Goal: Task Accomplishment & Management: Manage account settings

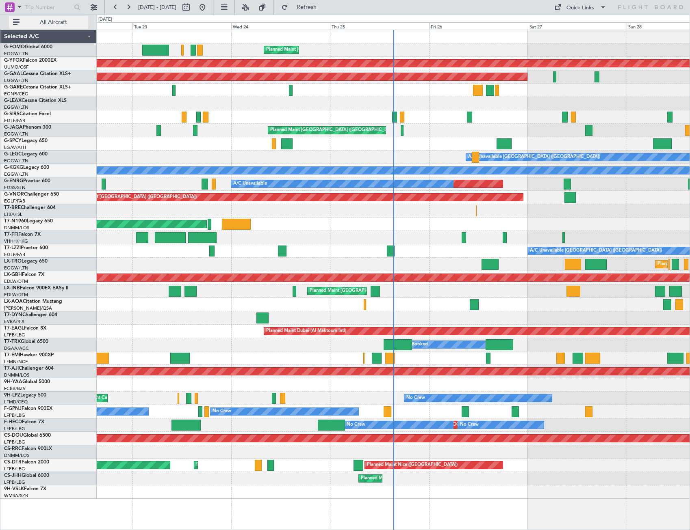
click at [61, 20] on span "All Aircraft" at bounding box center [53, 22] width 65 height 6
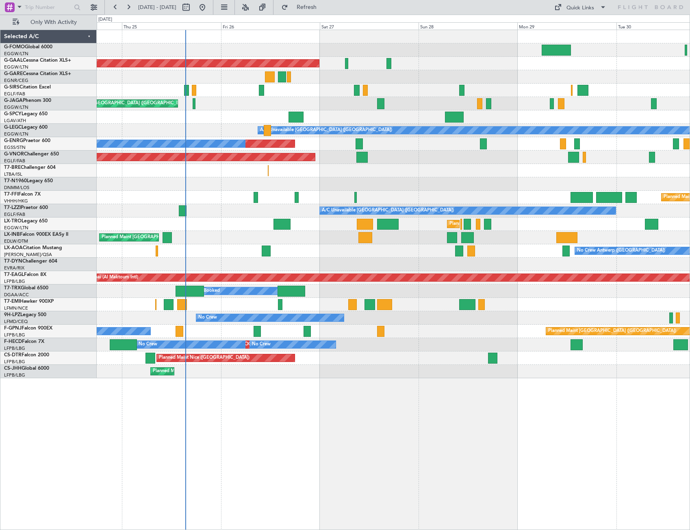
click at [234, 252] on div "Planned Maint [GEOGRAPHIC_DATA] ([GEOGRAPHIC_DATA]) Planned [GEOGRAPHIC_DATA] P…" at bounding box center [393, 204] width 593 height 348
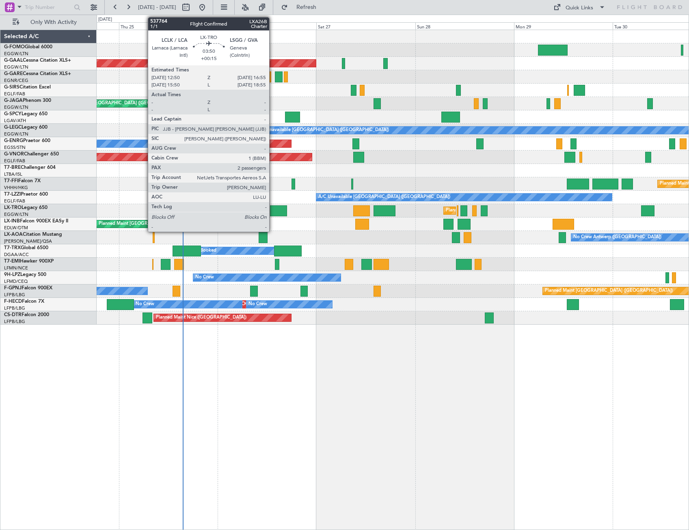
click at [273, 208] on div at bounding box center [278, 210] width 17 height 11
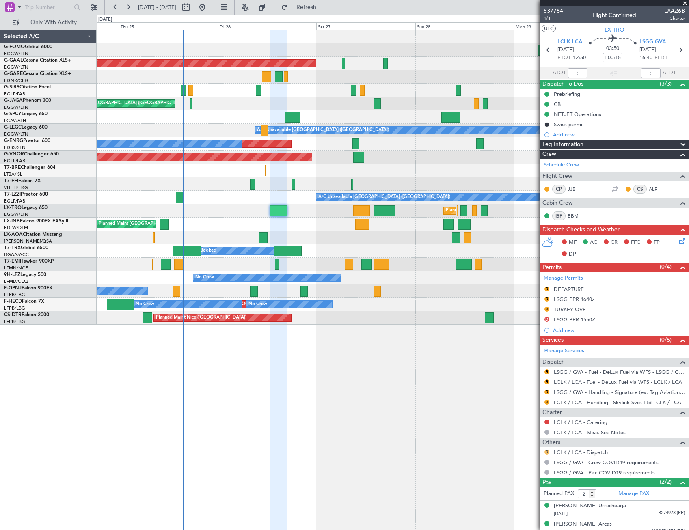
click at [547, 453] on button "R" at bounding box center [547, 452] width 5 height 5
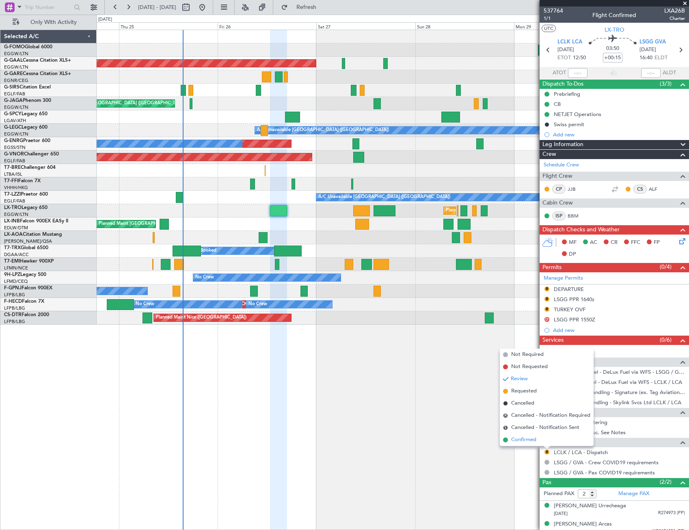
click at [529, 442] on span "Confirmed" at bounding box center [523, 440] width 25 height 8
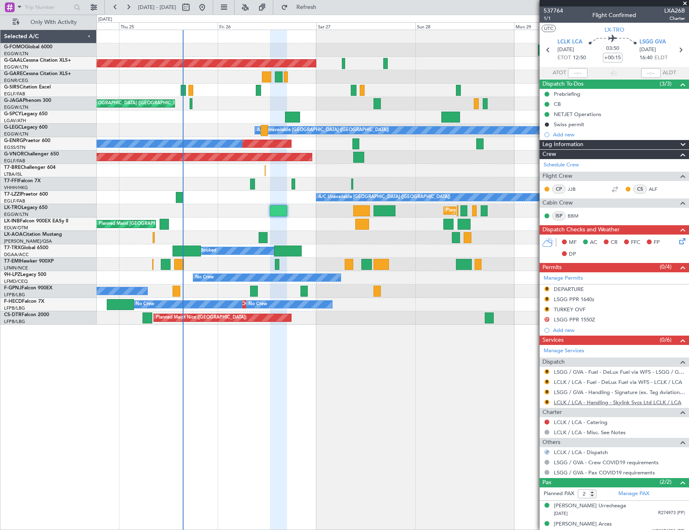
click at [621, 404] on link "LCLK / LCA - Handling - Skylink Svcs Ltd LCLK / LCA" at bounding box center [618, 402] width 128 height 7
click at [642, 399] on link "LCLK / LCA - Handling - Skylink Svcs Ltd LCLK / LCA" at bounding box center [618, 402] width 128 height 7
click at [324, 6] on span "Refresh" at bounding box center [307, 7] width 34 height 6
click at [581, 276] on link "Manage Permits" at bounding box center [563, 279] width 39 height 8
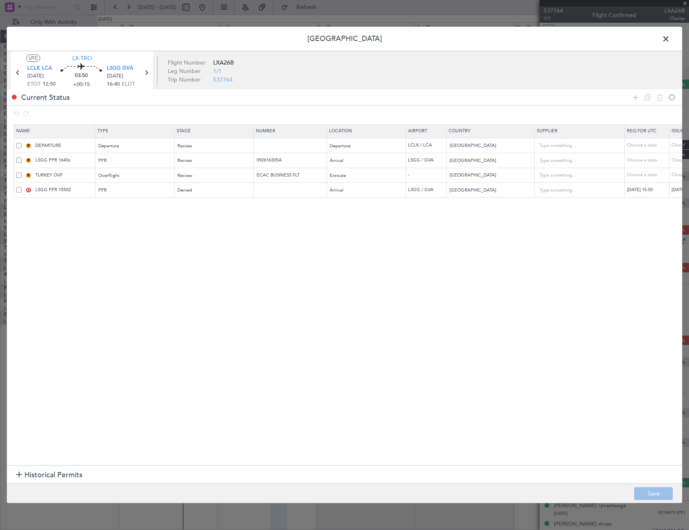
click at [17, 190] on span at bounding box center [18, 189] width 5 height 5
click at [22, 187] on input "checkbox" at bounding box center [22, 187] width 0 height 0
click at [661, 93] on icon at bounding box center [660, 98] width 10 height 10
click at [664, 491] on button "Save" at bounding box center [653, 494] width 39 height 13
click at [670, 42] on span at bounding box center [670, 41] width 0 height 16
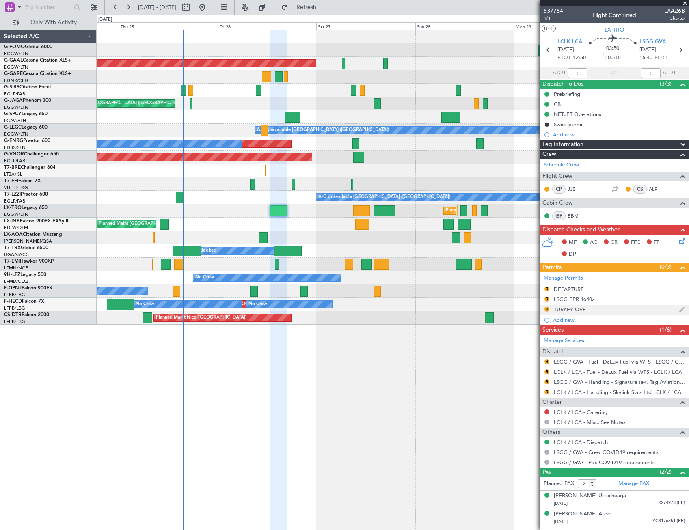
click at [570, 309] on div "TURKEY OVF" at bounding box center [570, 309] width 32 height 7
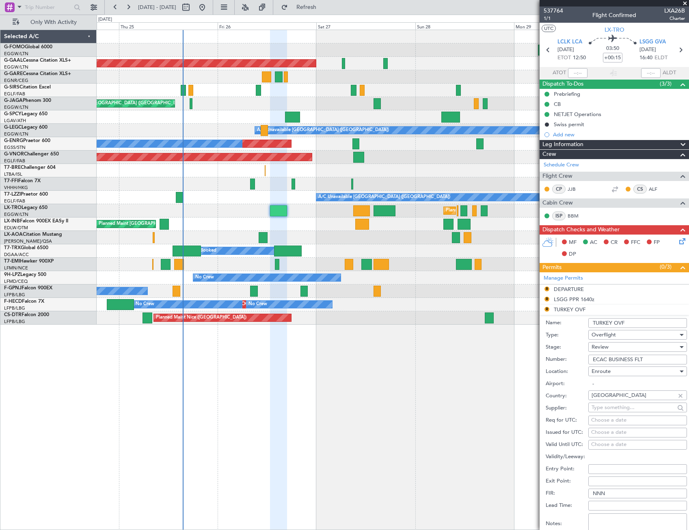
click at [612, 346] on div "Review" at bounding box center [635, 347] width 87 height 12
click at [614, 410] on span "Received OK" at bounding box center [634, 413] width 85 height 12
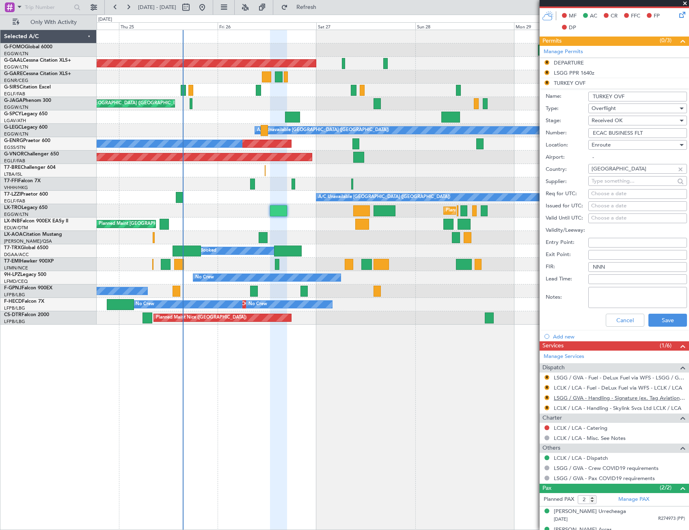
scroll to position [239, 0]
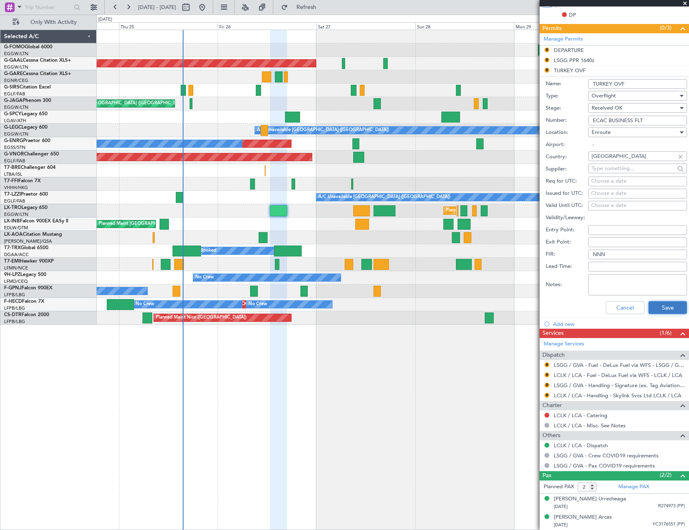
click at [660, 309] on button "Save" at bounding box center [668, 307] width 39 height 13
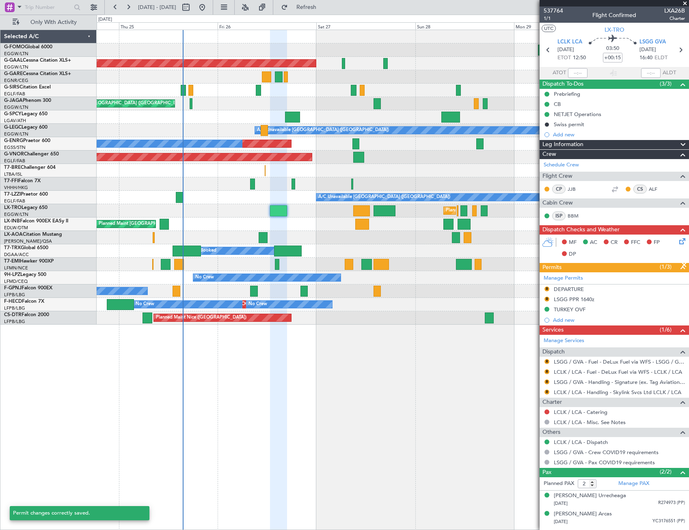
scroll to position [0, 0]
click at [546, 302] on nimbus-traffic-light "R" at bounding box center [547, 300] width 6 height 8
click at [546, 299] on button "R" at bounding box center [547, 299] width 5 height 5
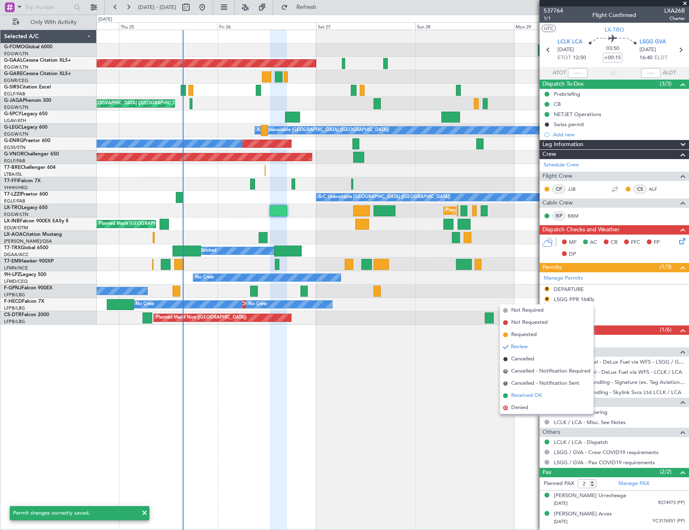
click at [527, 397] on span "Received OK" at bounding box center [526, 396] width 31 height 8
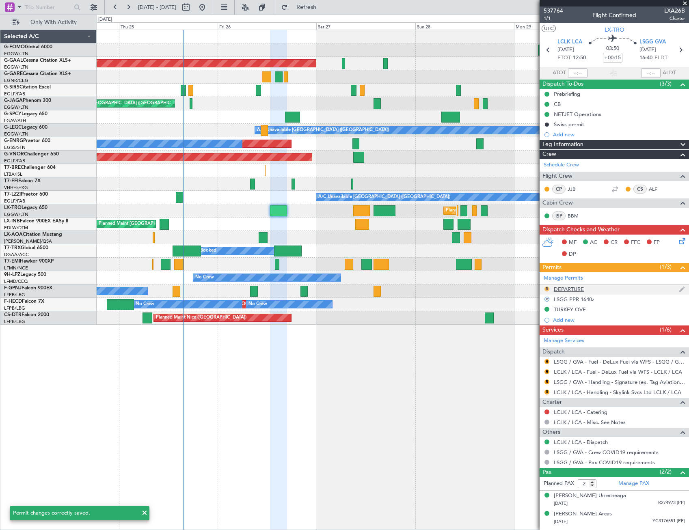
click at [546, 289] on button "R" at bounding box center [547, 289] width 5 height 5
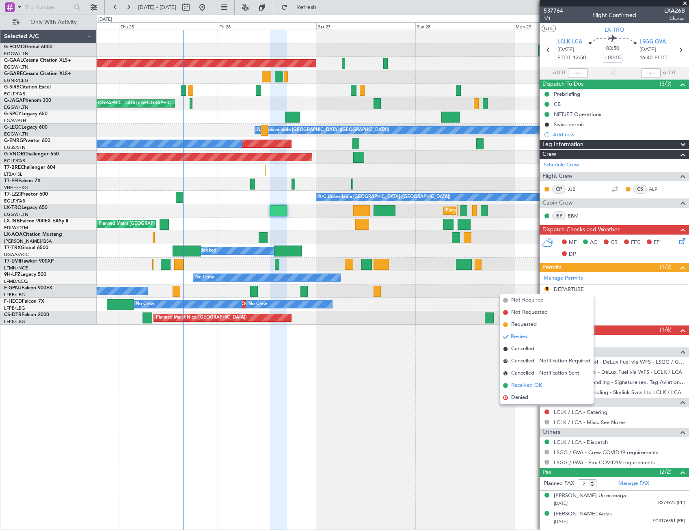
click at [527, 387] on span "Received OK" at bounding box center [526, 386] width 31 height 8
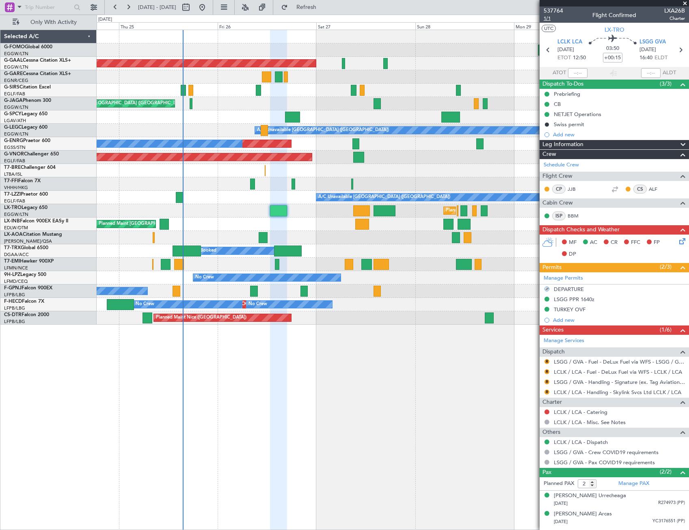
click at [547, 16] on span "1/1" at bounding box center [553, 18] width 19 height 7
click at [546, 381] on button "R" at bounding box center [547, 382] width 5 height 5
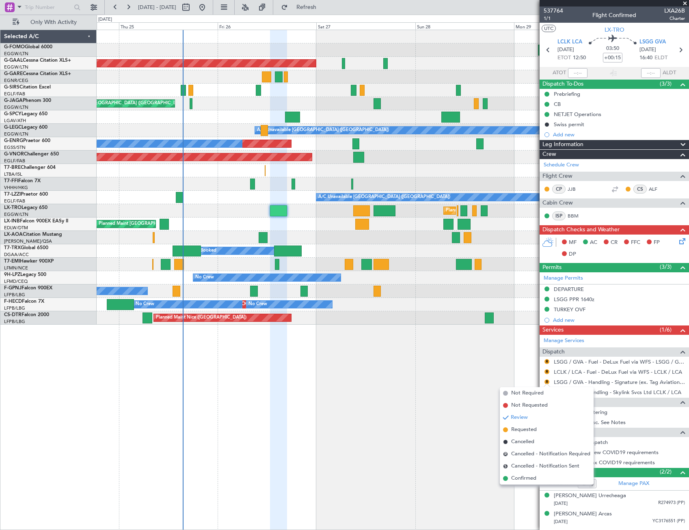
click at [523, 478] on span "Confirmed" at bounding box center [523, 479] width 25 height 8
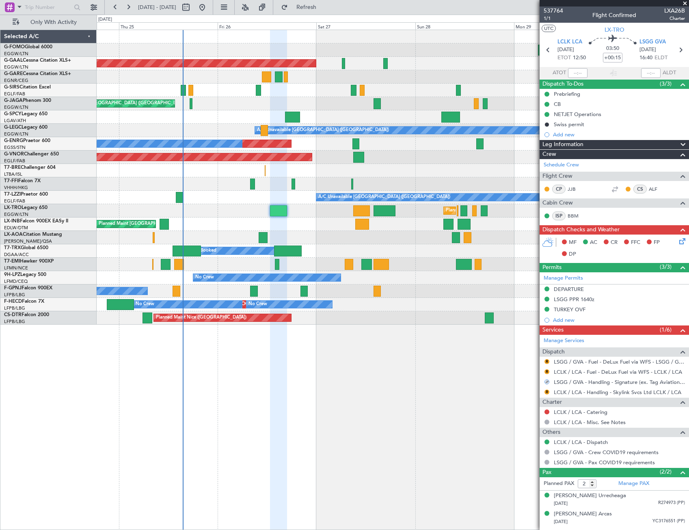
click at [584, 377] on mat-tooltip-component "LCLK / LCA - Fuel - DeLux Fuel via WFS - LCLK / LCA" at bounding box center [617, 386] width 123 height 22
click at [584, 374] on link "LCLK / LCA - Fuel - DeLux Fuel via WFS - LCLK / LCA" at bounding box center [618, 372] width 128 height 7
click at [547, 372] on button "R" at bounding box center [547, 372] width 5 height 5
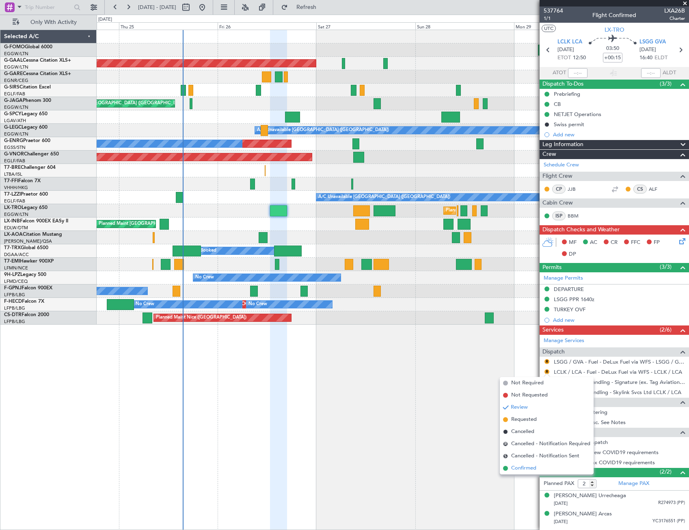
click at [533, 465] on span "Confirmed" at bounding box center [523, 469] width 25 height 8
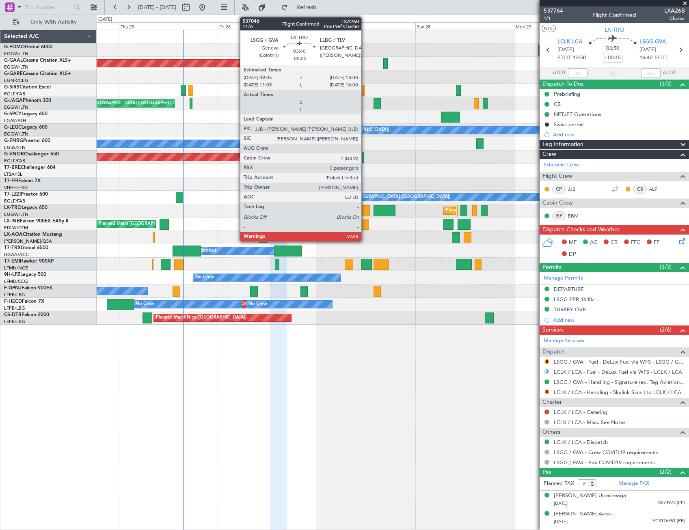
click at [365, 209] on div at bounding box center [361, 210] width 16 height 11
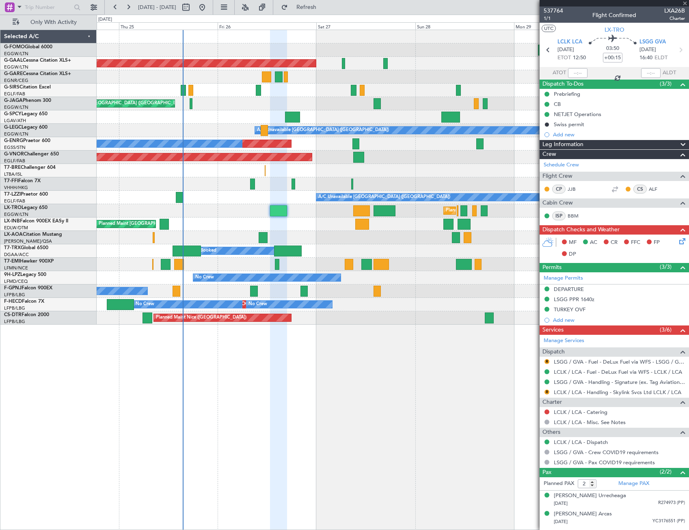
type input "-00:20"
type input "0"
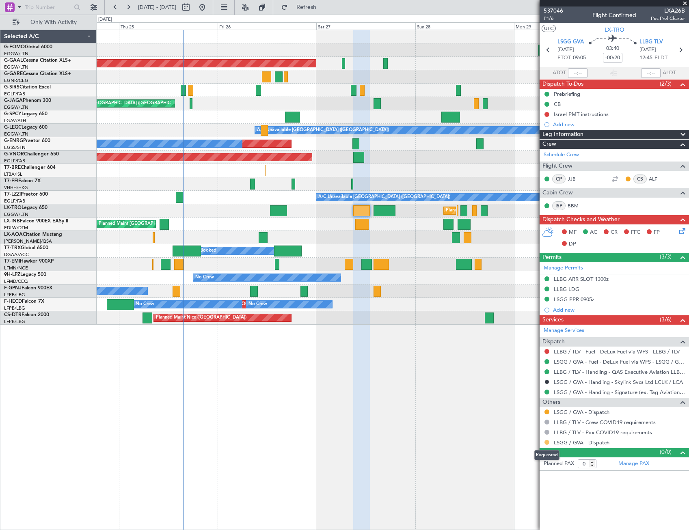
click at [548, 442] on button at bounding box center [547, 442] width 5 height 5
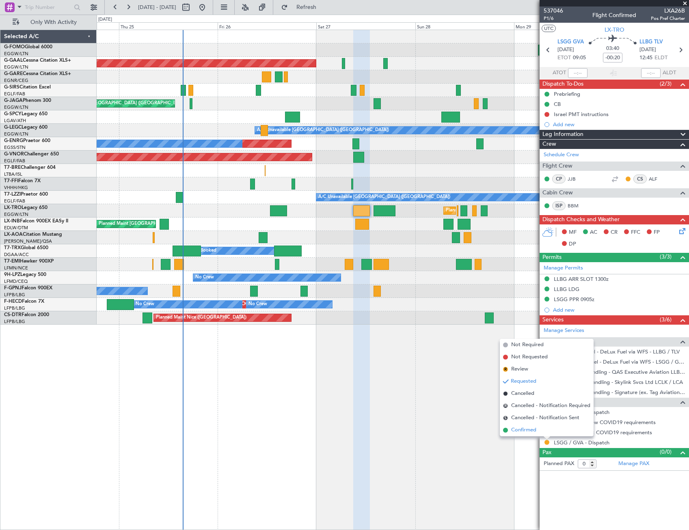
click at [529, 431] on span "Confirmed" at bounding box center [523, 430] width 25 height 8
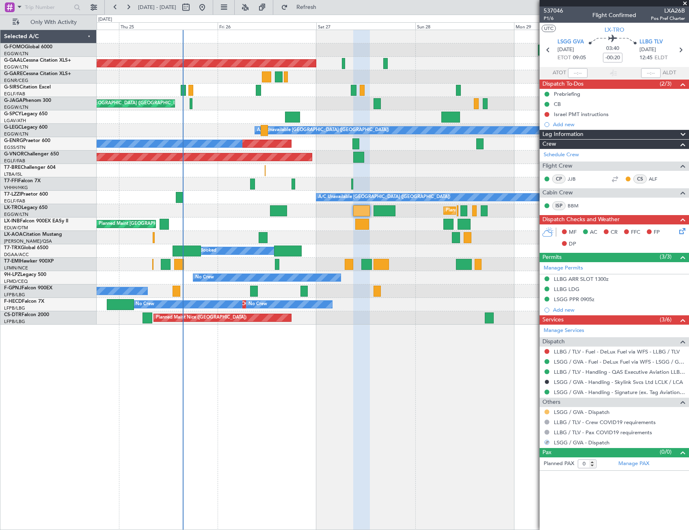
click at [549, 411] on button at bounding box center [547, 412] width 5 height 5
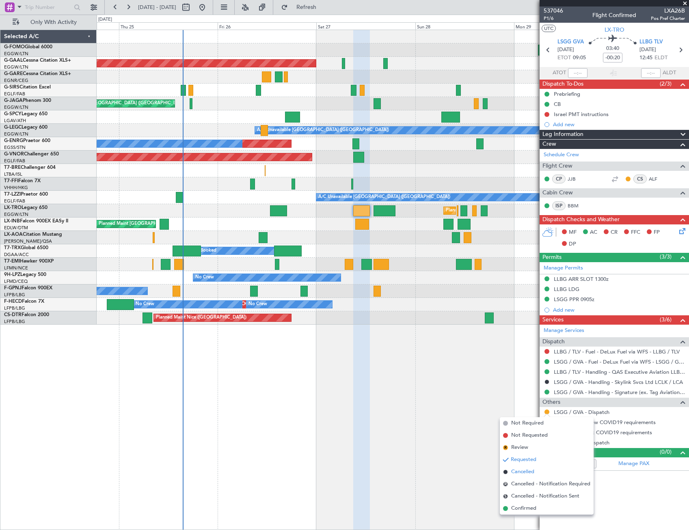
click at [524, 469] on span "Cancelled" at bounding box center [522, 472] width 23 height 8
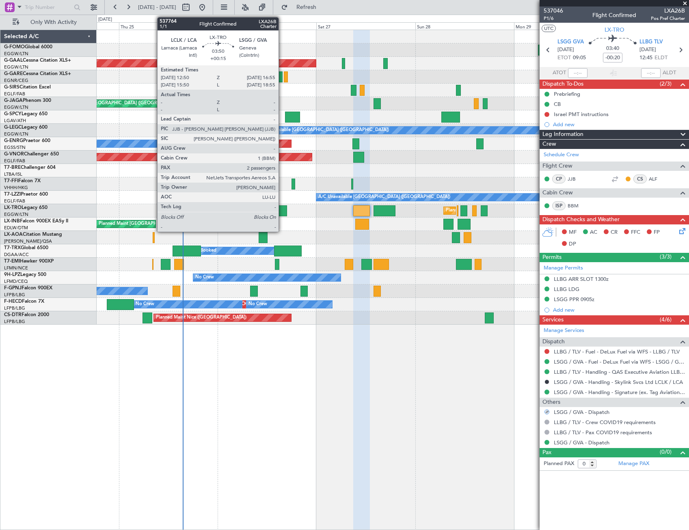
click at [282, 208] on div at bounding box center [278, 210] width 17 height 11
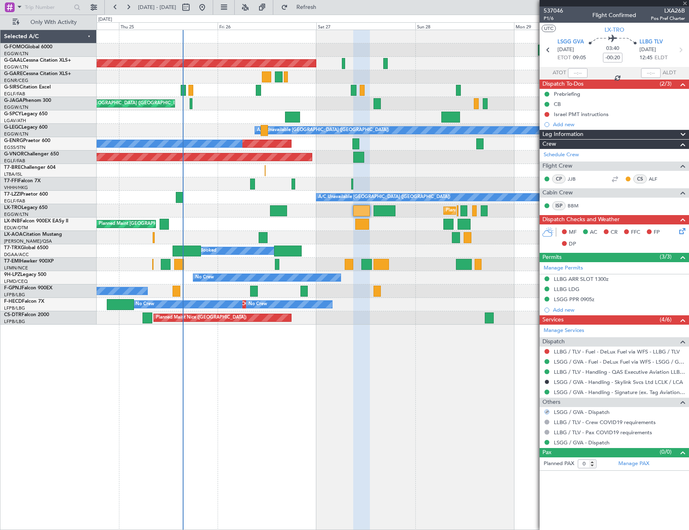
type input "+00:15"
type input "2"
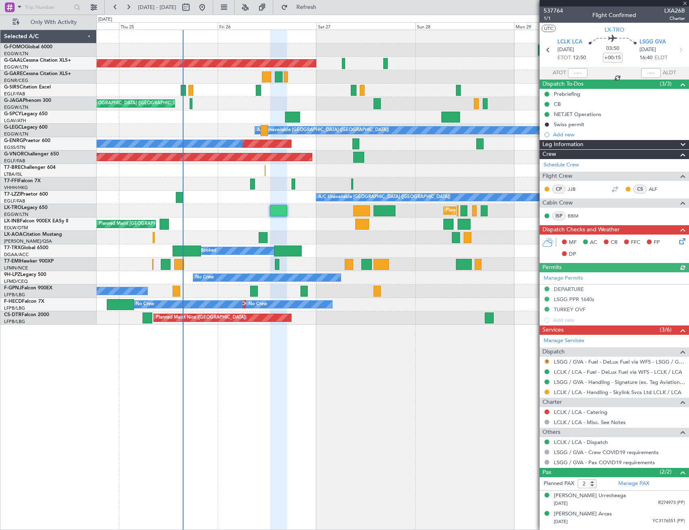
click at [547, 362] on button "R" at bounding box center [547, 361] width 5 height 5
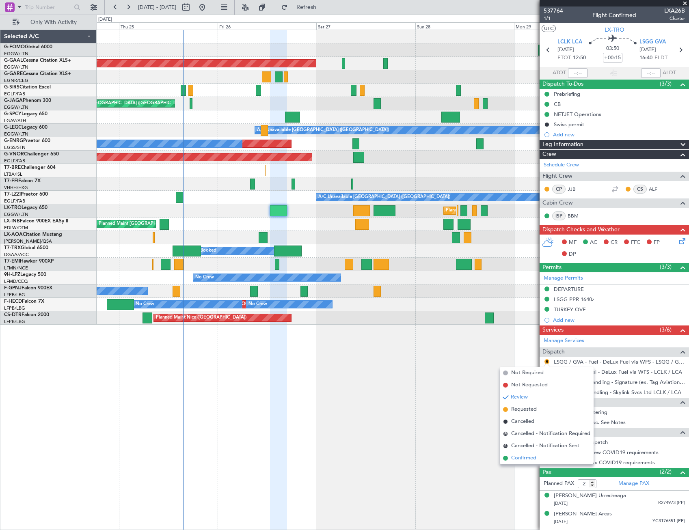
click at [521, 457] on span "Confirmed" at bounding box center [523, 458] width 25 height 8
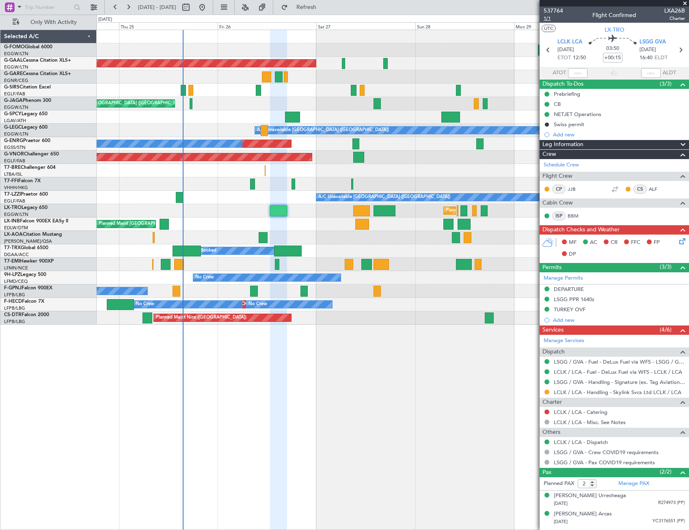
click at [547, 18] on span "1/1" at bounding box center [553, 18] width 19 height 7
click at [681, 240] on icon at bounding box center [681, 240] width 6 height 6
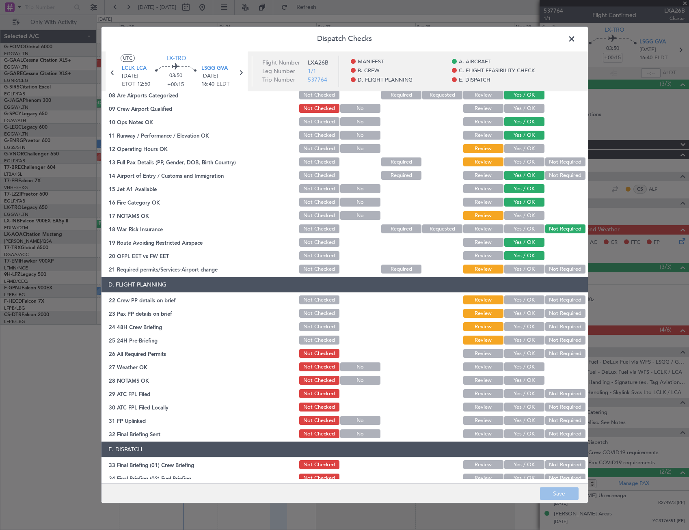
scroll to position [203, 0]
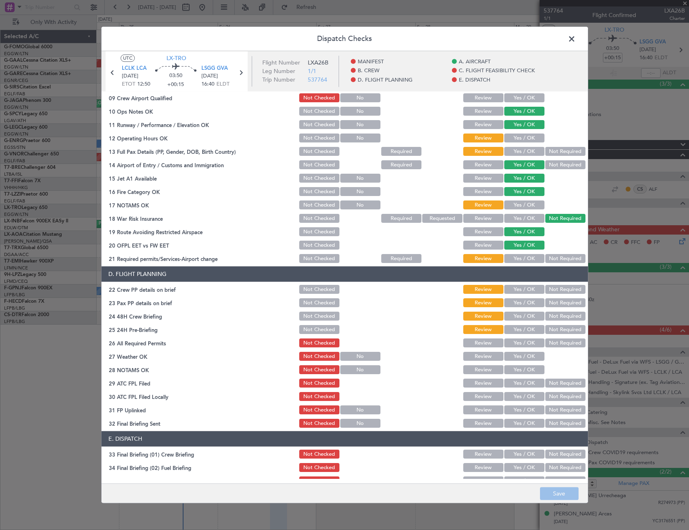
click at [527, 141] on button "Yes / OK" at bounding box center [524, 138] width 40 height 9
click at [528, 154] on button "Yes / OK" at bounding box center [524, 151] width 40 height 9
click at [529, 205] on button "Yes / OK" at bounding box center [524, 205] width 40 height 9
click at [528, 259] on button "Yes / OK" at bounding box center [524, 259] width 40 height 9
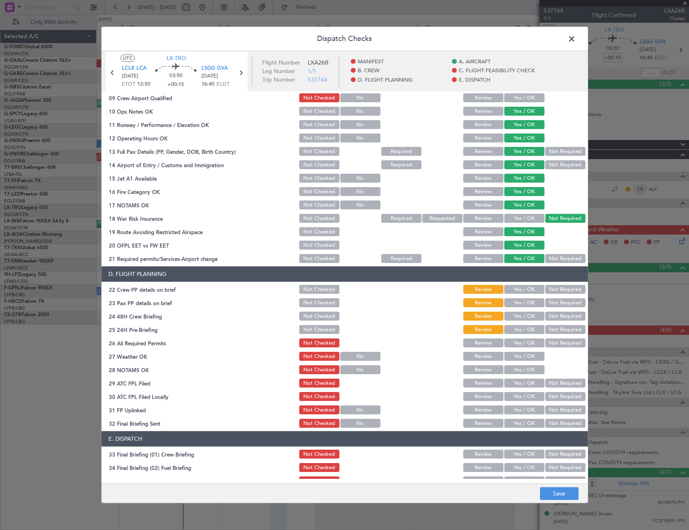
click at [529, 292] on button "Yes / OK" at bounding box center [524, 289] width 40 height 9
click at [527, 303] on button "Yes / OK" at bounding box center [524, 303] width 40 height 9
click at [528, 318] on button "Yes / OK" at bounding box center [524, 316] width 40 height 9
click at [558, 331] on button "Not Required" at bounding box center [565, 330] width 40 height 9
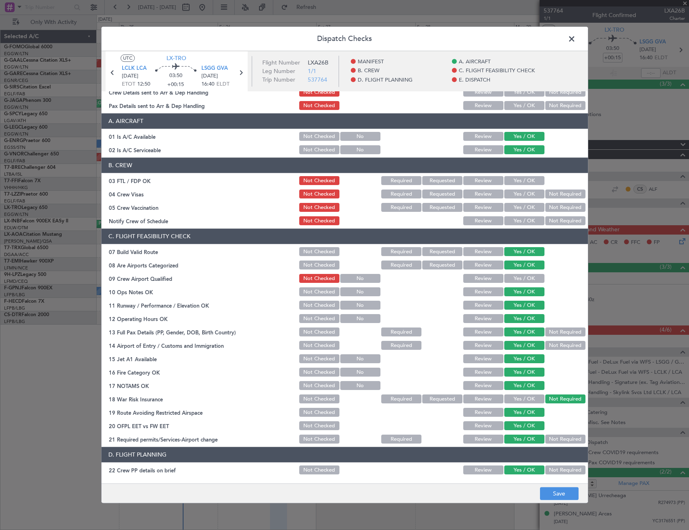
scroll to position [0, 0]
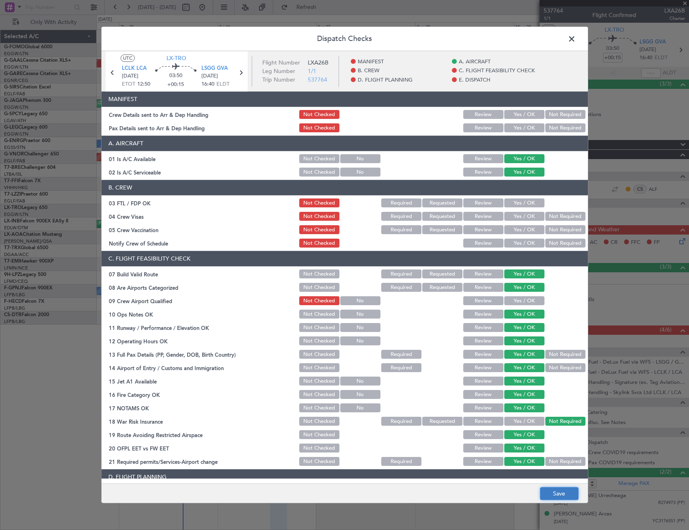
click at [574, 494] on button "Save" at bounding box center [559, 494] width 39 height 13
click at [576, 38] on span at bounding box center [576, 41] width 0 height 16
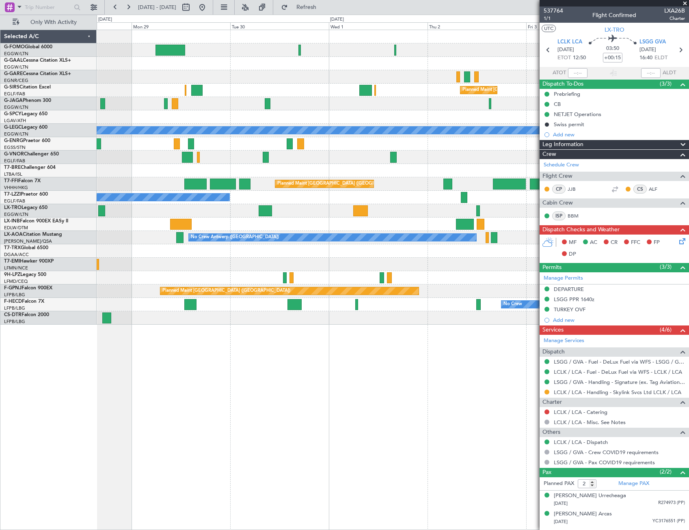
click at [39, 400] on div "Owner Planned Maint [GEOGRAPHIC_DATA] ([GEOGRAPHIC_DATA]) A/C Unavailable [GEOG…" at bounding box center [344, 273] width 689 height 516
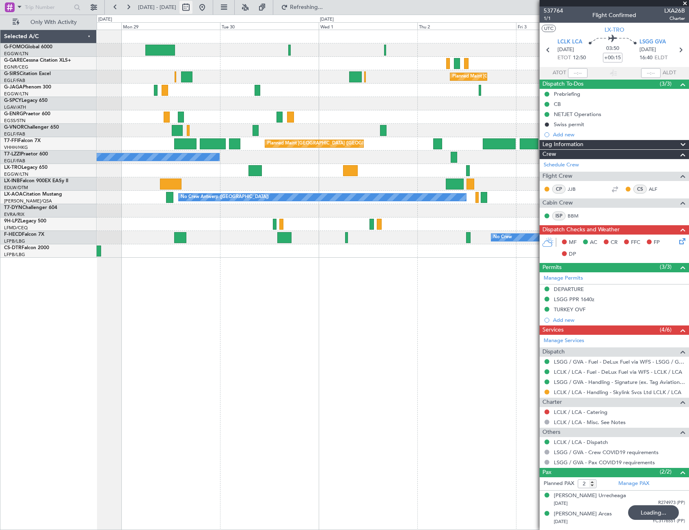
click at [192, 7] on button at bounding box center [185, 7] width 13 height 13
select select "9"
select select "2025"
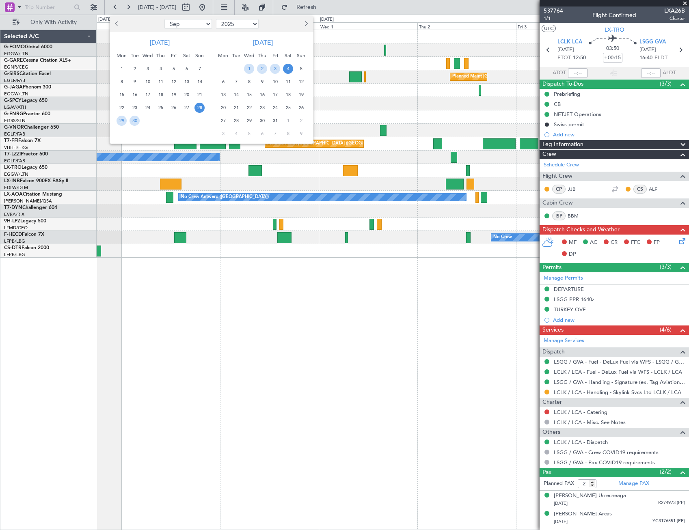
click at [199, 109] on span "28" at bounding box center [200, 108] width 10 height 10
click at [260, 80] on span "9" at bounding box center [262, 82] width 10 height 10
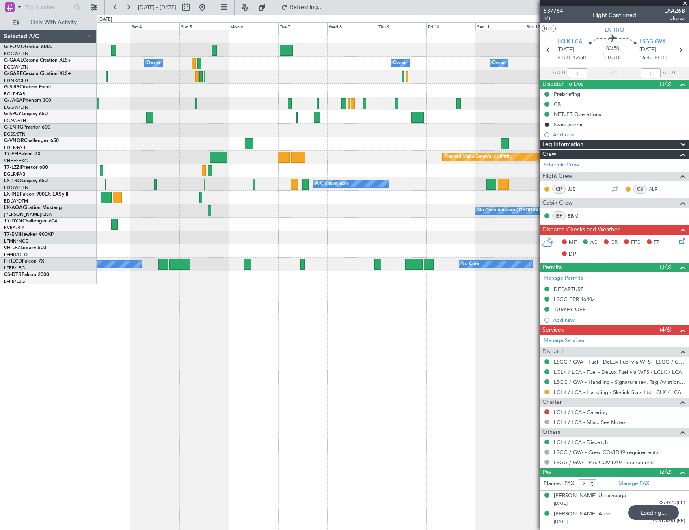
click at [90, 348] on div "Owner Owner Owner Planned Maint [GEOGRAPHIC_DATA] ([GEOGRAPHIC_DATA]) Planned M…" at bounding box center [344, 273] width 689 height 516
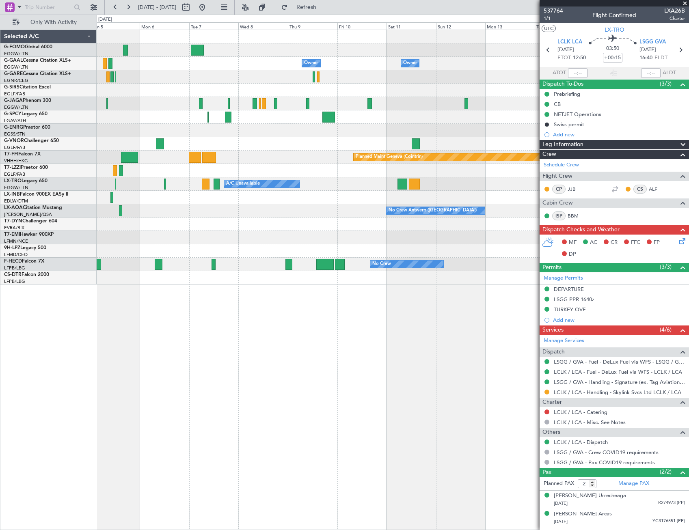
click at [120, 352] on div "Owner Owner Owner Planned Maint [GEOGRAPHIC_DATA] ([GEOGRAPHIC_DATA]) Planned M…" at bounding box center [393, 280] width 593 height 501
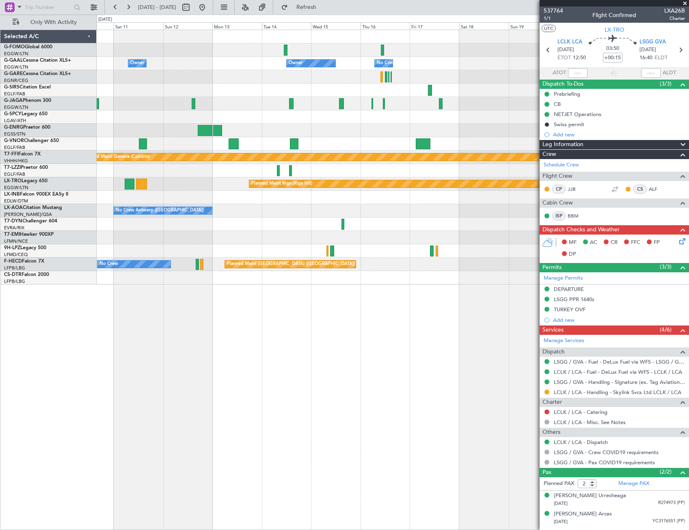
click at [254, 340] on div "Owner Owner Owner No Crew Owner Planned Maint Geneva ([GEOGRAPHIC_DATA]) Planne…" at bounding box center [393, 280] width 593 height 501
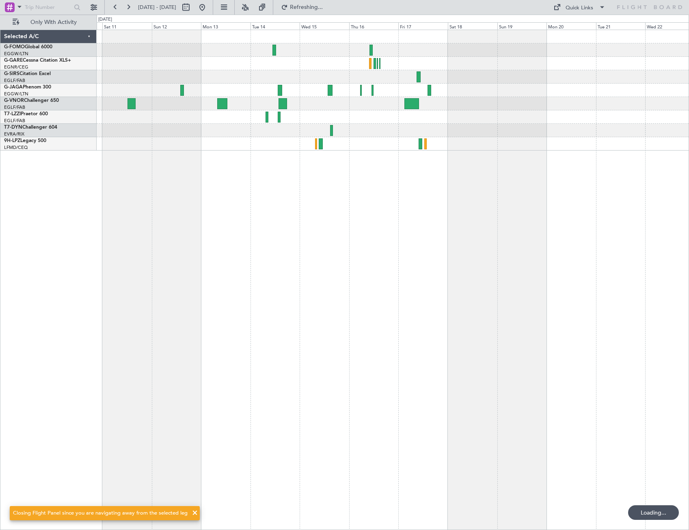
click at [437, 365] on div at bounding box center [393, 280] width 593 height 501
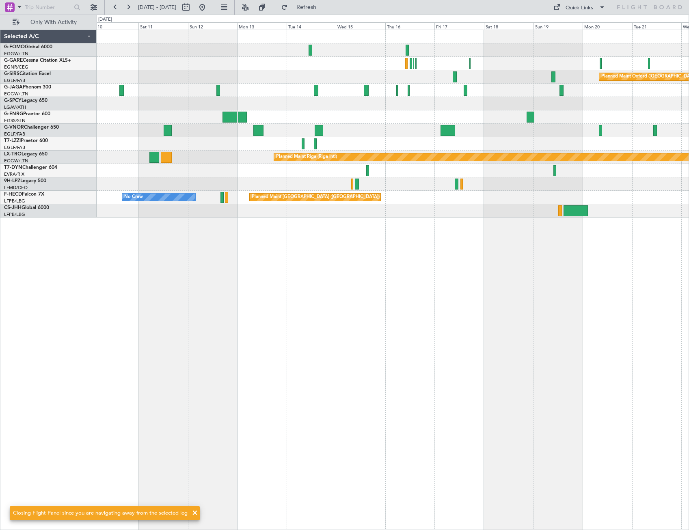
click at [241, 267] on div "Planned Maint Oxford ([GEOGRAPHIC_DATA]) A/C Unavailable [GEOGRAPHIC_DATA] ([GE…" at bounding box center [393, 280] width 593 height 501
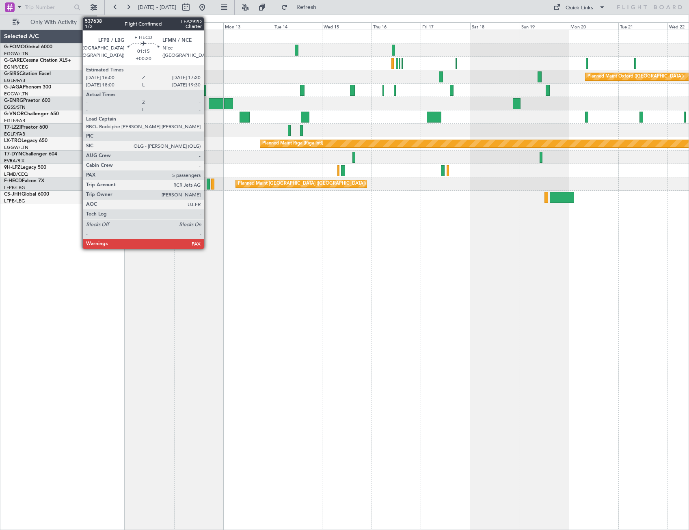
click at [208, 183] on div at bounding box center [208, 184] width 3 height 11
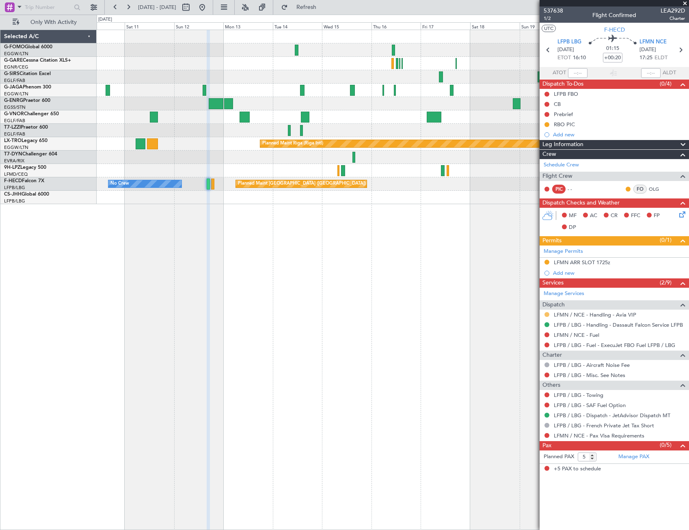
click at [547, 314] on button at bounding box center [547, 314] width 5 height 5
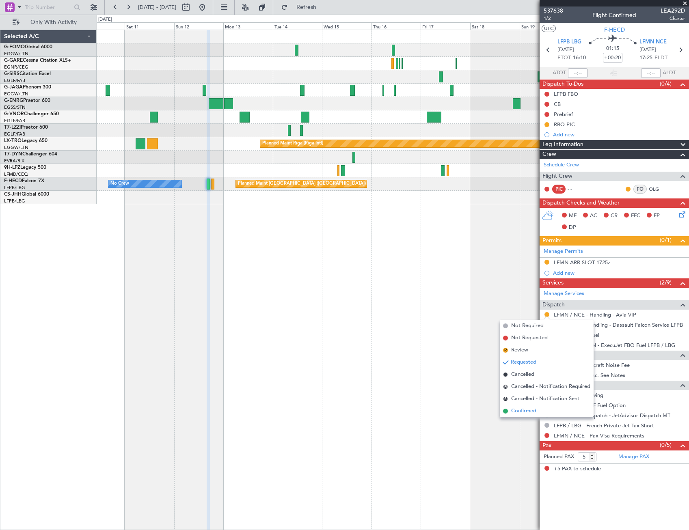
click at [532, 414] on span "Confirmed" at bounding box center [523, 411] width 25 height 8
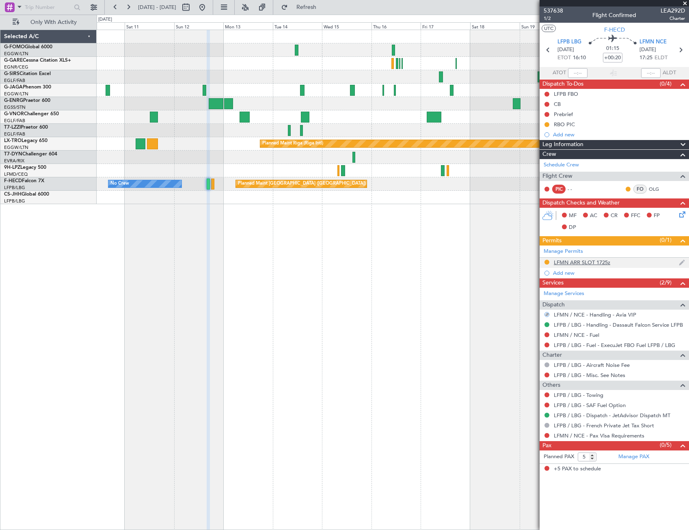
click at [573, 262] on div "LFMN ARR SLOT 1725z" at bounding box center [582, 262] width 56 height 7
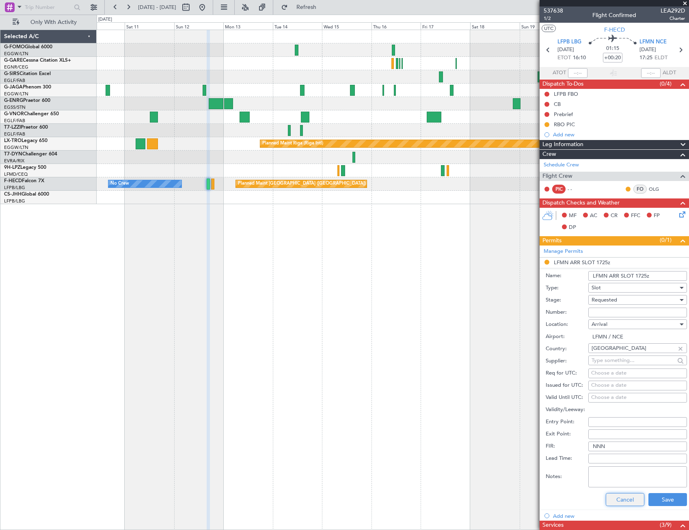
click at [621, 499] on button "Cancel" at bounding box center [625, 499] width 39 height 13
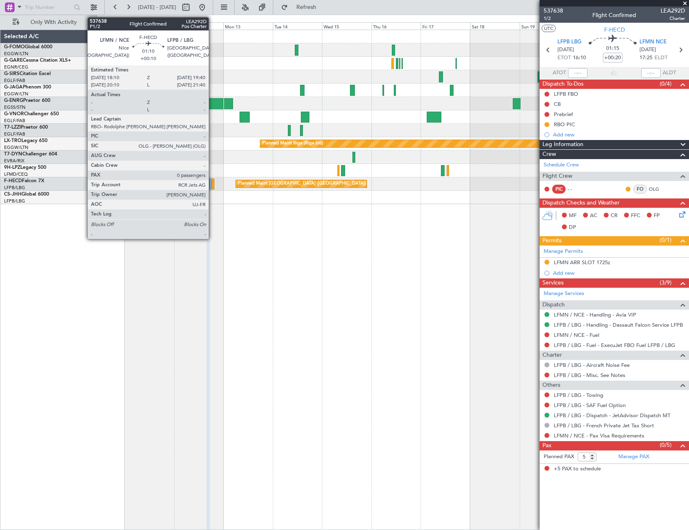
click at [212, 181] on div at bounding box center [212, 184] width 3 height 11
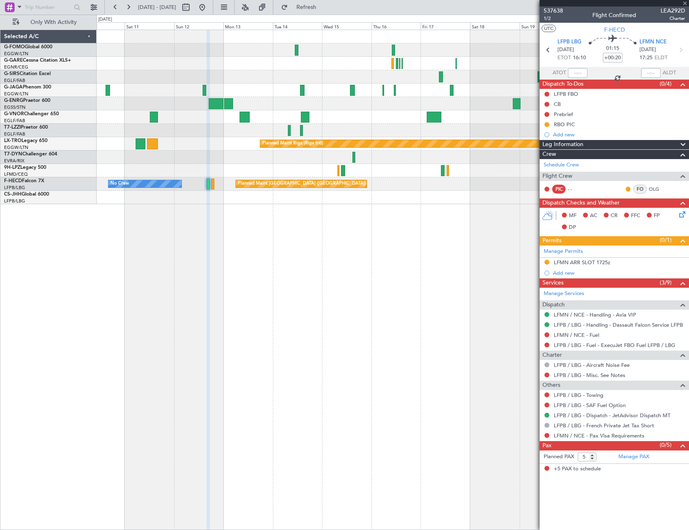
type input "+00:10"
type input "0"
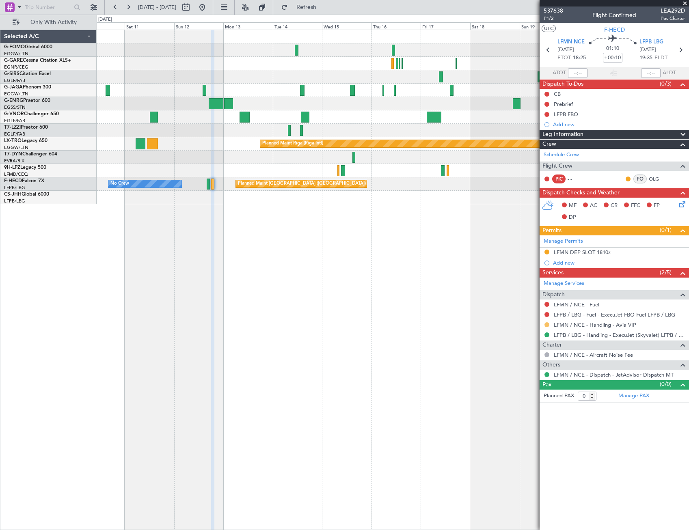
click at [547, 324] on button at bounding box center [547, 324] width 5 height 5
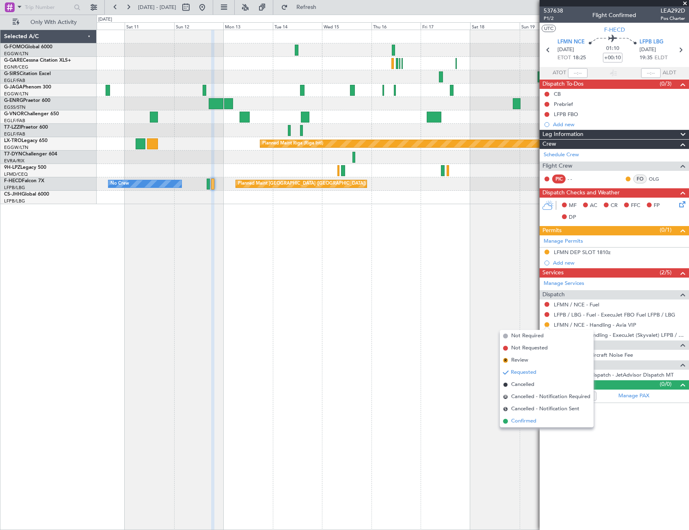
click at [530, 421] on span "Confirmed" at bounding box center [523, 421] width 25 height 8
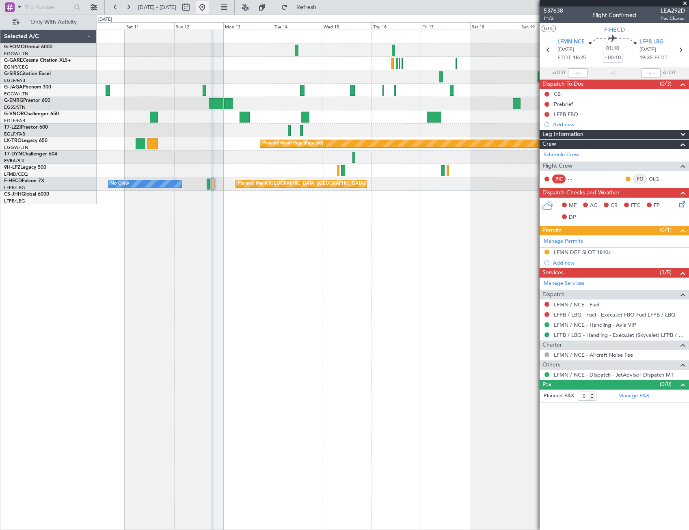
click at [209, 11] on button at bounding box center [202, 7] width 13 height 13
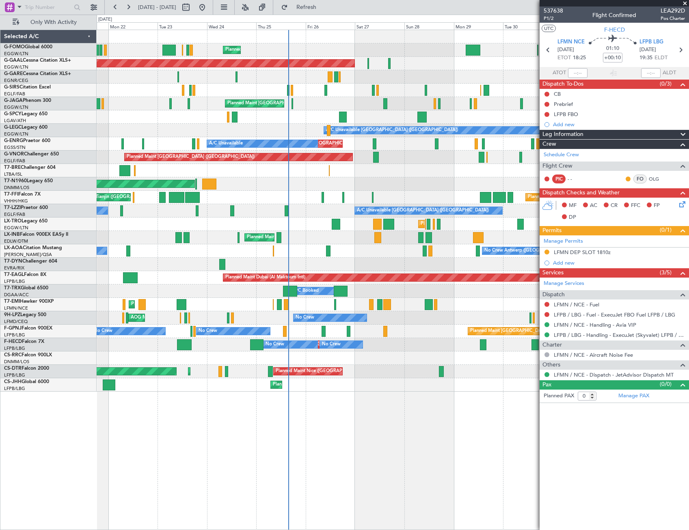
click at [168, 398] on div "Planned Maint [GEOGRAPHIC_DATA] ([GEOGRAPHIC_DATA]) Planned [GEOGRAPHIC_DATA] O…" at bounding box center [393, 280] width 593 height 501
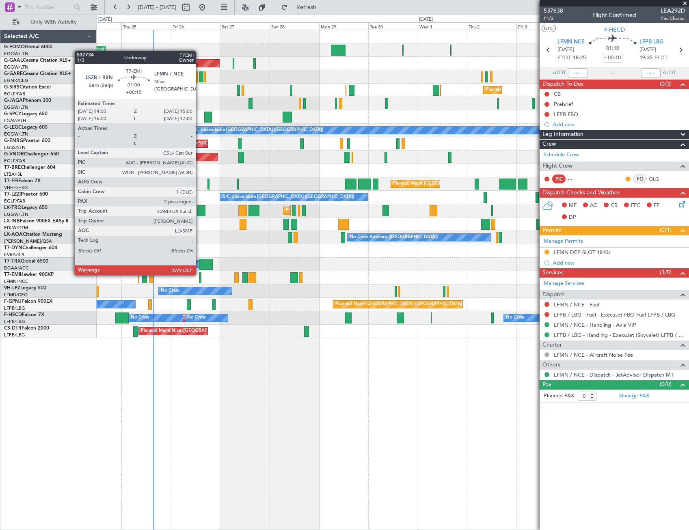
click at [199, 275] on div at bounding box center [200, 277] width 2 height 11
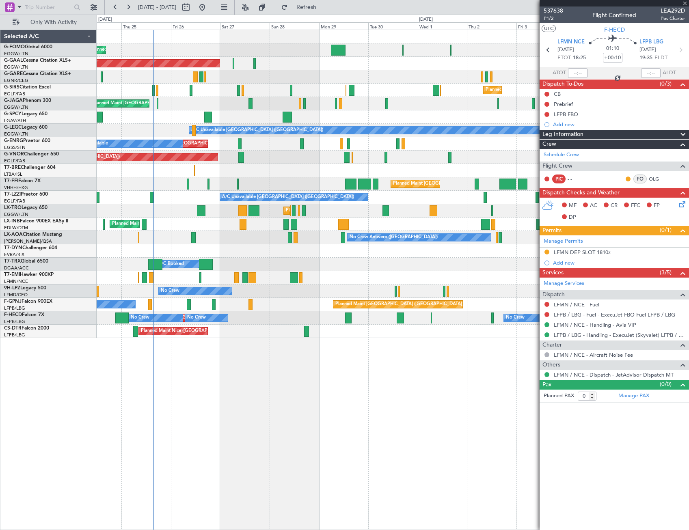
type input "+00:15"
type input "2"
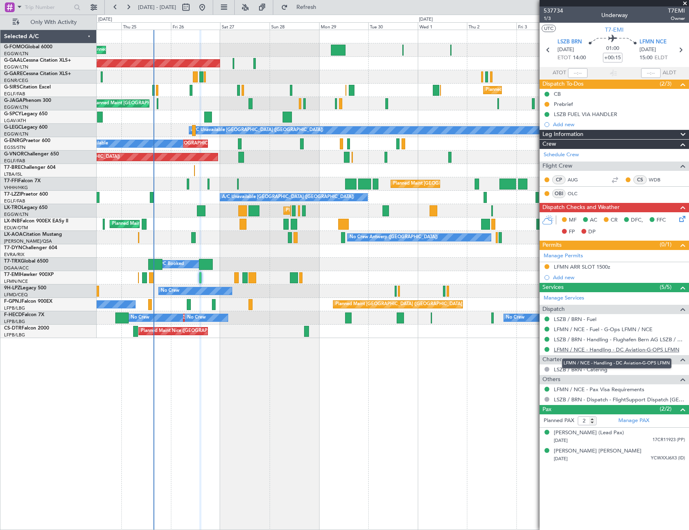
click at [608, 350] on link "LFMN / NCE - Handling - DC Aviation-G-OPS LFMN" at bounding box center [616, 349] width 125 height 7
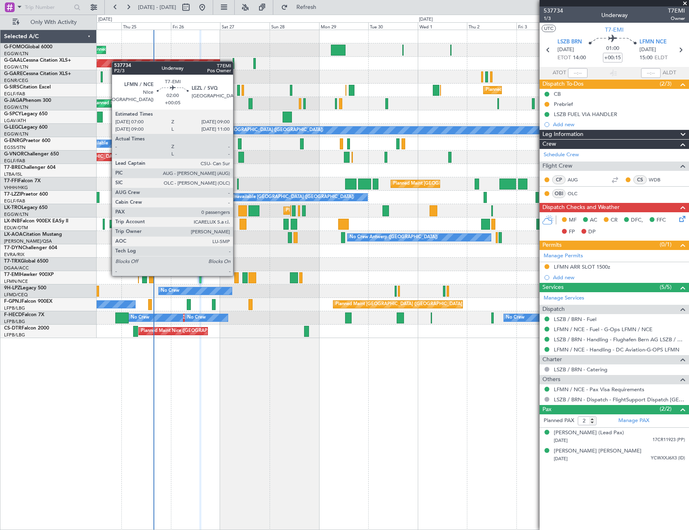
click at [236, 275] on div at bounding box center [236, 277] width 4 height 11
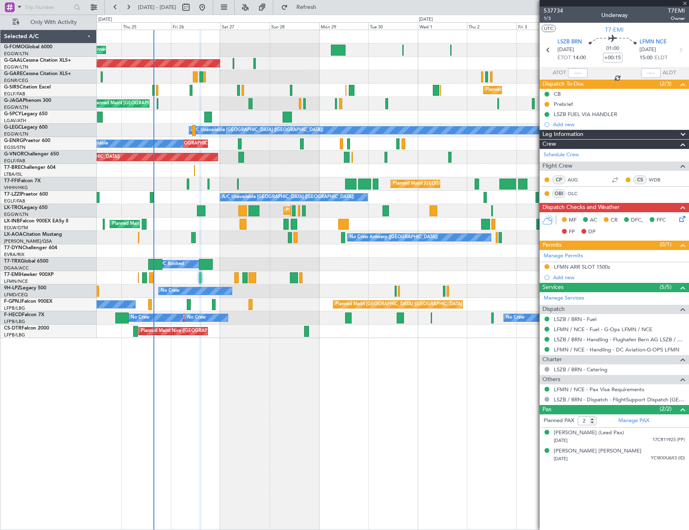
type input "+00:05"
type input "0"
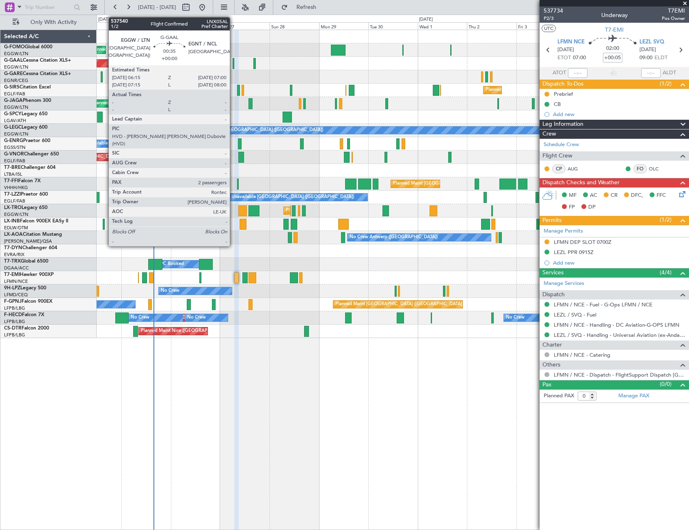
click at [234, 63] on div at bounding box center [234, 63] width 2 height 11
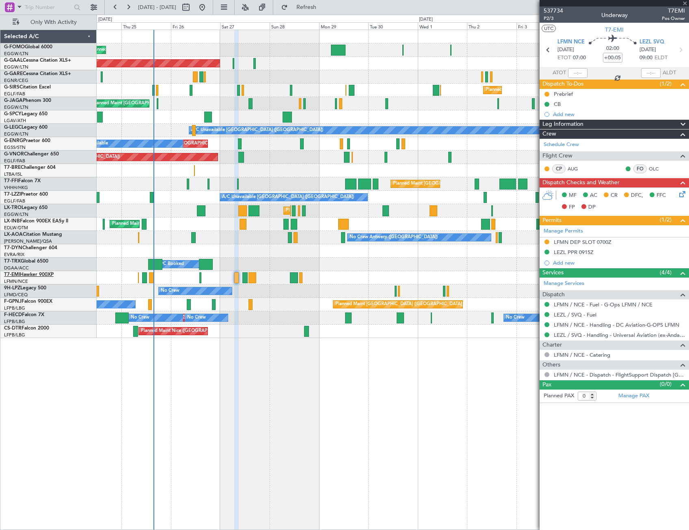
type input "2"
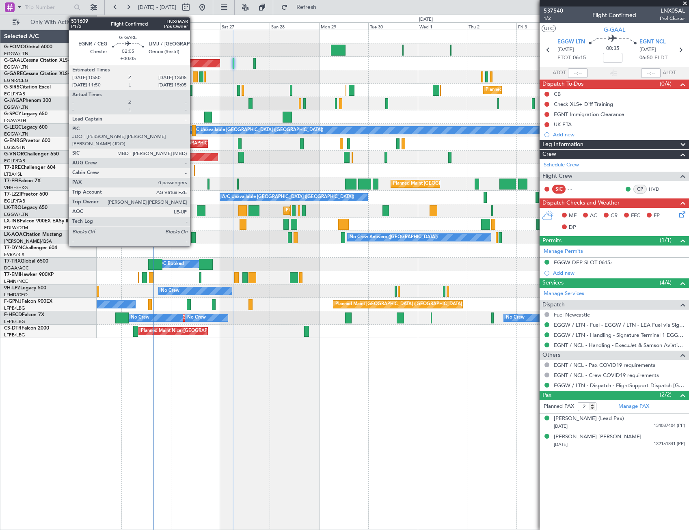
click at [194, 76] on div at bounding box center [195, 76] width 5 height 11
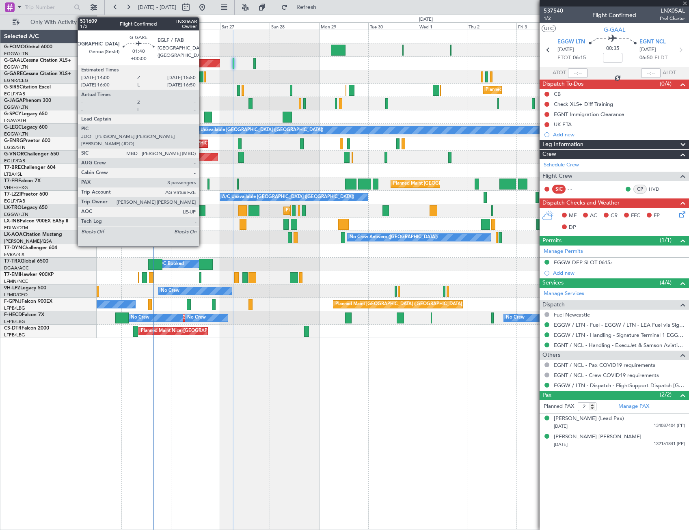
type input "+00:05"
type input "0"
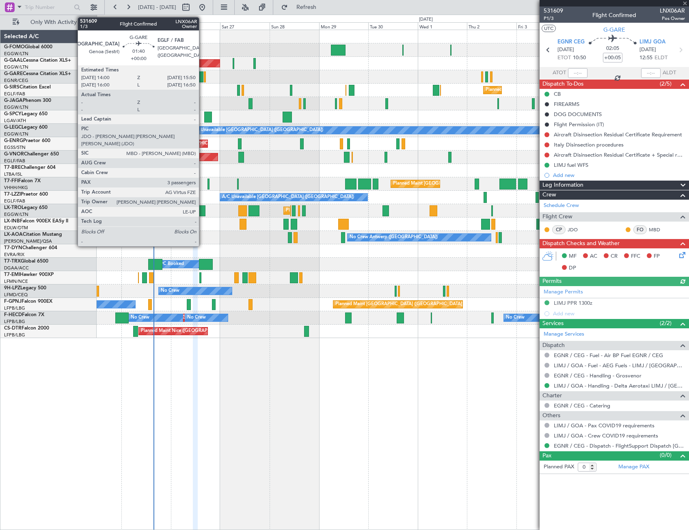
click at [203, 78] on div at bounding box center [201, 76] width 4 height 11
type input "3"
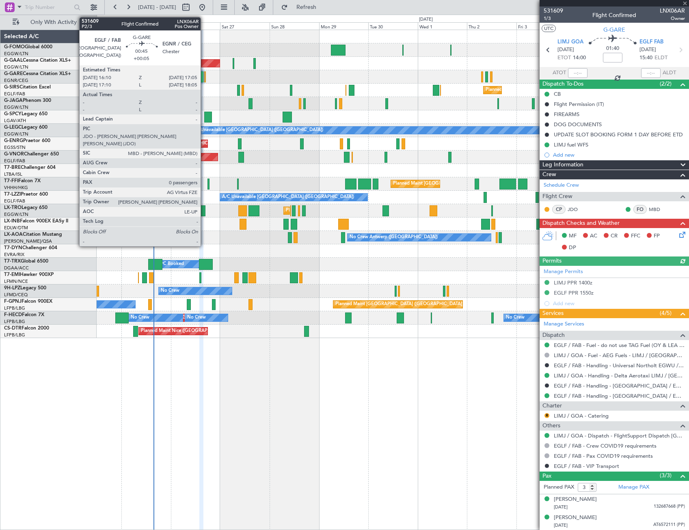
click at [204, 78] on div at bounding box center [205, 76] width 2 height 11
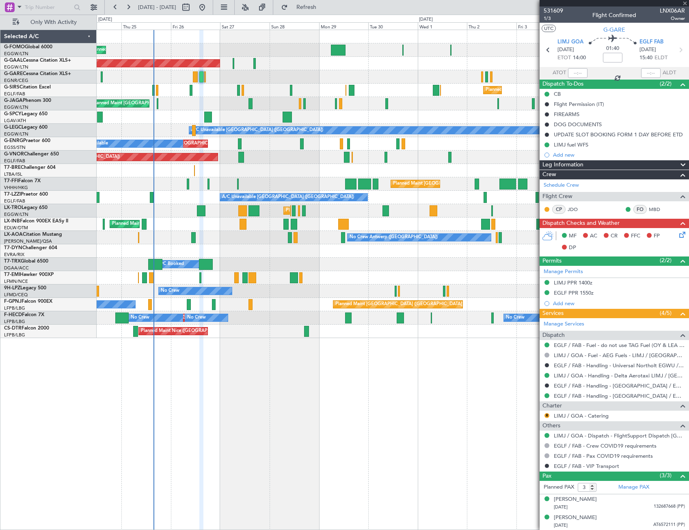
type input "+00:05"
type input "0"
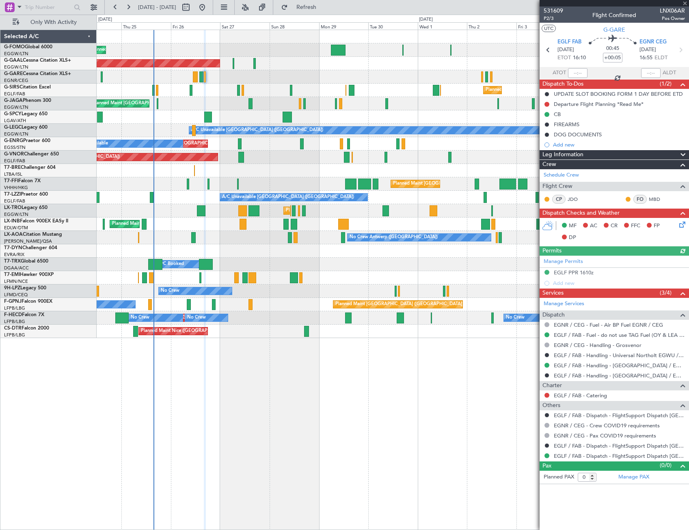
click at [683, 225] on icon at bounding box center [681, 223] width 6 height 6
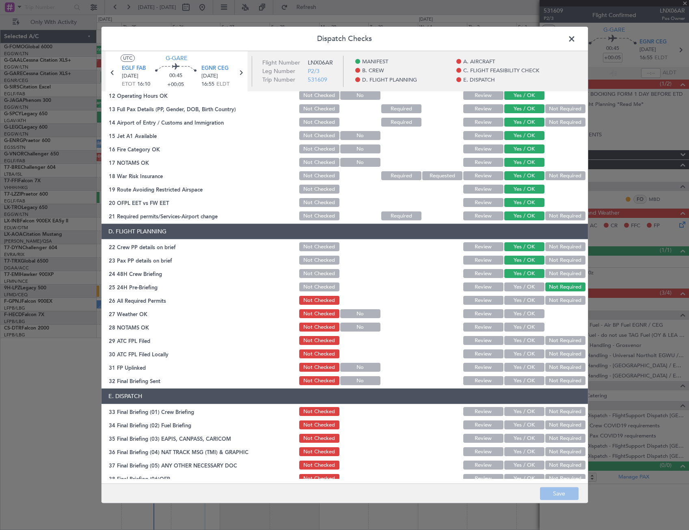
scroll to position [284, 0]
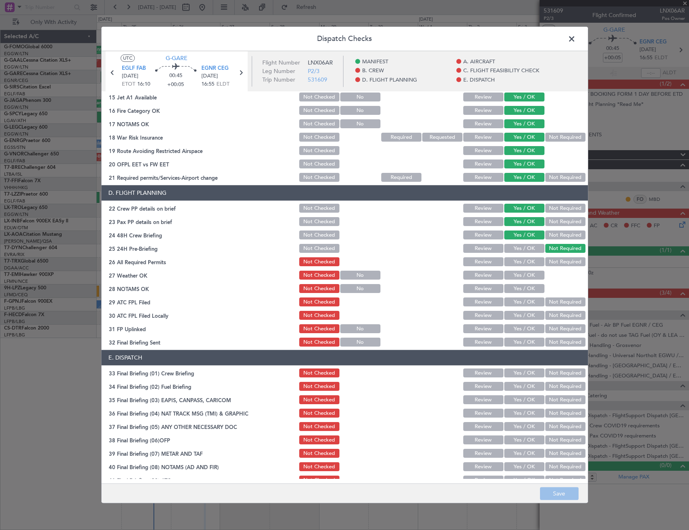
click at [576, 35] on span at bounding box center [576, 41] width 0 height 16
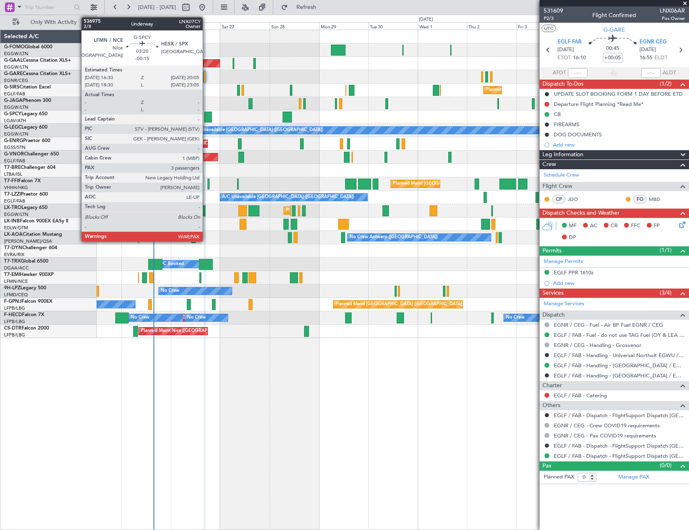
click at [206, 118] on div at bounding box center [208, 117] width 8 height 11
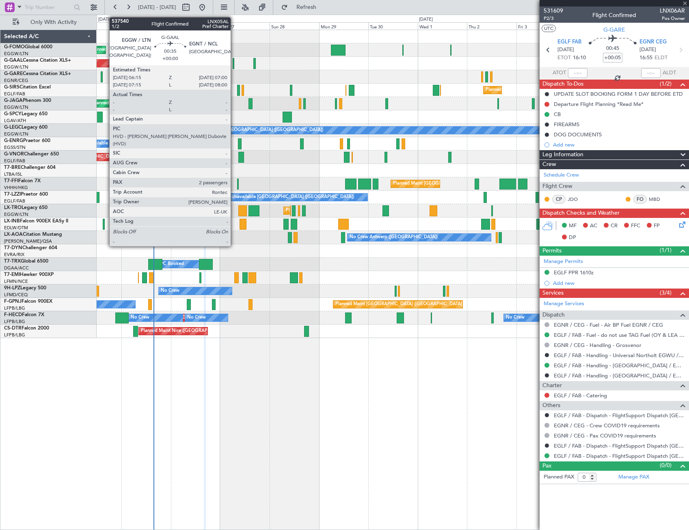
type input "-00:15"
type input "3"
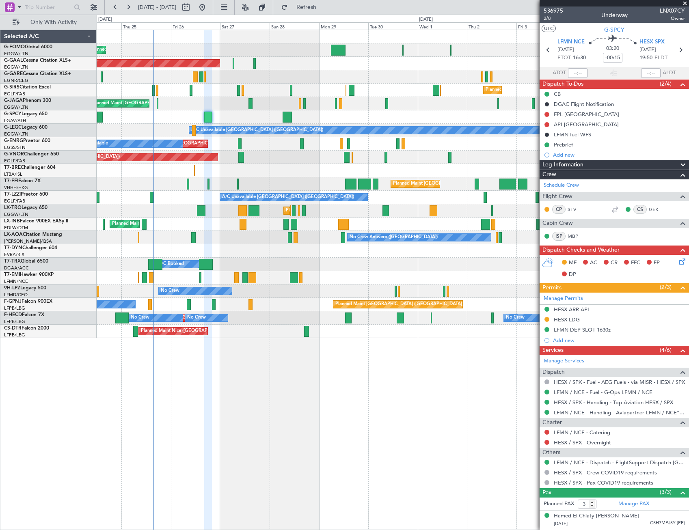
click at [678, 264] on icon at bounding box center [681, 260] width 6 height 6
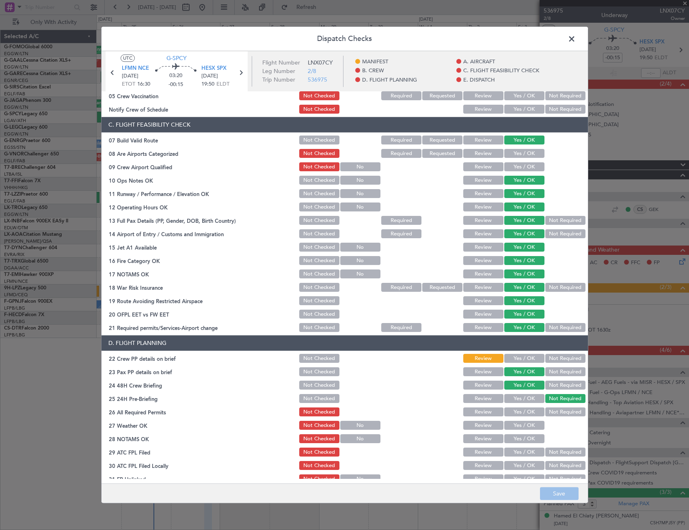
scroll to position [81, 0]
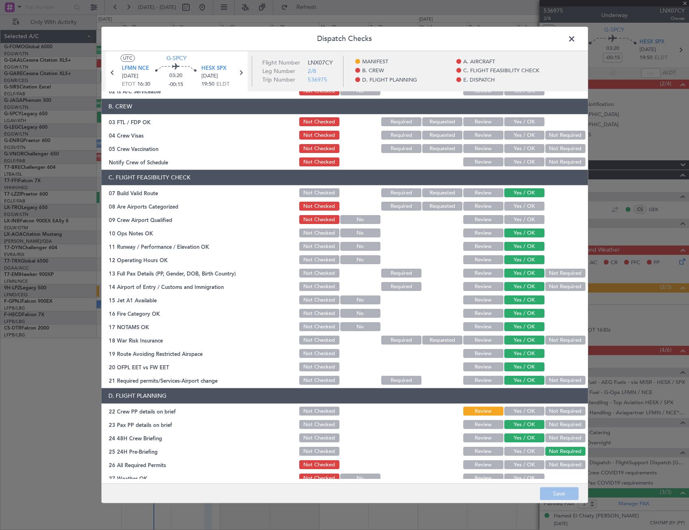
click at [576, 41] on span at bounding box center [576, 41] width 0 height 16
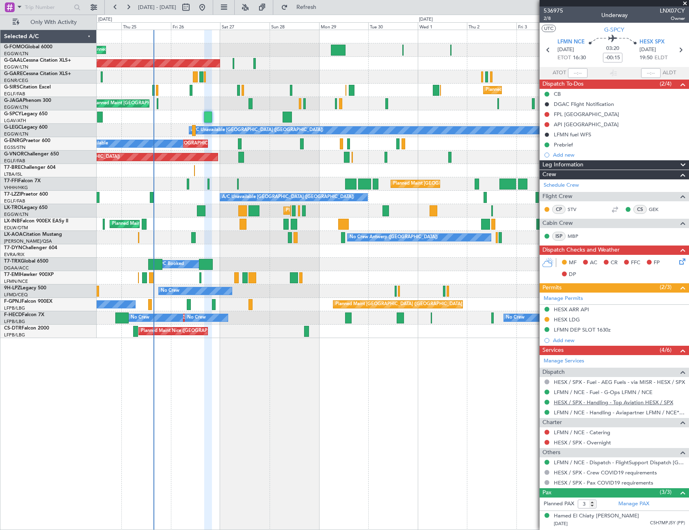
scroll to position [35, 0]
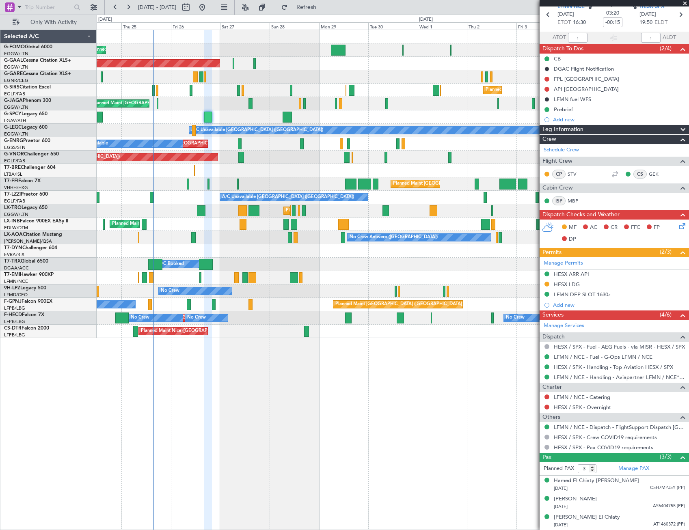
click at [678, 224] on icon at bounding box center [681, 225] width 6 height 6
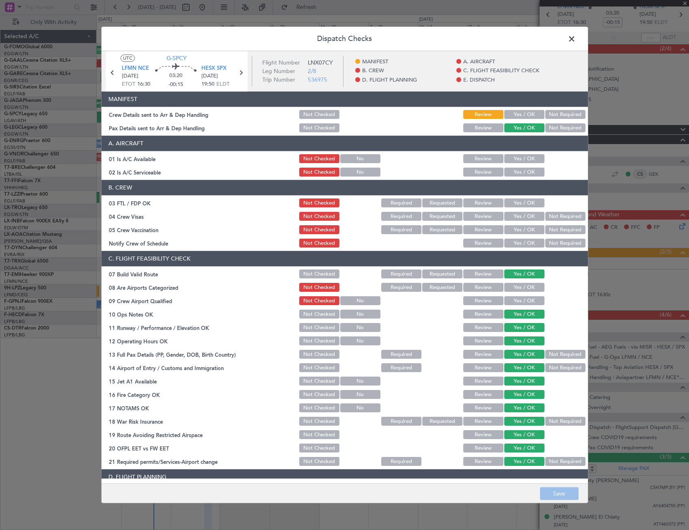
click at [523, 110] on button "Yes / OK" at bounding box center [524, 114] width 40 height 9
click at [527, 156] on button "Yes / OK" at bounding box center [524, 159] width 40 height 9
click at [529, 167] on div "Yes / OK" at bounding box center [523, 172] width 41 height 11
click at [528, 175] on button "Yes / OK" at bounding box center [524, 172] width 40 height 9
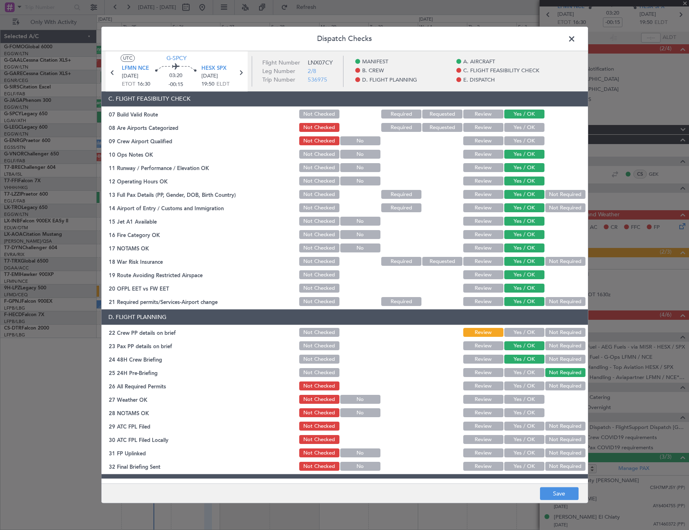
scroll to position [244, 0]
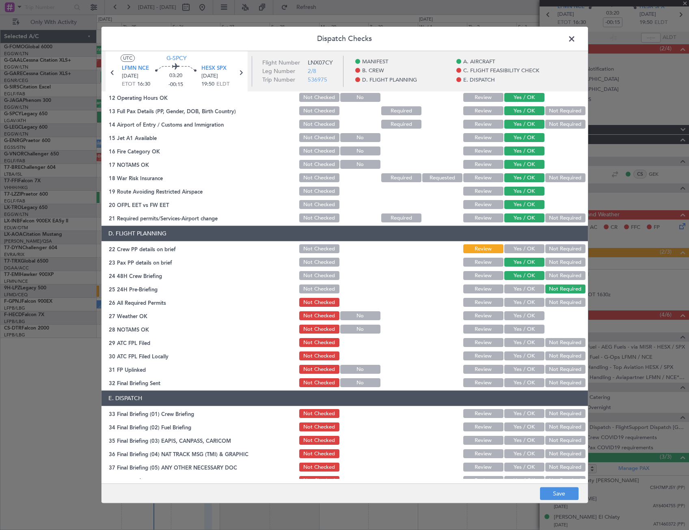
click at [525, 246] on button "Yes / OK" at bounding box center [524, 249] width 40 height 9
click at [563, 494] on button "Save" at bounding box center [559, 494] width 39 height 13
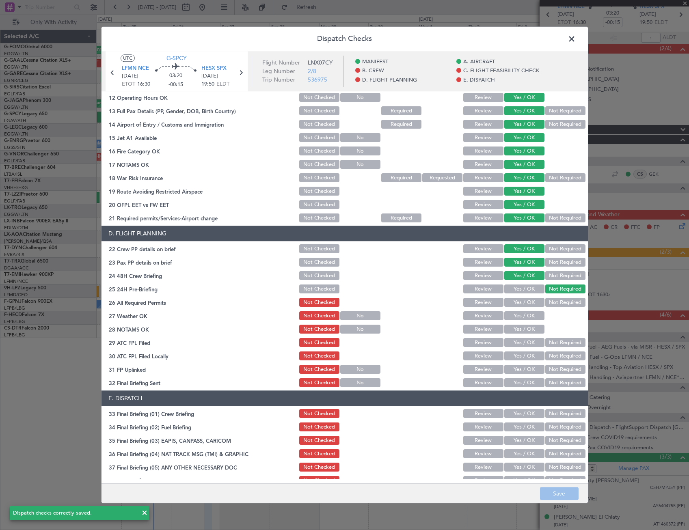
click at [576, 41] on span at bounding box center [576, 41] width 0 height 16
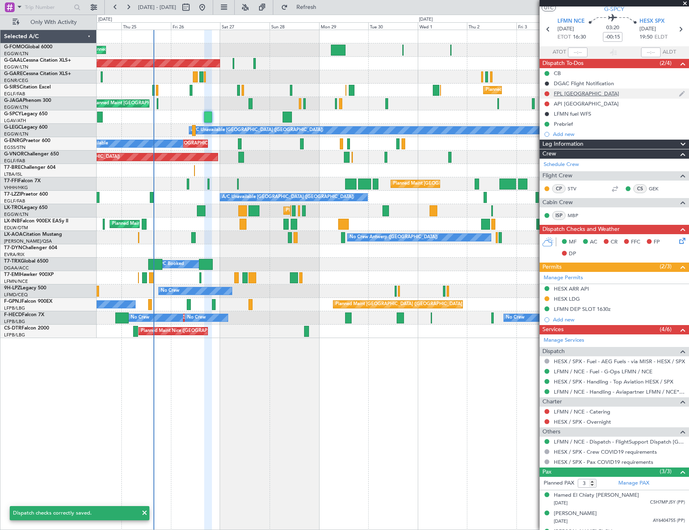
scroll to position [0, 0]
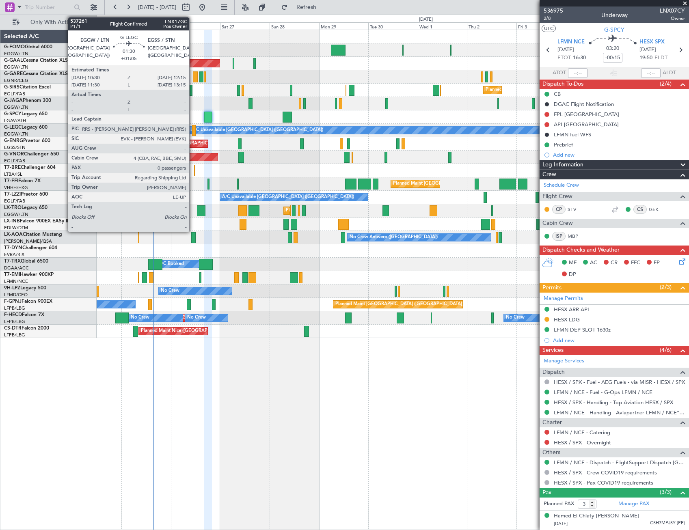
click at [193, 132] on div at bounding box center [194, 130] width 4 height 11
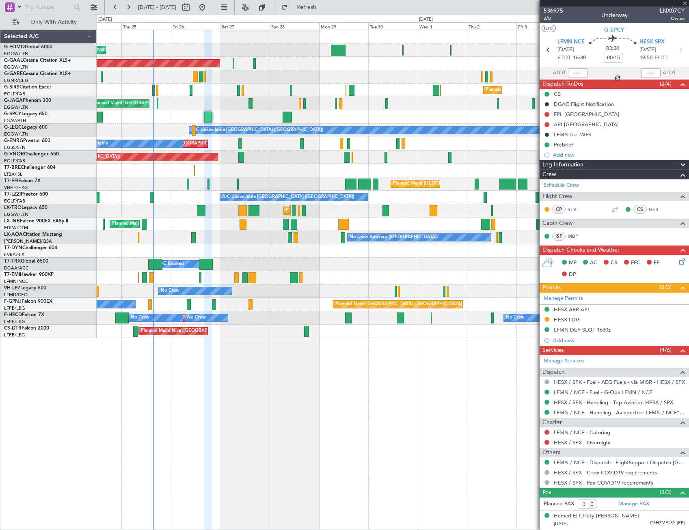
type input "+01:05"
type input "0"
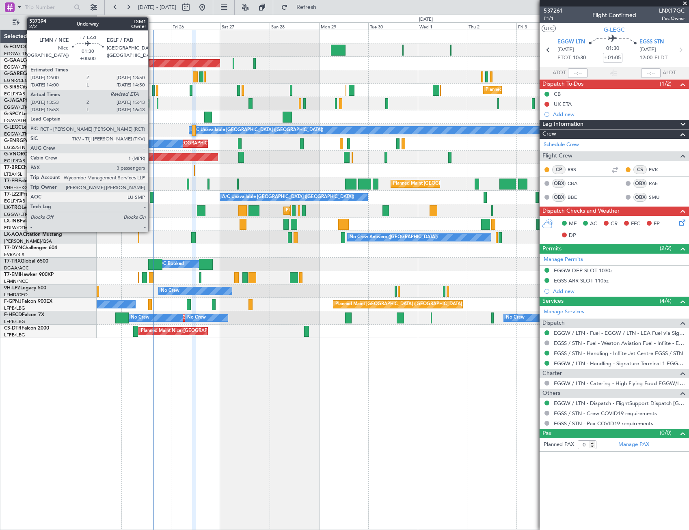
click at [152, 196] on div at bounding box center [152, 197] width 4 height 11
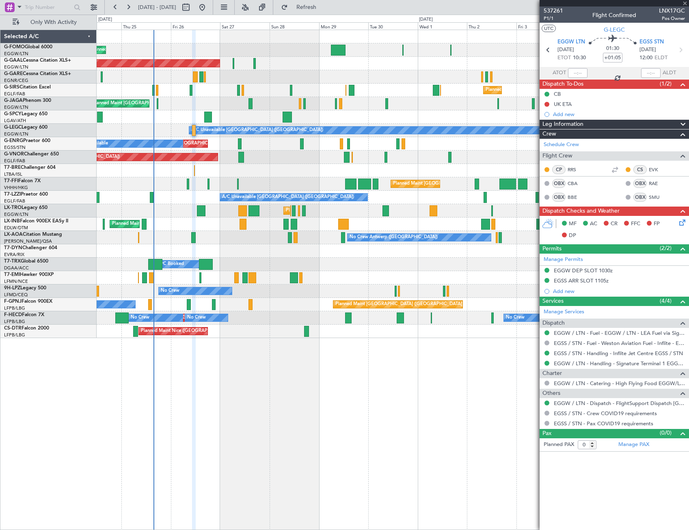
type input "14:08"
type input "3"
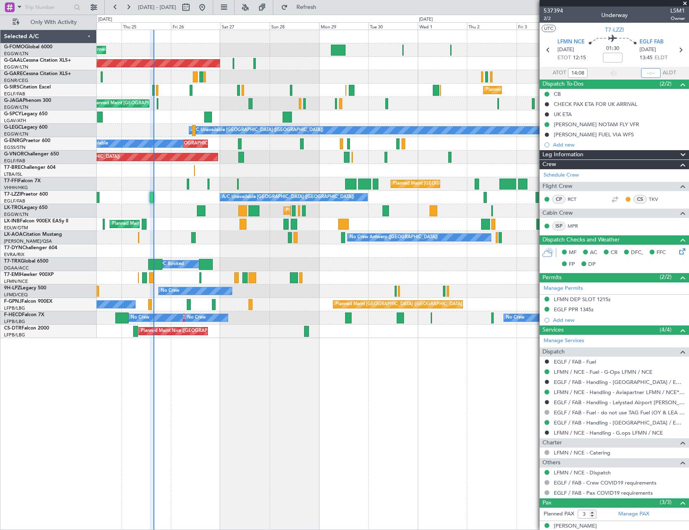
click at [652, 76] on input "text" at bounding box center [650, 73] width 19 height 10
type input "15:42"
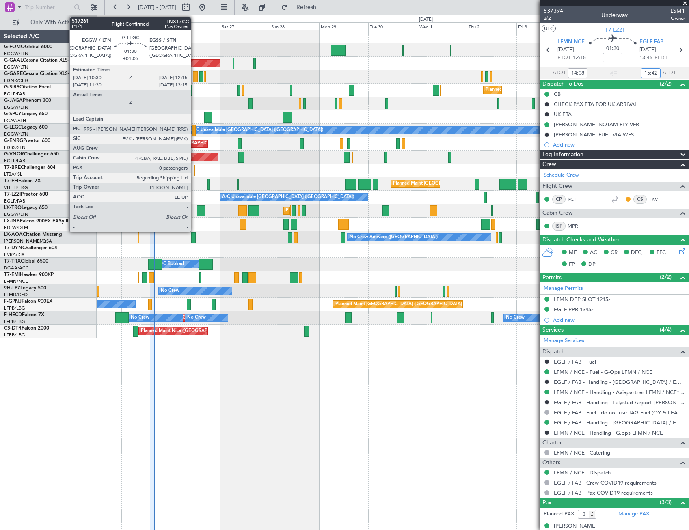
click at [195, 128] on div at bounding box center [194, 130] width 4 height 11
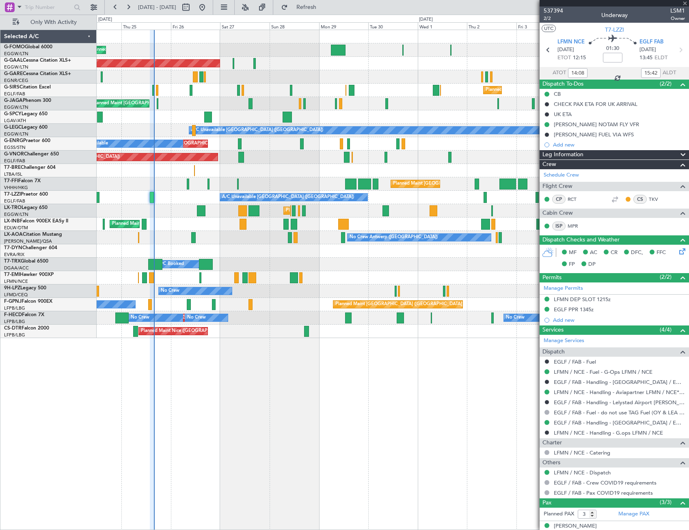
type input "+01:05"
type input "0"
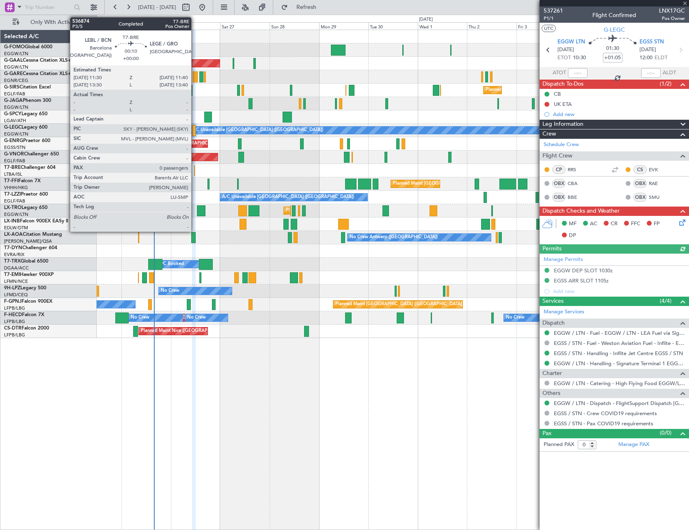
click at [195, 170] on div at bounding box center [194, 170] width 1 height 11
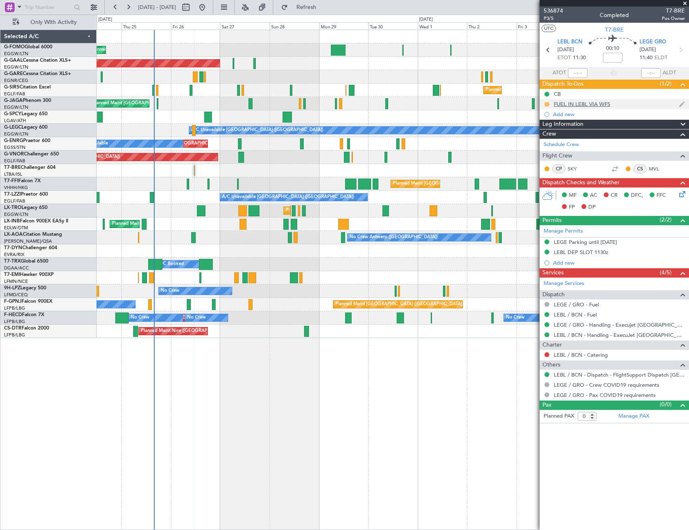
click at [546, 104] on button at bounding box center [547, 104] width 5 height 5
click at [546, 143] on span "Completed" at bounding box center [550, 140] width 27 height 8
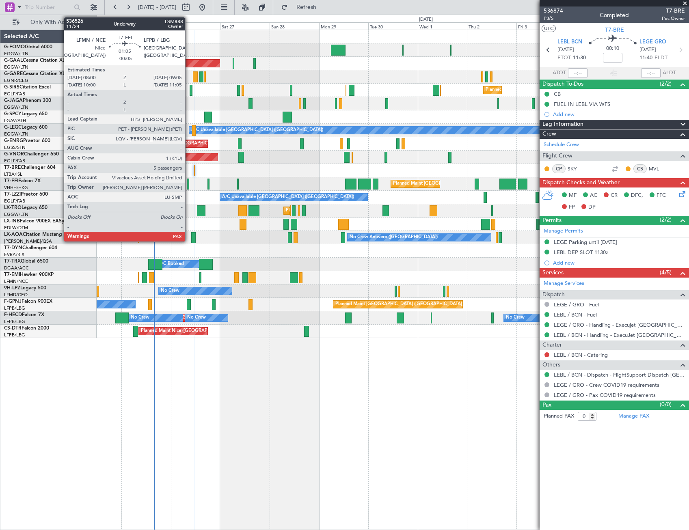
click at [189, 186] on div at bounding box center [188, 184] width 2 height 11
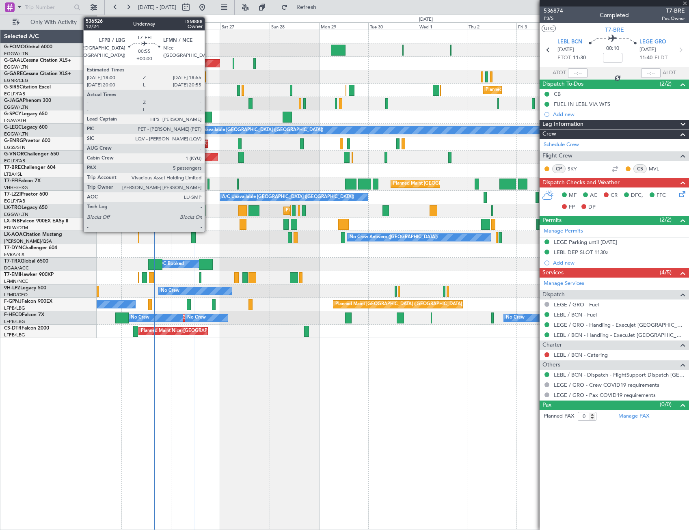
type input "-00:05"
type input "5"
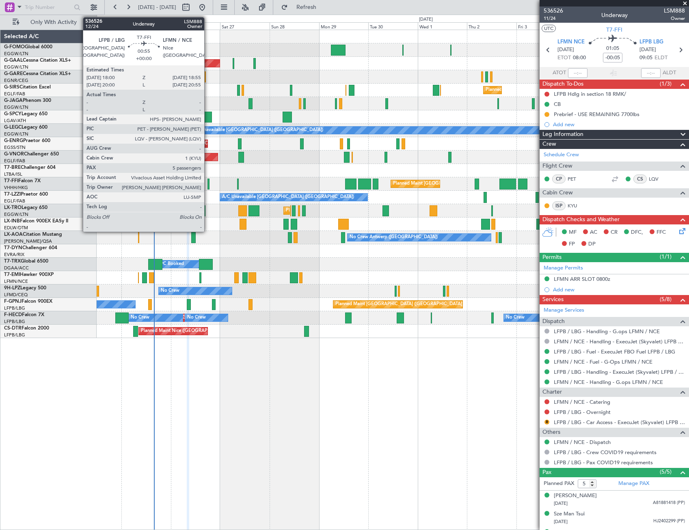
click at [208, 184] on div at bounding box center [209, 184] width 2 height 11
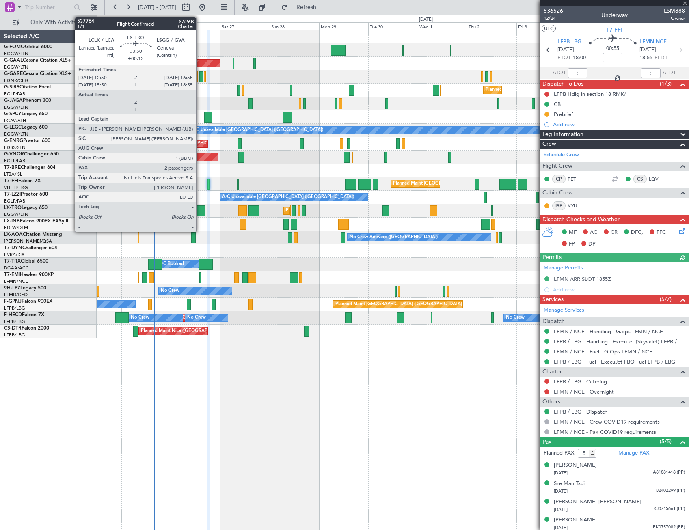
click at [200, 211] on div at bounding box center [201, 210] width 9 height 11
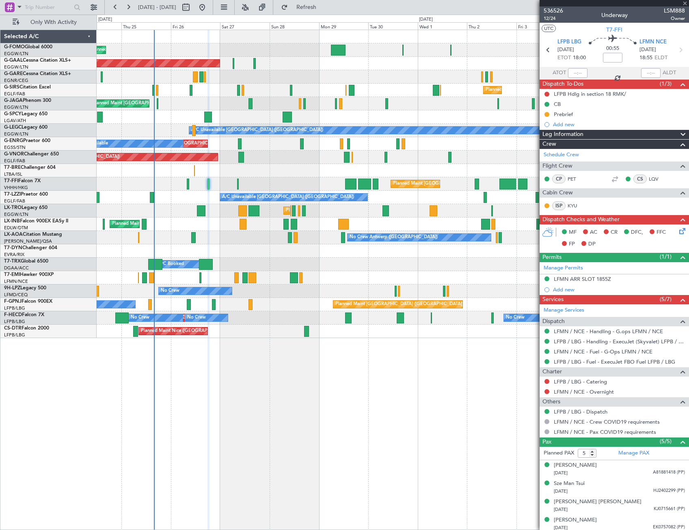
type input "+00:15"
type input "2"
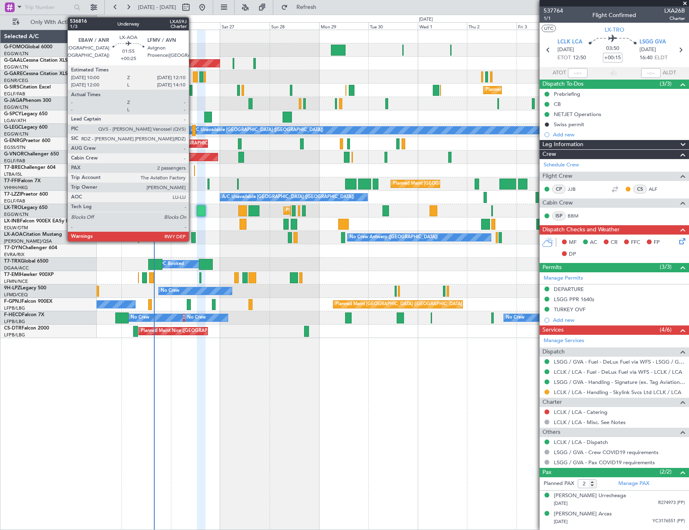
click at [192, 239] on div at bounding box center [193, 237] width 4 height 11
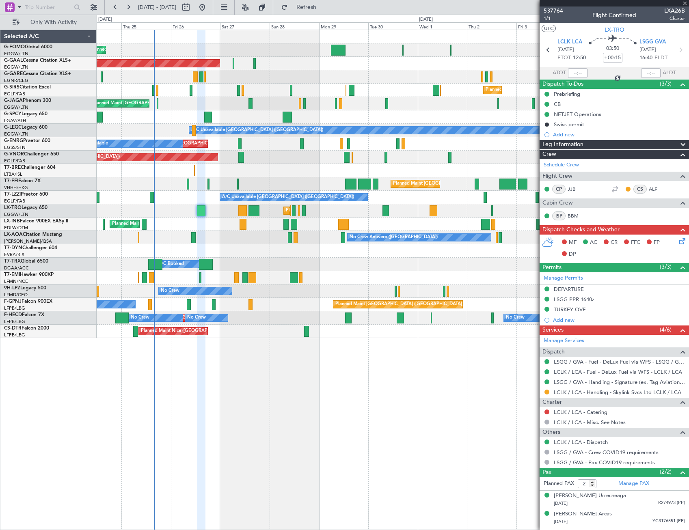
type input "+00:25"
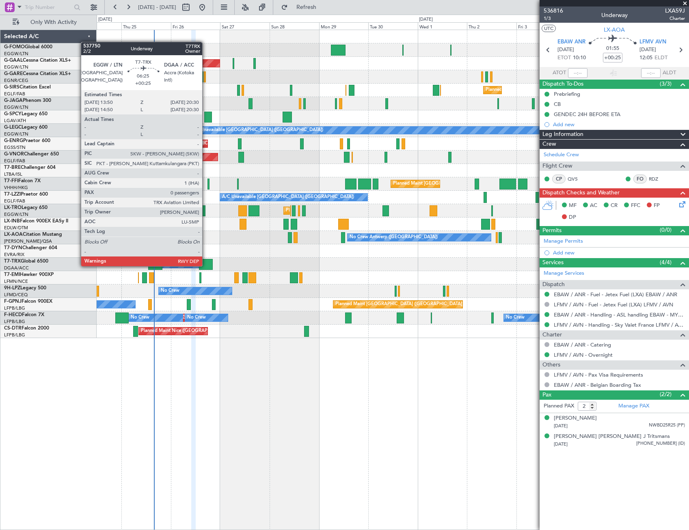
click at [206, 266] on div at bounding box center [206, 264] width 14 height 11
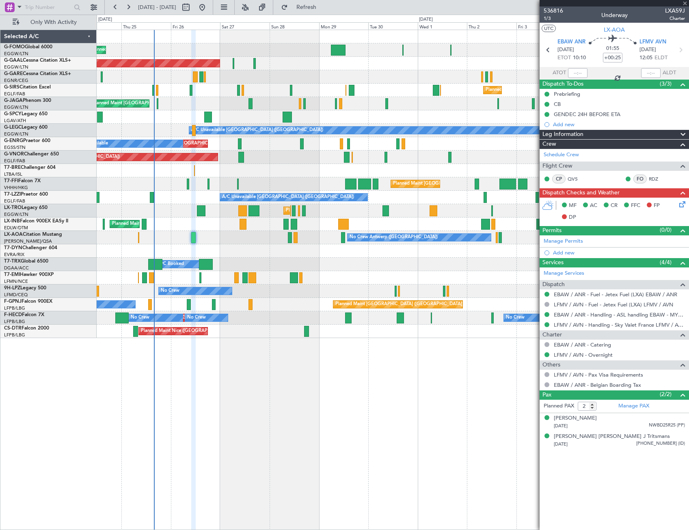
type input "0"
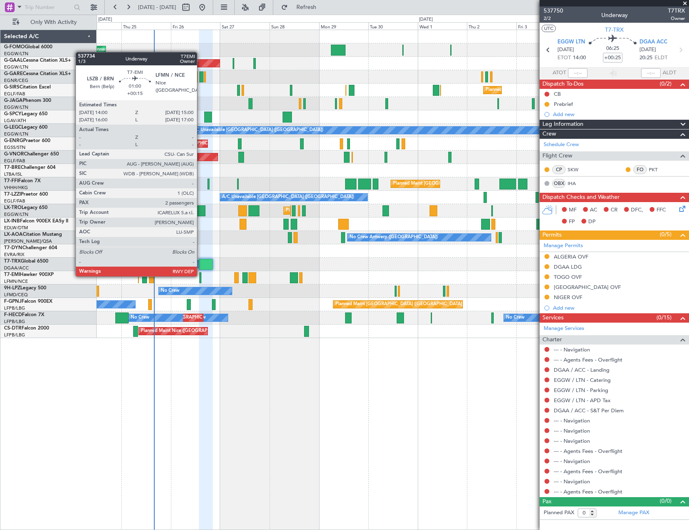
click at [201, 276] on div at bounding box center [200, 277] width 2 height 11
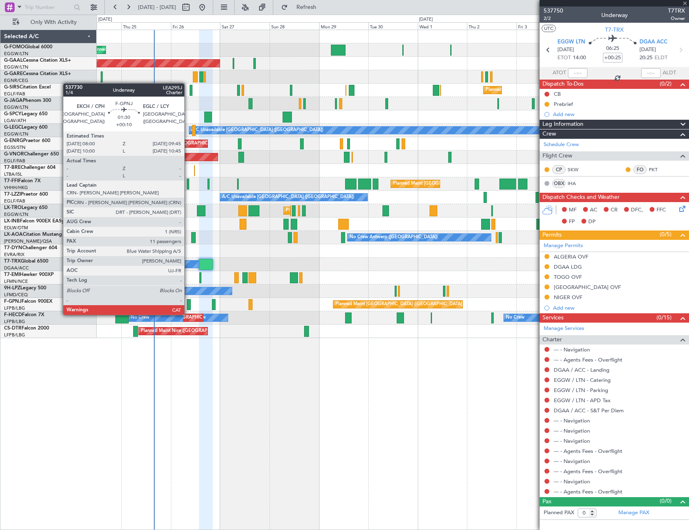
type input "+00:15"
type input "2"
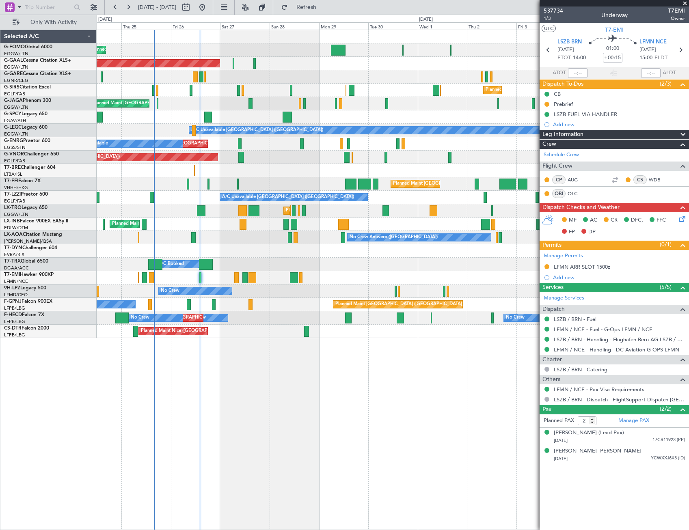
click at [680, 218] on icon at bounding box center [681, 217] width 6 height 6
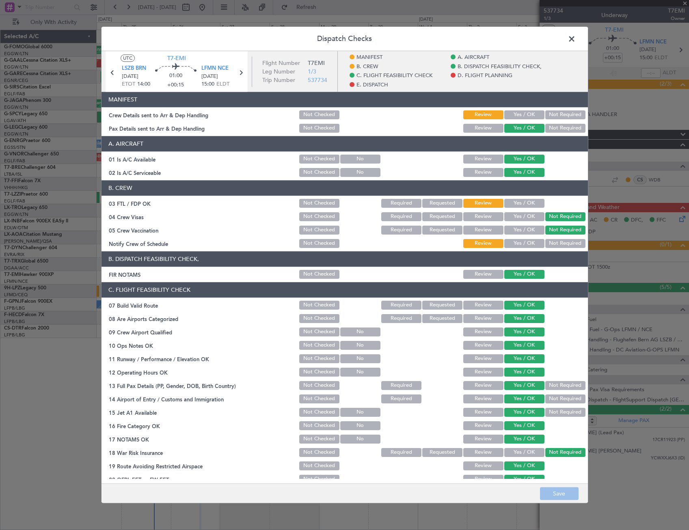
click at [576, 40] on span at bounding box center [576, 41] width 0 height 16
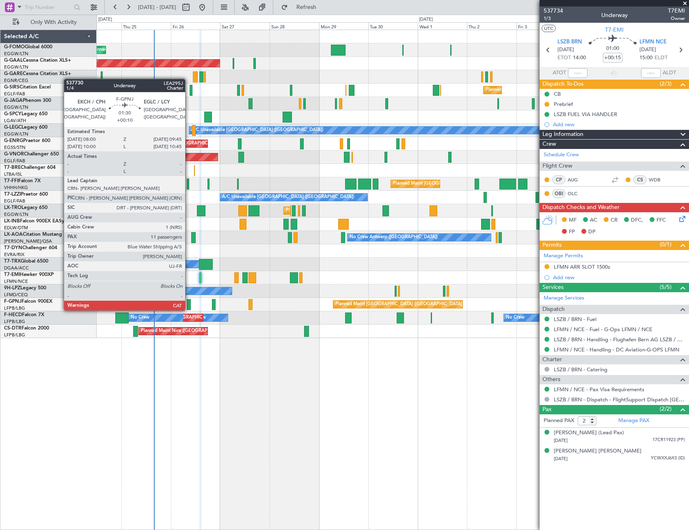
click at [189, 303] on div at bounding box center [189, 304] width 4 height 11
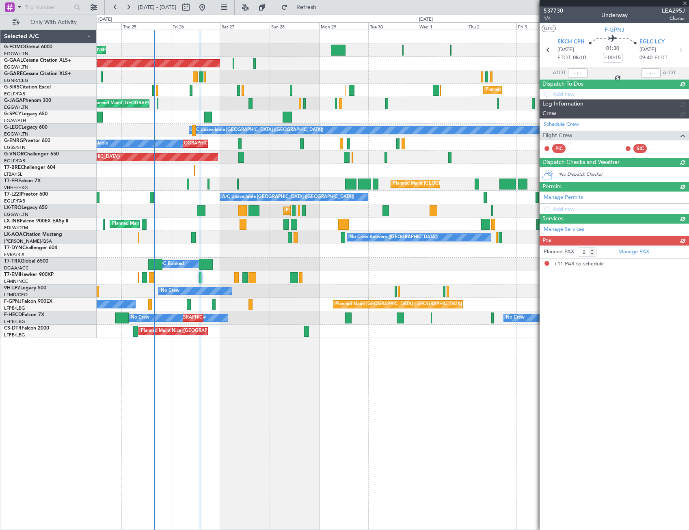
type input "+00:10"
type input "11"
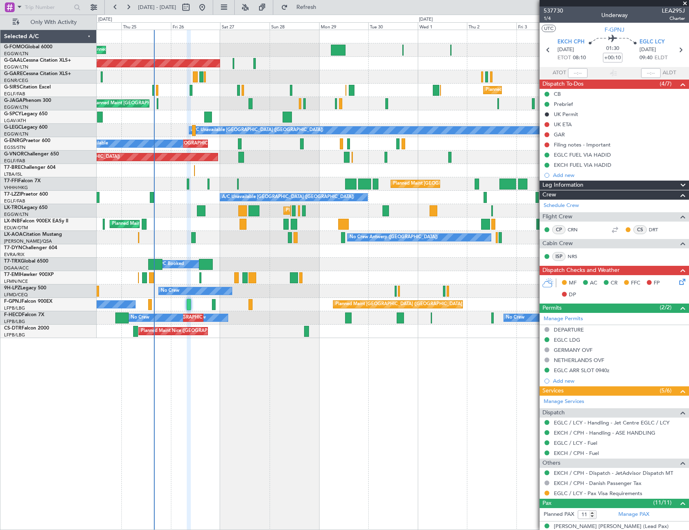
click at [678, 282] on icon at bounding box center [681, 280] width 6 height 6
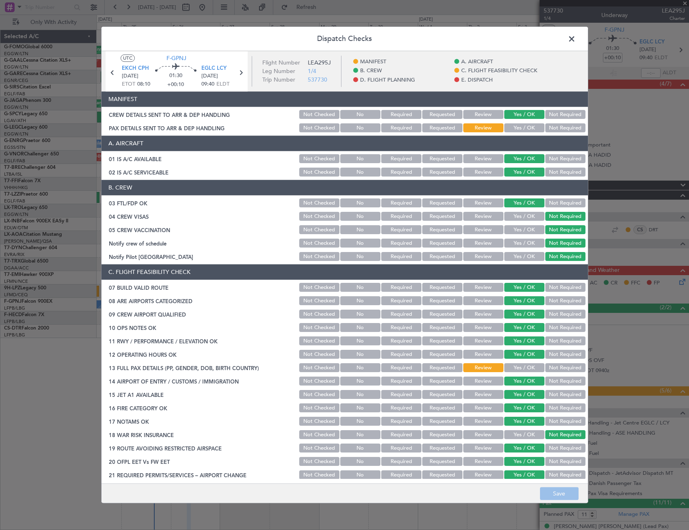
click at [576, 40] on span at bounding box center [576, 41] width 0 height 16
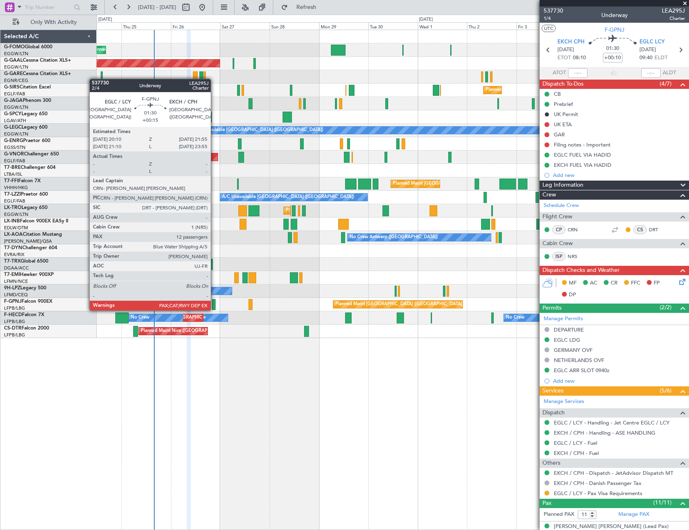
click at [214, 303] on div at bounding box center [214, 304] width 4 height 11
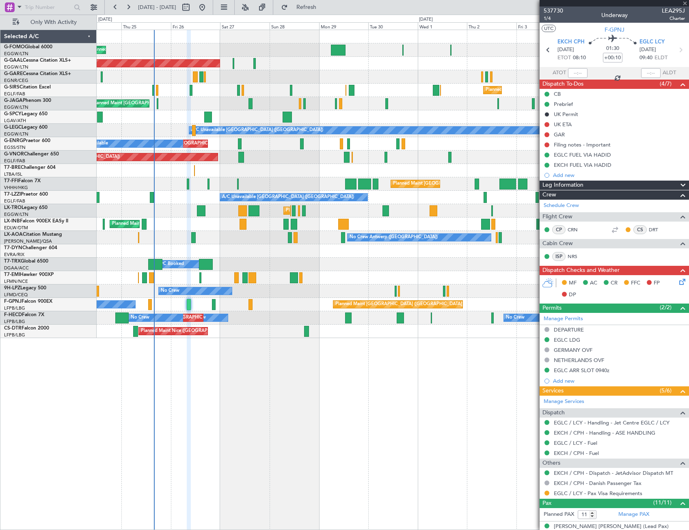
type input "+00:15"
type input "12"
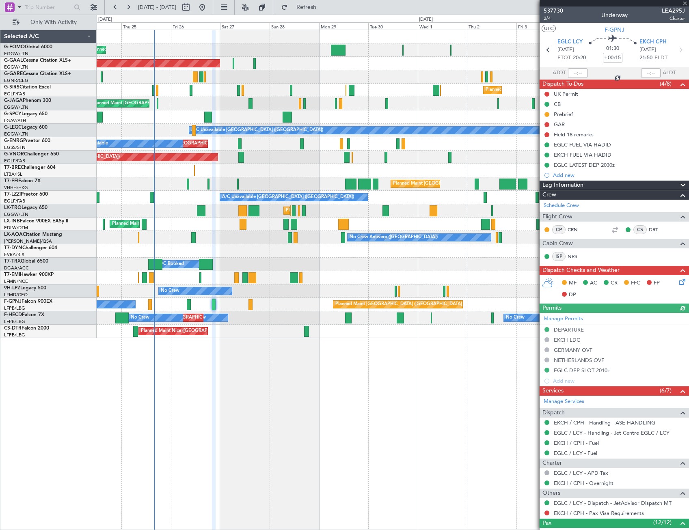
click at [679, 281] on icon at bounding box center [681, 280] width 6 height 6
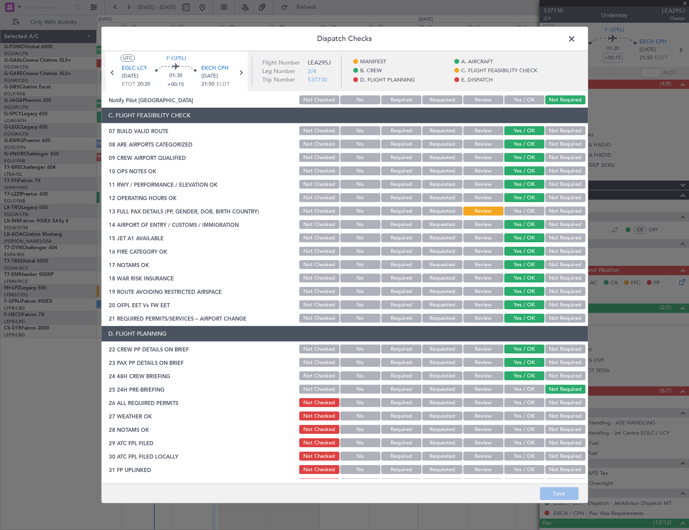
scroll to position [144, 0]
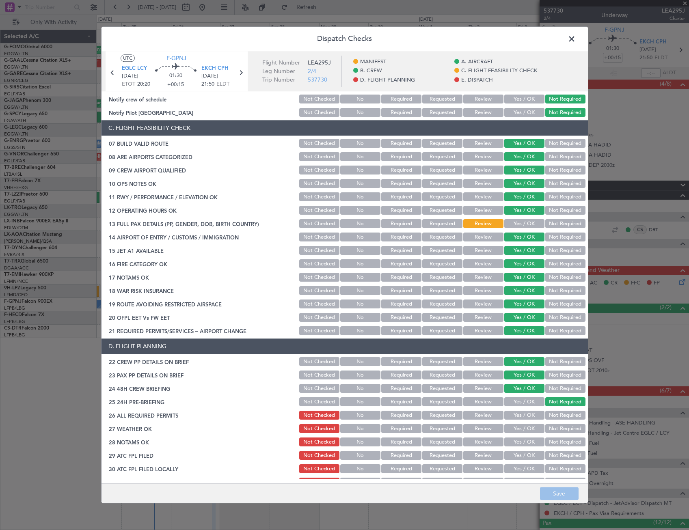
click at [576, 38] on span at bounding box center [576, 41] width 0 height 16
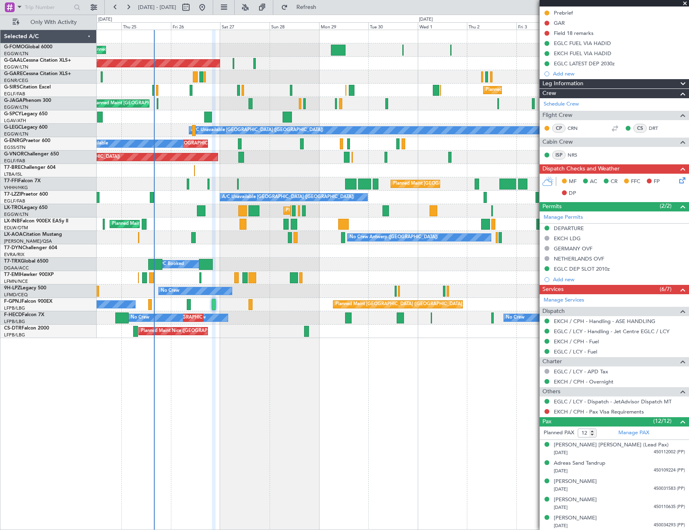
scroll to position [0, 0]
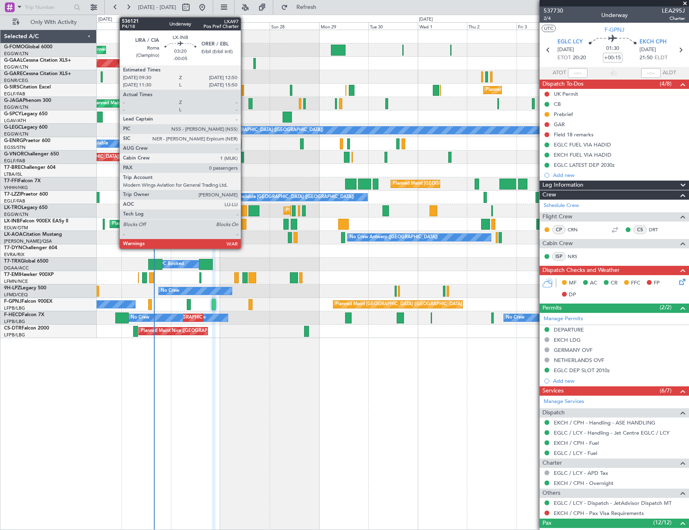
click at [244, 223] on div at bounding box center [243, 224] width 7 height 11
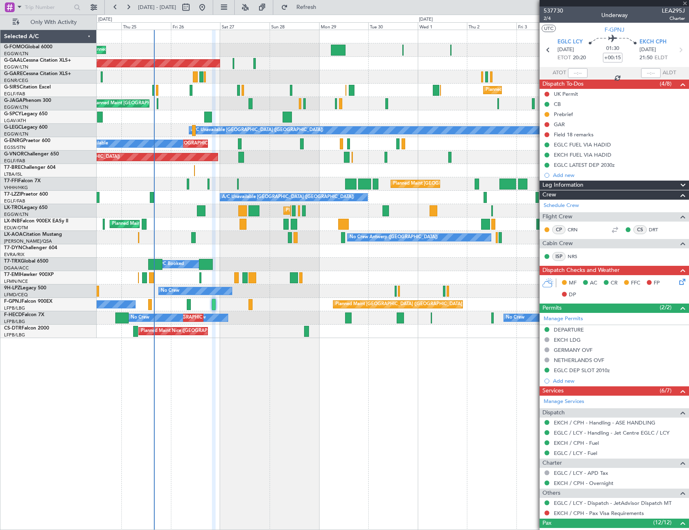
type input "-00:05"
type input "0"
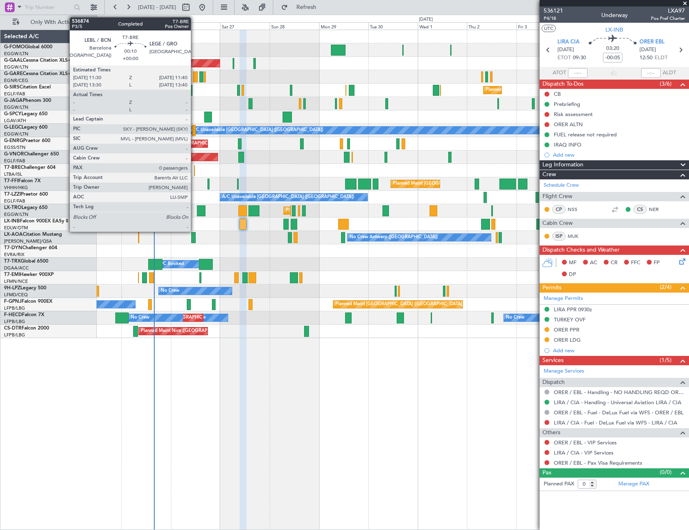
click at [195, 169] on div at bounding box center [194, 170] width 1 height 11
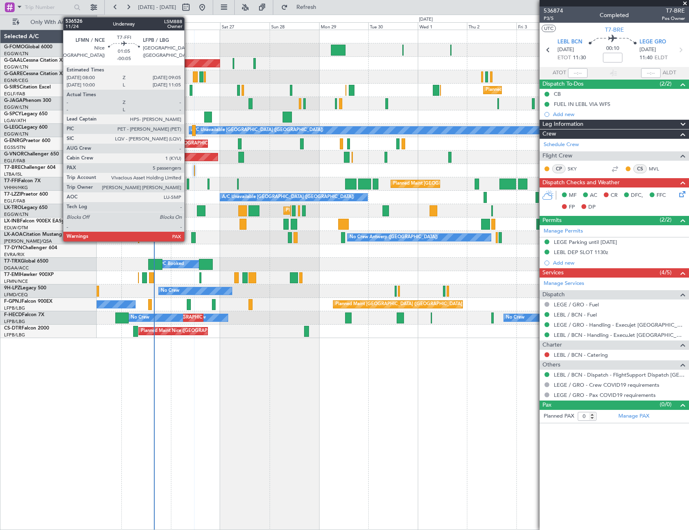
click at [188, 184] on div at bounding box center [188, 184] width 2 height 11
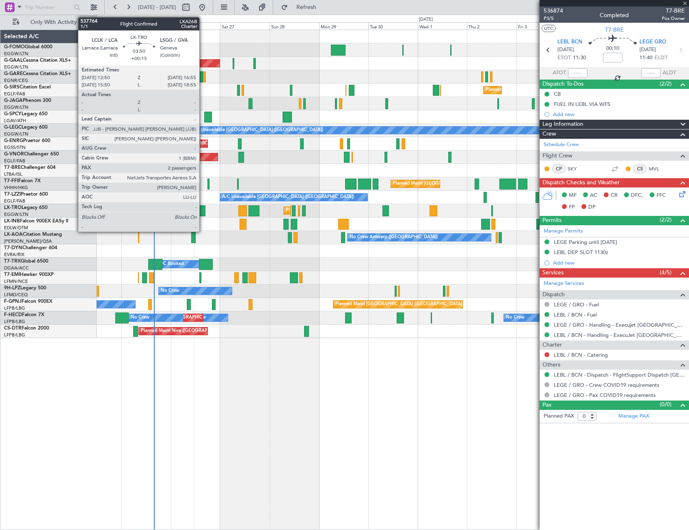
type input "-00:05"
type input "5"
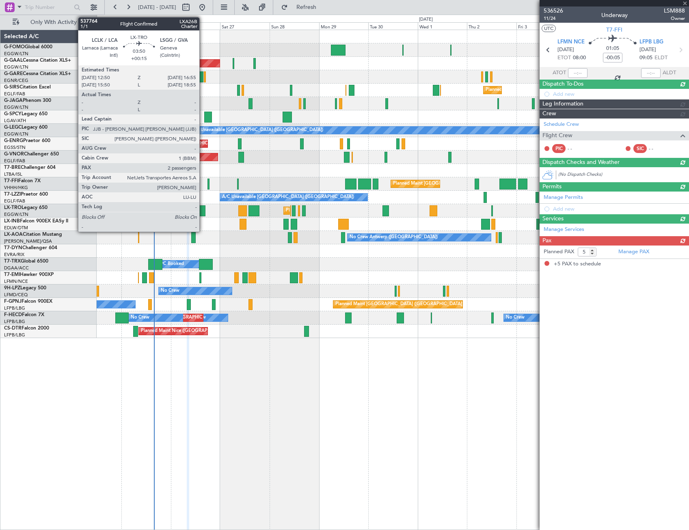
click at [203, 213] on div at bounding box center [201, 210] width 9 height 11
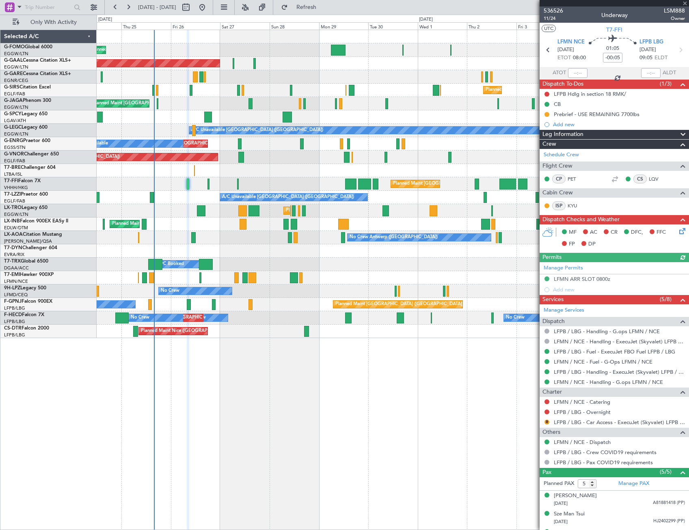
type input "+00:15"
type input "2"
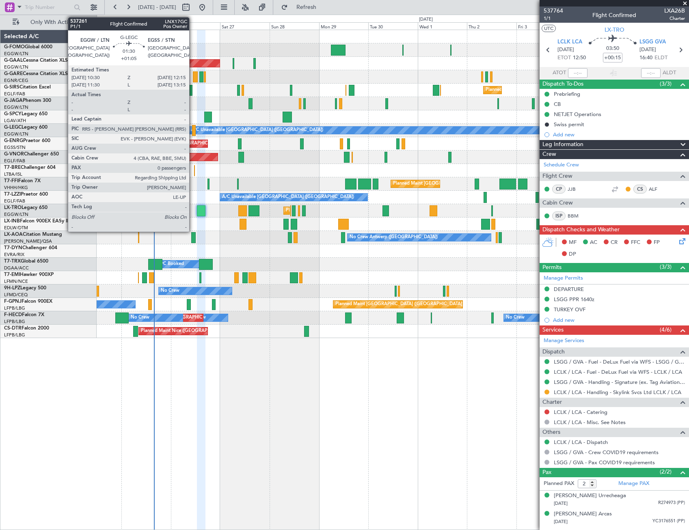
click at [193, 129] on div at bounding box center [194, 130] width 4 height 11
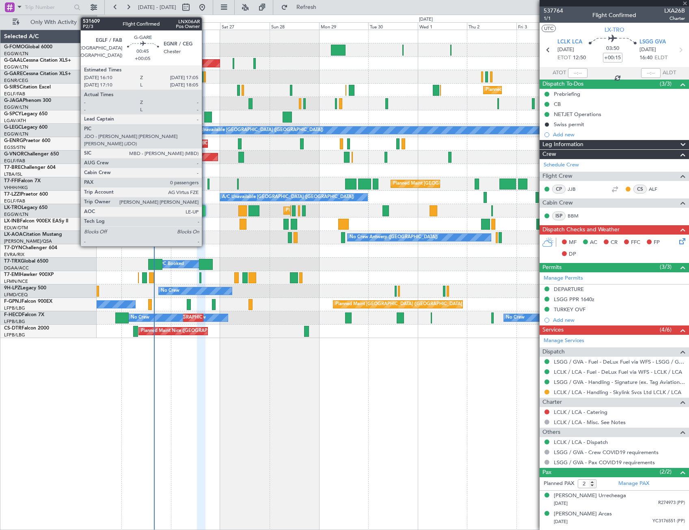
type input "+01:05"
type input "0"
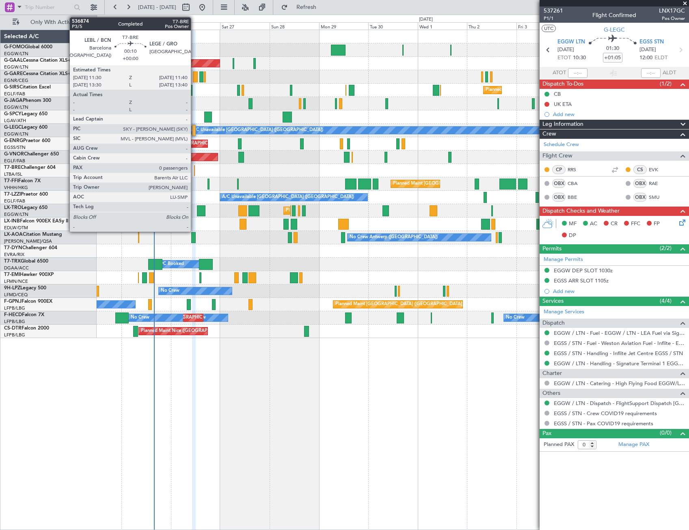
click at [195, 173] on div at bounding box center [194, 170] width 1 height 11
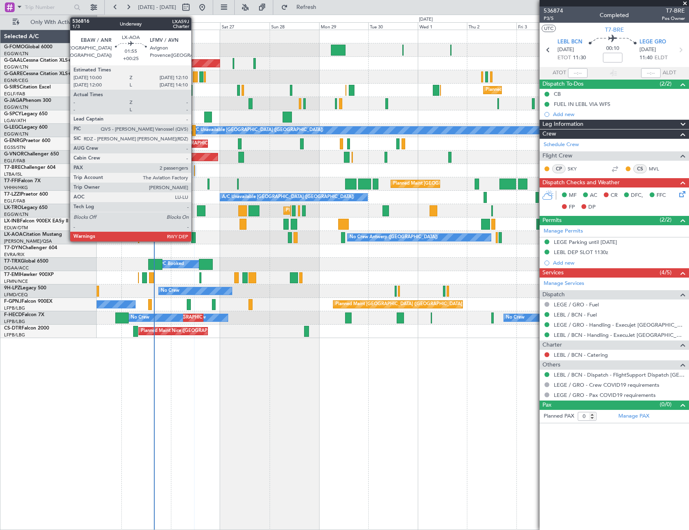
click at [195, 236] on div at bounding box center [193, 237] width 4 height 11
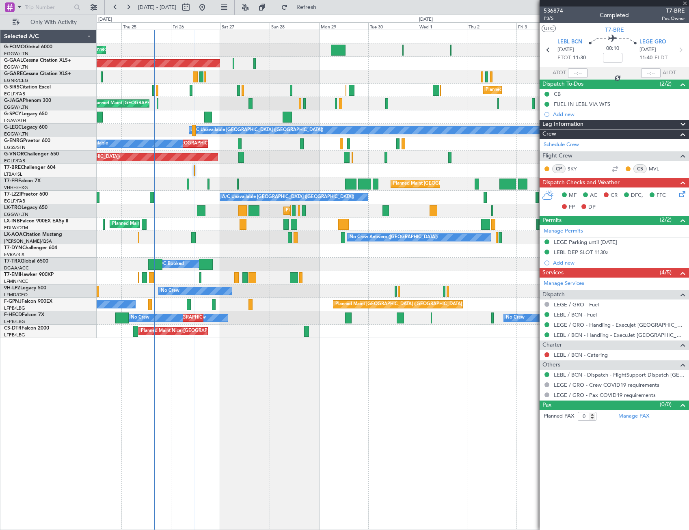
type input "+00:25"
type input "2"
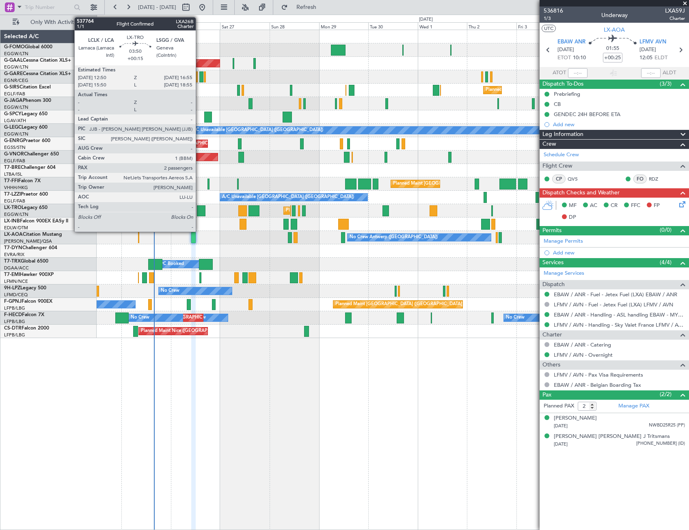
click at [200, 210] on div at bounding box center [201, 210] width 9 height 11
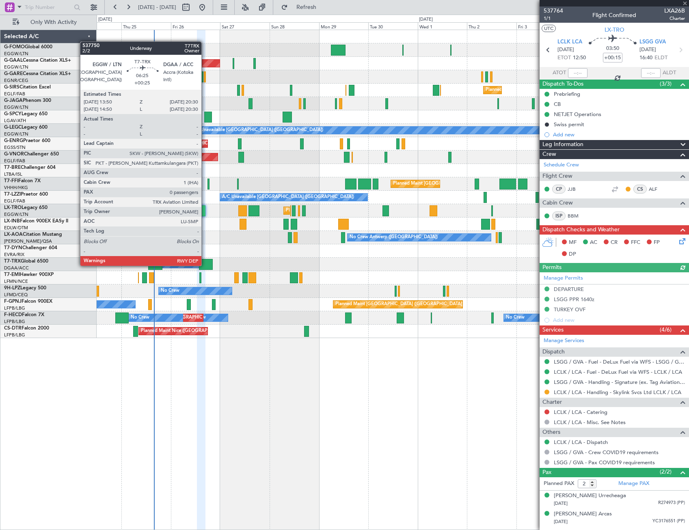
click at [205, 265] on div at bounding box center [206, 264] width 14 height 11
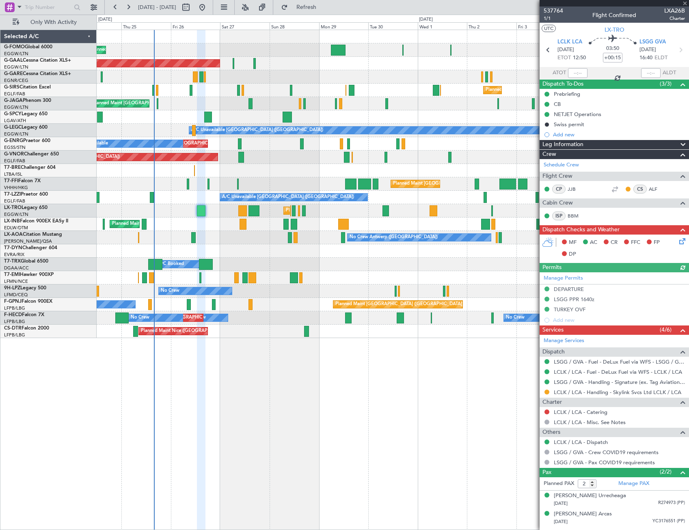
type input "+00:25"
type input "0"
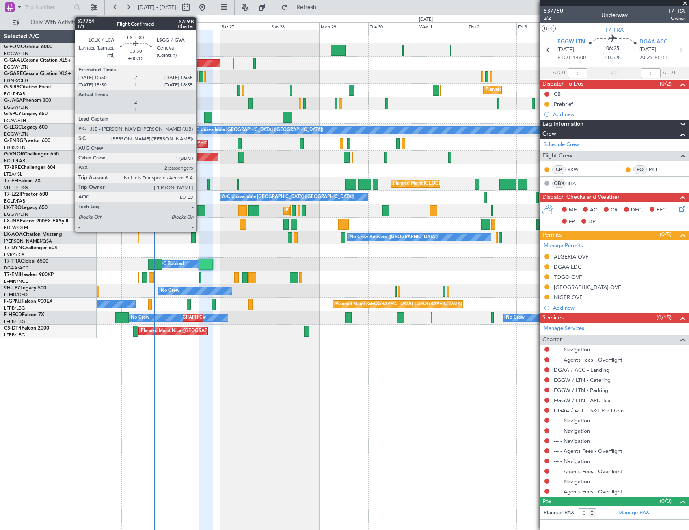
click at [200, 210] on div at bounding box center [201, 210] width 9 height 11
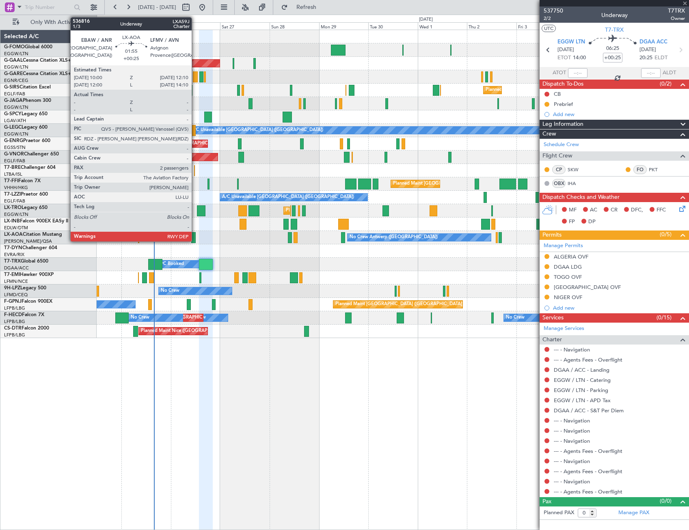
type input "+00:15"
type input "2"
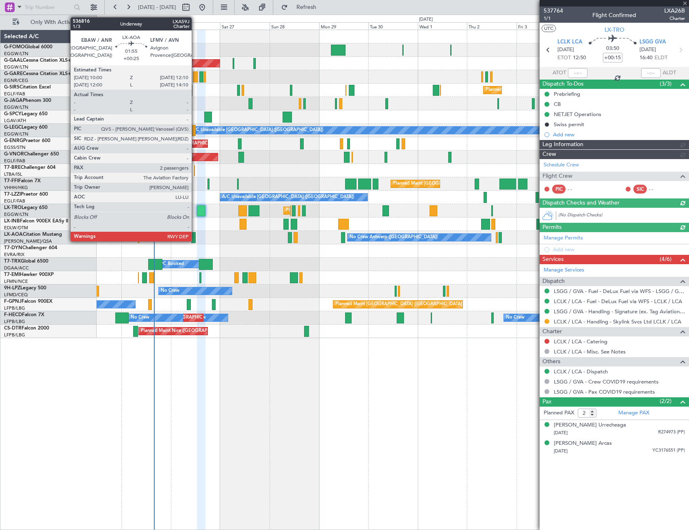
click at [195, 236] on div at bounding box center [193, 237] width 4 height 11
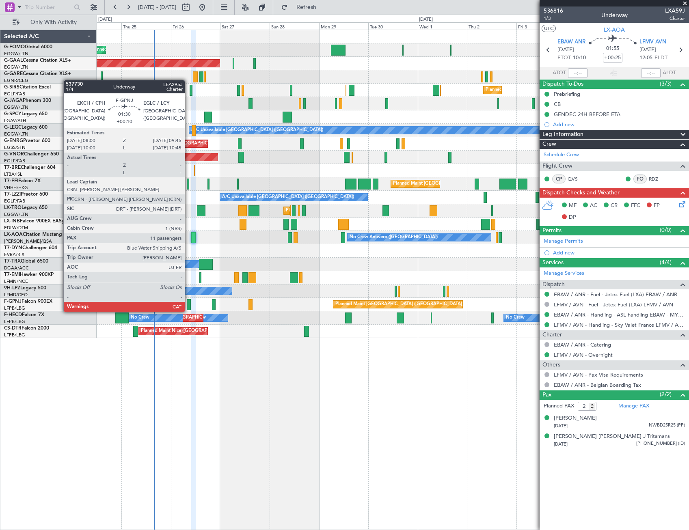
click at [188, 304] on div at bounding box center [189, 304] width 4 height 11
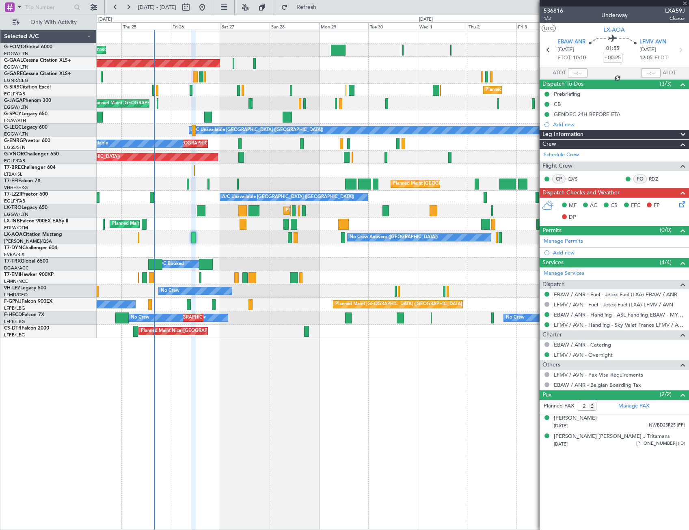
type input "+00:10"
type input "11"
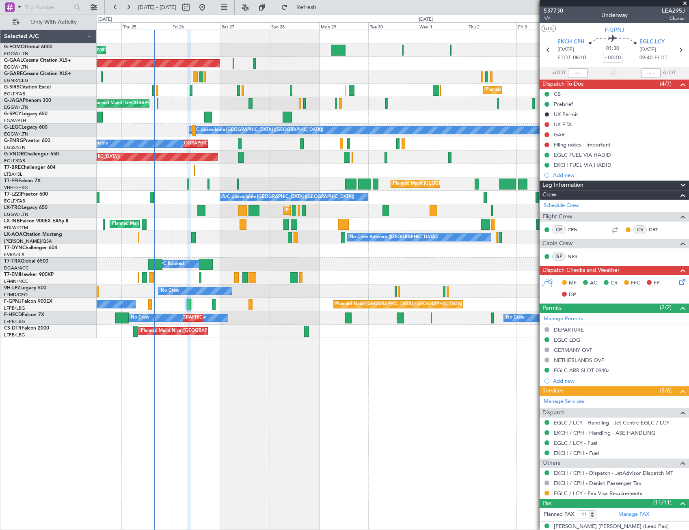
click at [678, 282] on icon at bounding box center [681, 280] width 6 height 6
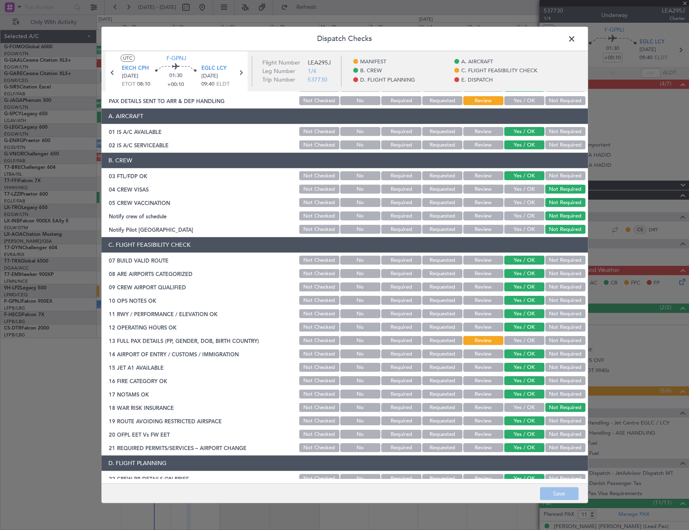
scroll to position [41, 0]
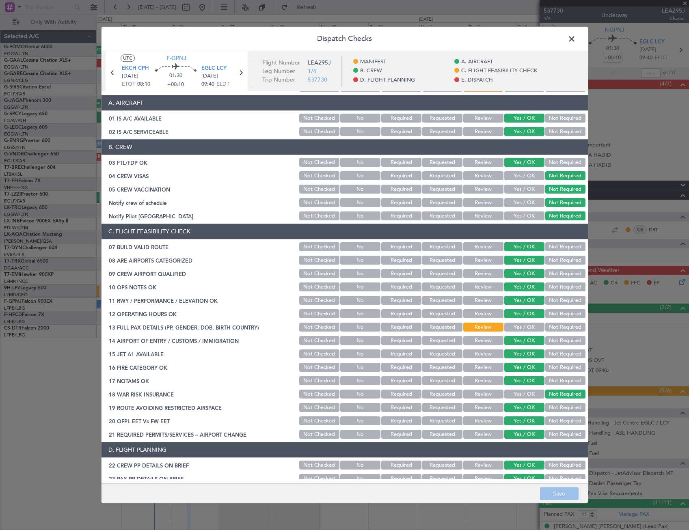
click at [525, 330] on button "Yes / OK" at bounding box center [524, 327] width 40 height 9
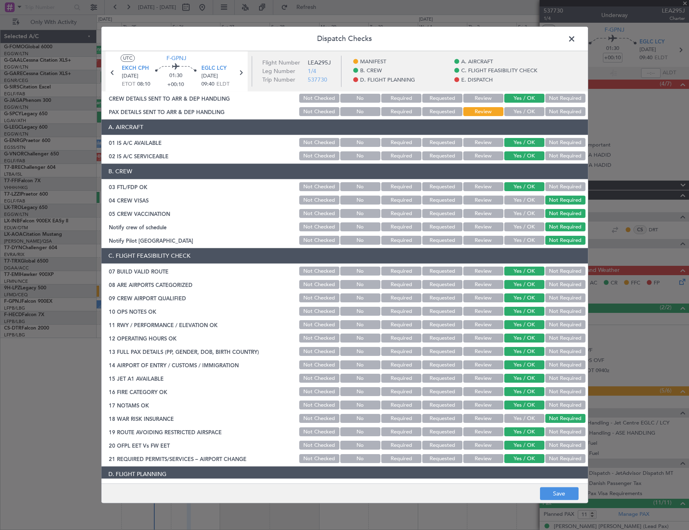
scroll to position [0, 0]
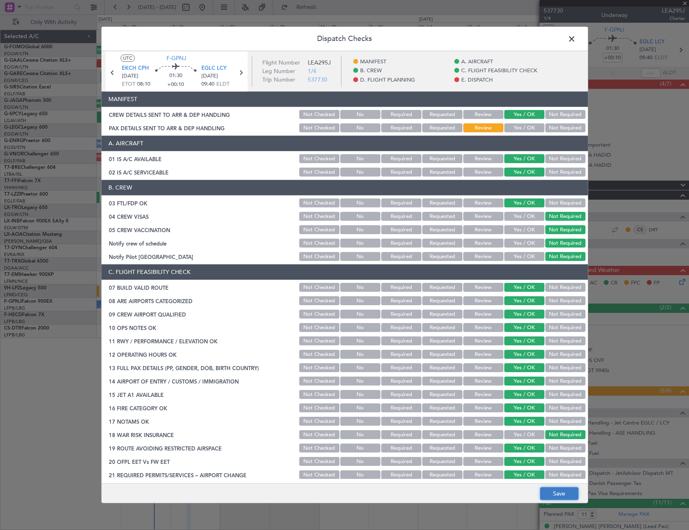
click at [564, 495] on button "Save" at bounding box center [559, 494] width 39 height 13
click at [576, 38] on span at bounding box center [576, 41] width 0 height 16
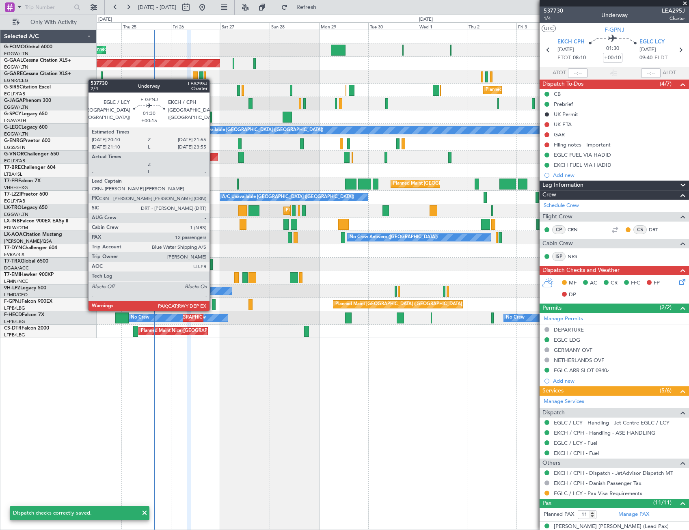
click at [213, 303] on div at bounding box center [214, 304] width 4 height 11
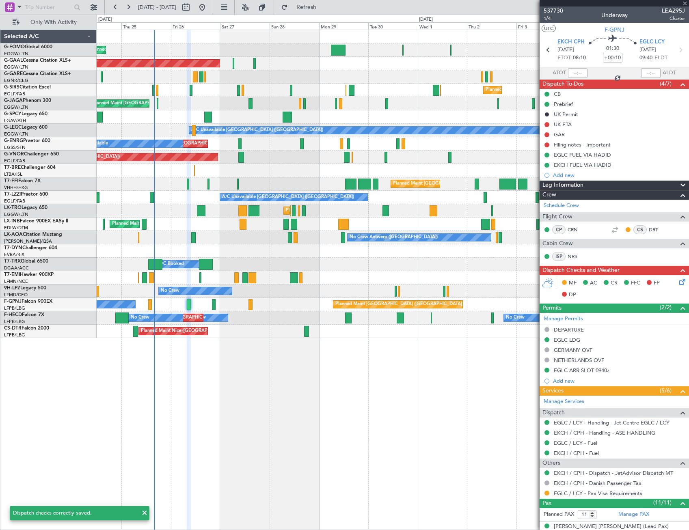
type input "+00:15"
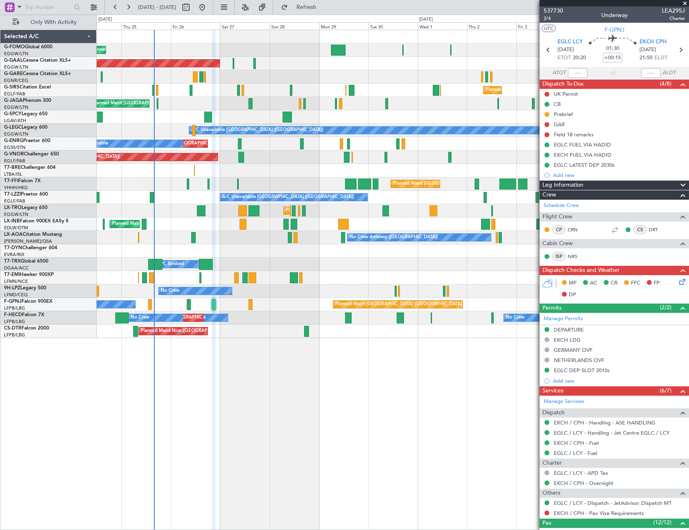
click at [678, 283] on icon at bounding box center [681, 280] width 6 height 6
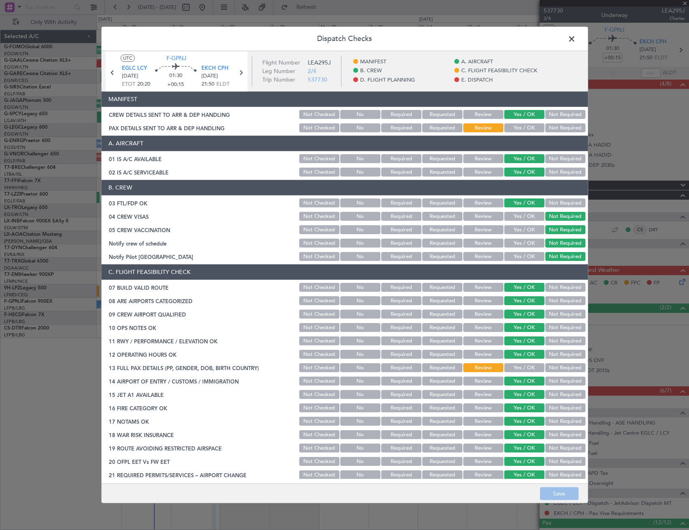
click at [513, 368] on button "Yes / OK" at bounding box center [524, 368] width 40 height 9
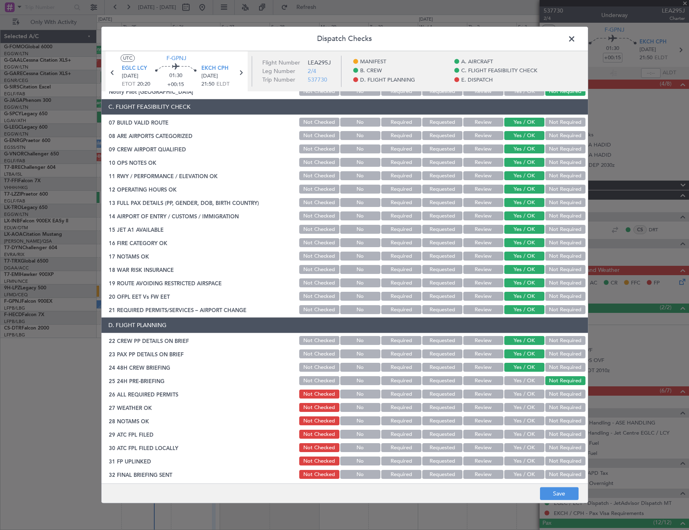
scroll to position [244, 0]
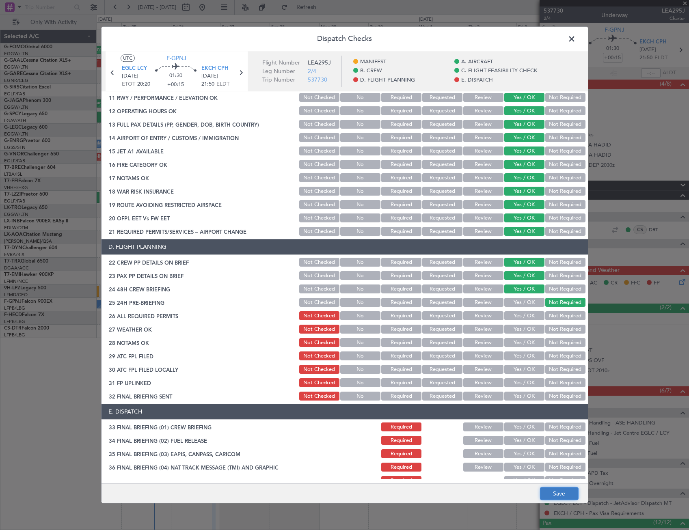
click at [556, 495] on button "Save" at bounding box center [559, 494] width 39 height 13
click at [576, 38] on span at bounding box center [576, 41] width 0 height 16
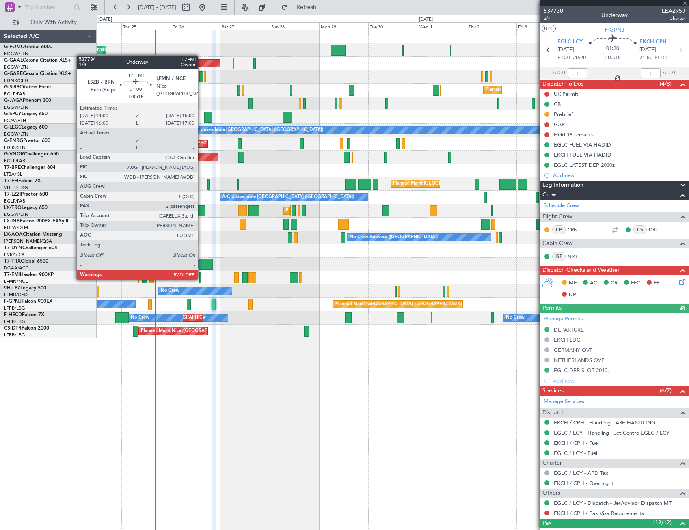
click at [201, 279] on div at bounding box center [200, 277] width 2 height 11
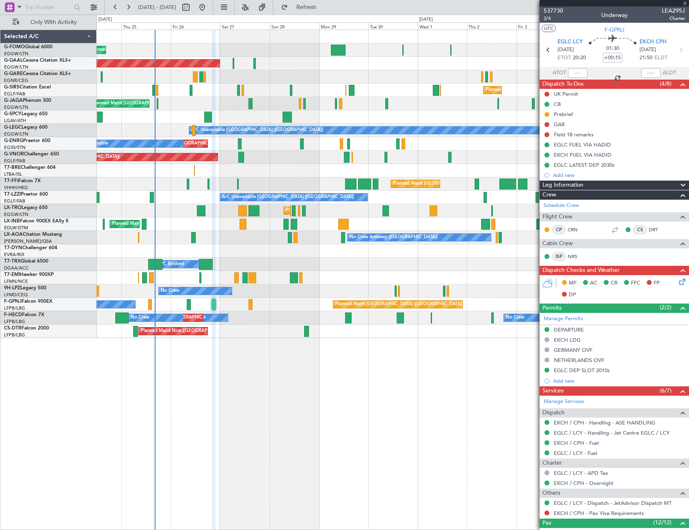
type input "2"
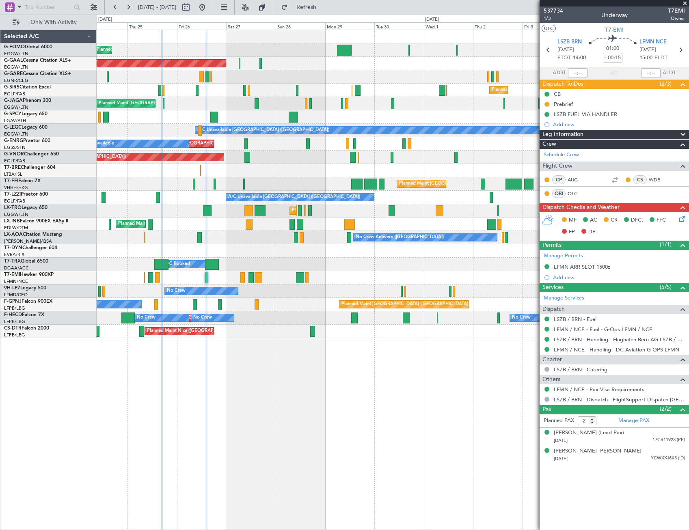
click at [201, 366] on div "Planned Maint London (Luton) Planned Maint Dusseldorf Owner Owner Planned Maint…" at bounding box center [393, 280] width 593 height 501
click at [240, 329] on div "Planned Maint Nice (Côte d'Azur Airport) Planned Maint Sofia AOG Maint Sofia" at bounding box center [393, 331] width 592 height 13
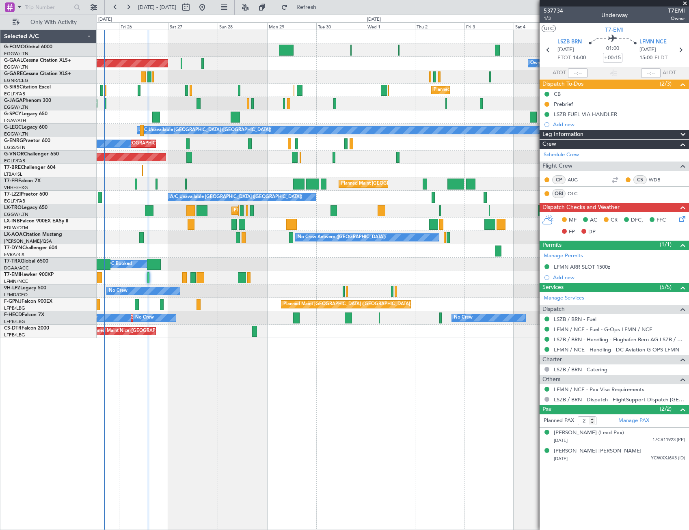
click at [270, 392] on div "Planned Maint London (Luton) Owner Planned Maint Dusseldorf Owner Planned Maint…" at bounding box center [393, 280] width 593 height 501
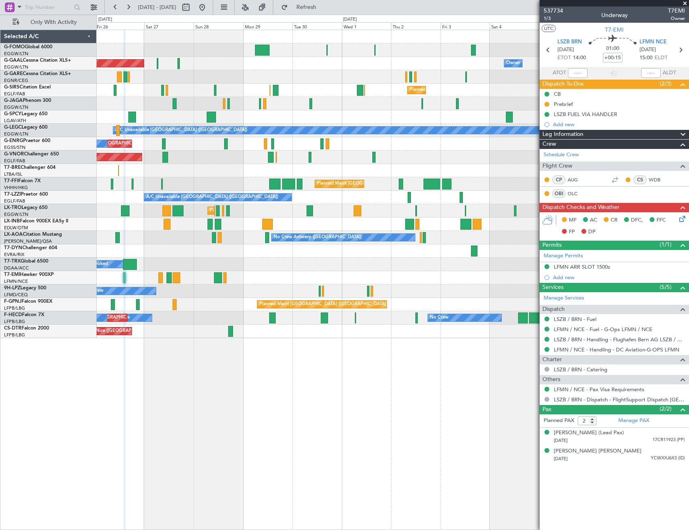
click at [202, 355] on div "Planned Maint London (Luton) Planned Maint Dusseldorf Owner Owner Planned Maint…" at bounding box center [393, 280] width 593 height 501
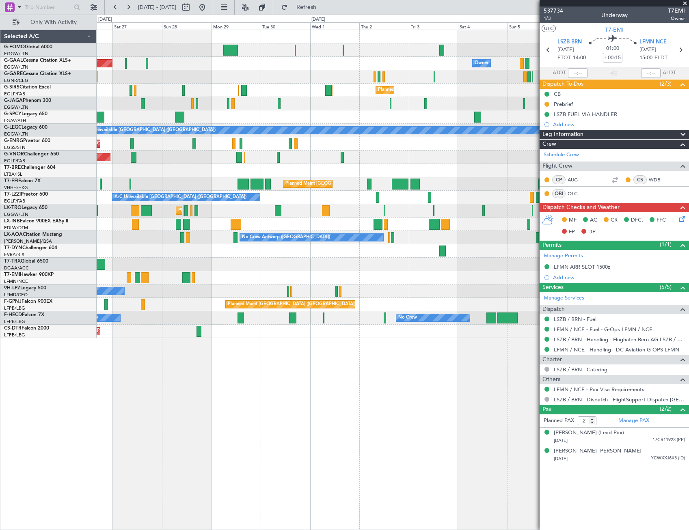
click at [433, 409] on div "Planned Maint London (Luton) Owner Planned Maint Dusseldorf Owner Owner Planned…" at bounding box center [393, 280] width 593 height 501
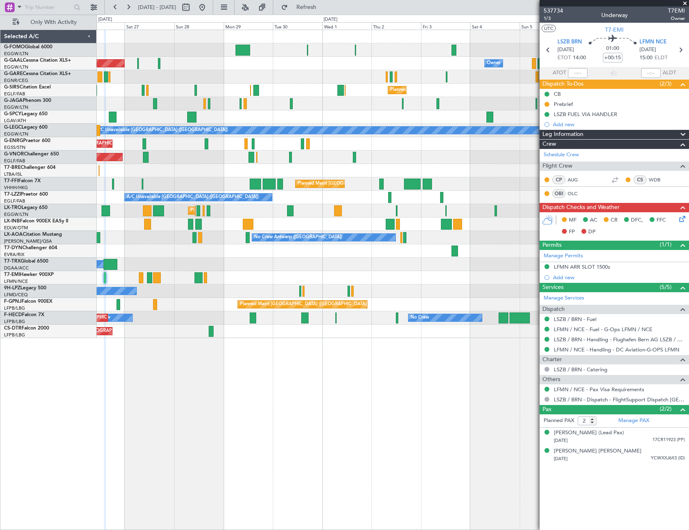
click at [63, 394] on div "Planned Maint London (Luton) Owner Planned Maint Dusseldorf Owner Owner Planned…" at bounding box center [344, 273] width 689 height 516
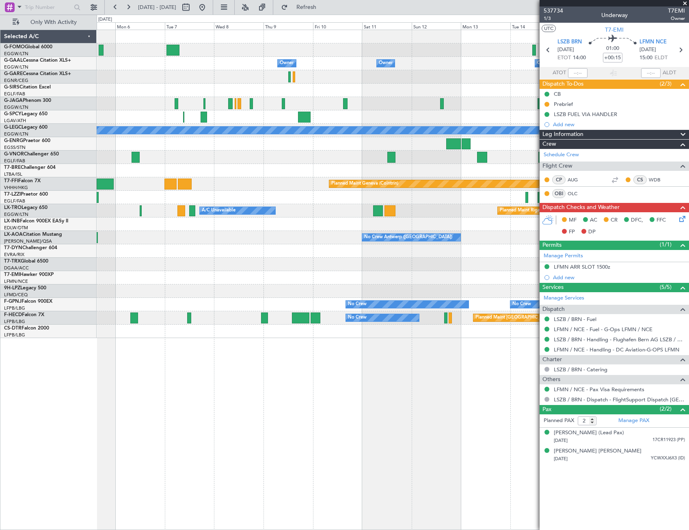
click at [128, 405] on div "Owner Owner Owner Owner No Crew Owner Planned Maint Oxford (Kidlington) Planned…" at bounding box center [393, 280] width 593 height 501
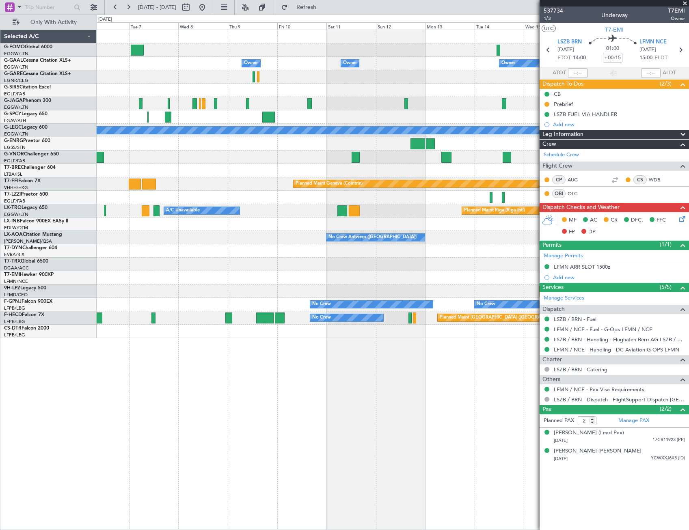
click at [416, 402] on div "Owner Owner Owner Owner No Crew Owner Planned Maint Oxford (Kidlington) A/C Una…" at bounding box center [393, 280] width 593 height 501
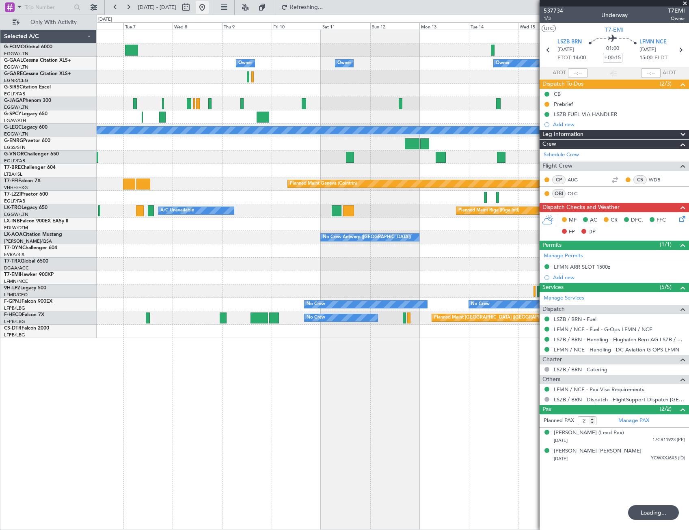
click at [209, 1] on button at bounding box center [202, 7] width 13 height 13
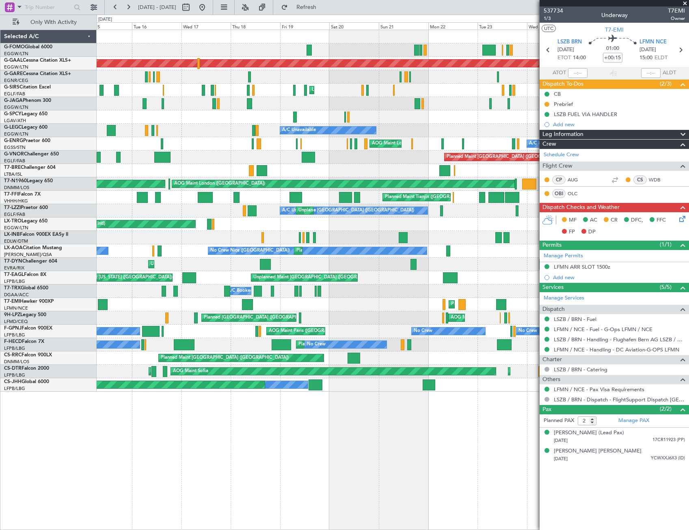
click at [501, 454] on div "Planned Maint London (Luton) Planned Maint Dusseldorf Unplanned Maint London (L…" at bounding box center [393, 280] width 593 height 501
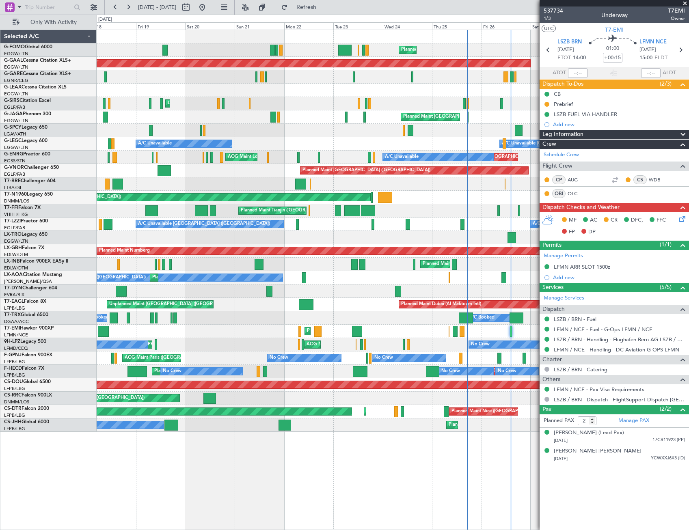
click at [171, 332] on div "Planned Maint London (Luton) Planned Maint Dusseldorf Unplanned Maint London (L…" at bounding box center [393, 231] width 592 height 402
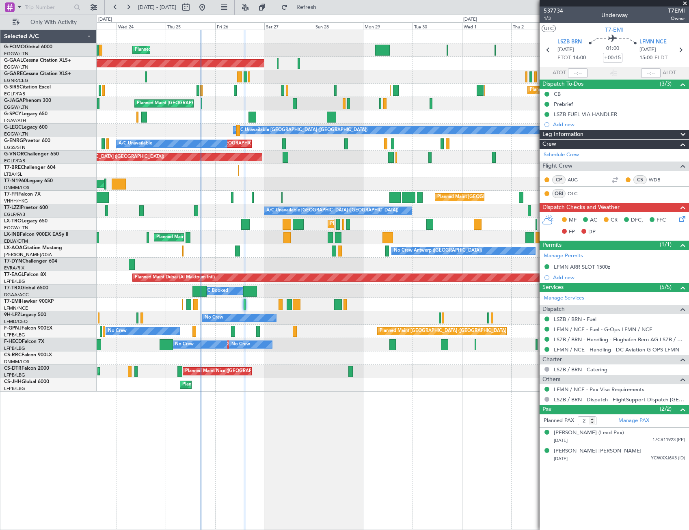
click at [156, 408] on div "Planned Maint London (Luton) Planned Maint Dusseldorf Owner Planned Maint Londo…" at bounding box center [393, 280] width 593 height 501
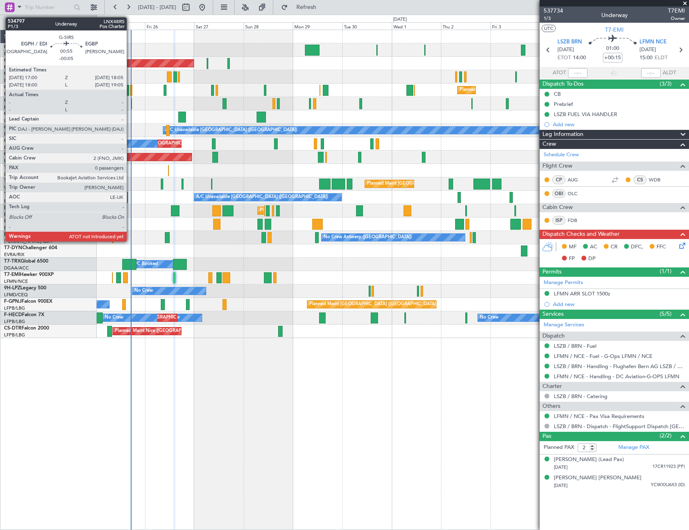
click at [130, 89] on div at bounding box center [131, 90] width 2 height 11
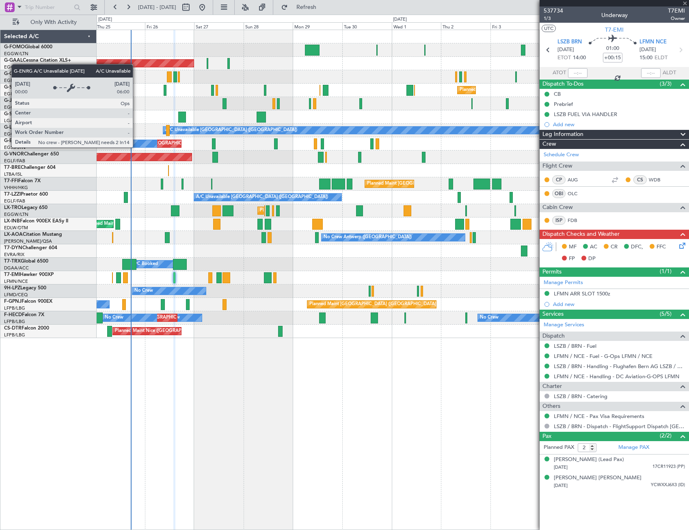
type input "-00:05"
type input "0"
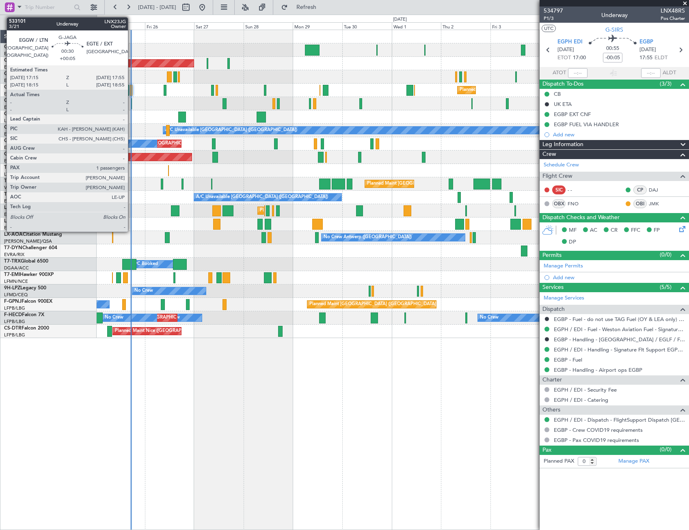
click at [132, 102] on div at bounding box center [132, 103] width 2 height 11
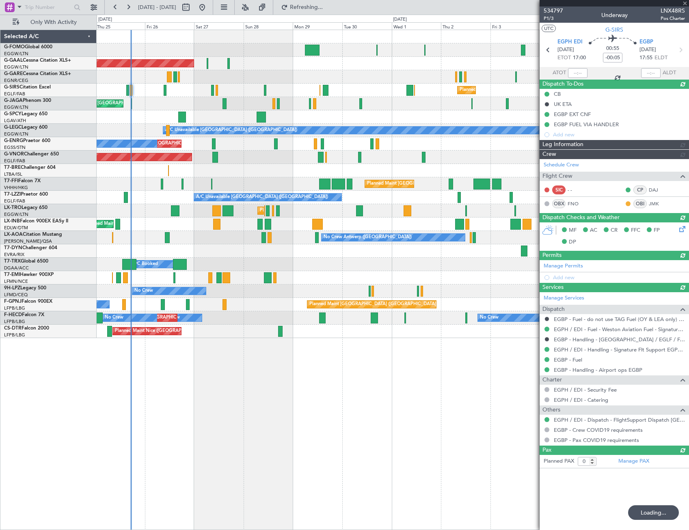
type input "+00:05"
type input "1"
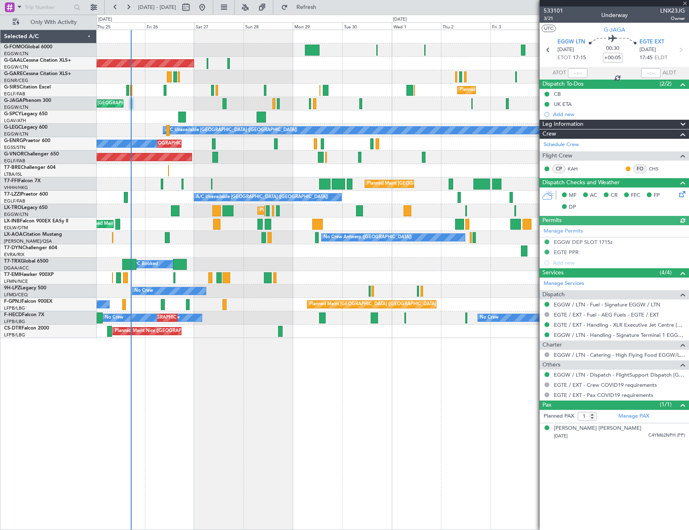
click at [577, 72] on div at bounding box center [577, 73] width 19 height 10
click at [579, 68] on input "text" at bounding box center [577, 73] width 19 height 10
type input "17:08"
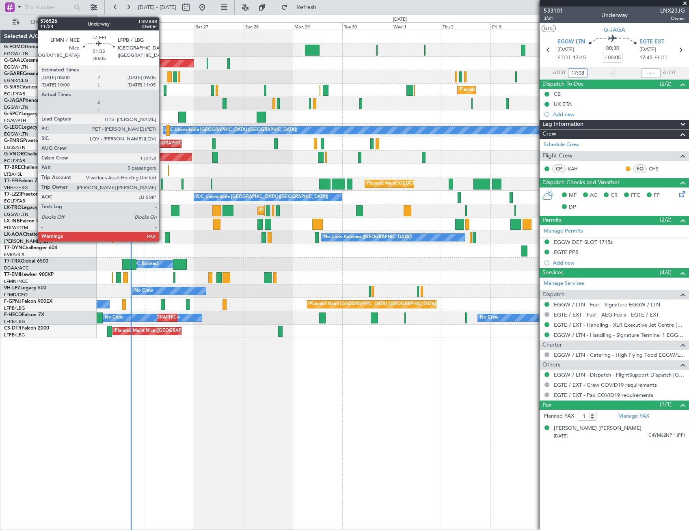
click at [163, 186] on div at bounding box center [162, 184] width 2 height 11
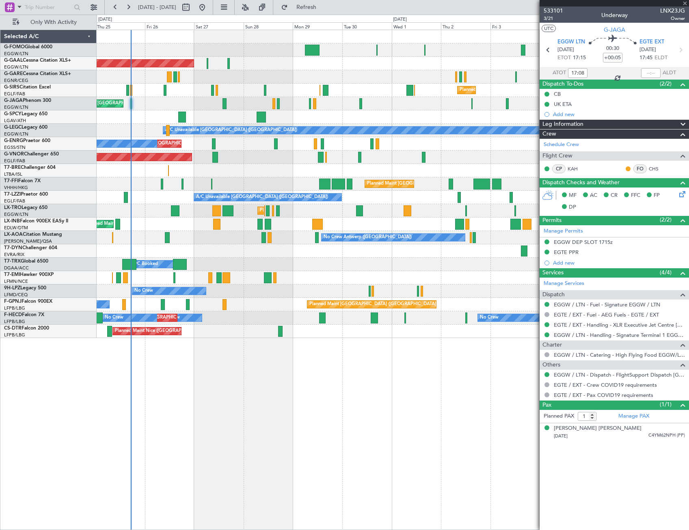
type input "-00:05"
type input "5"
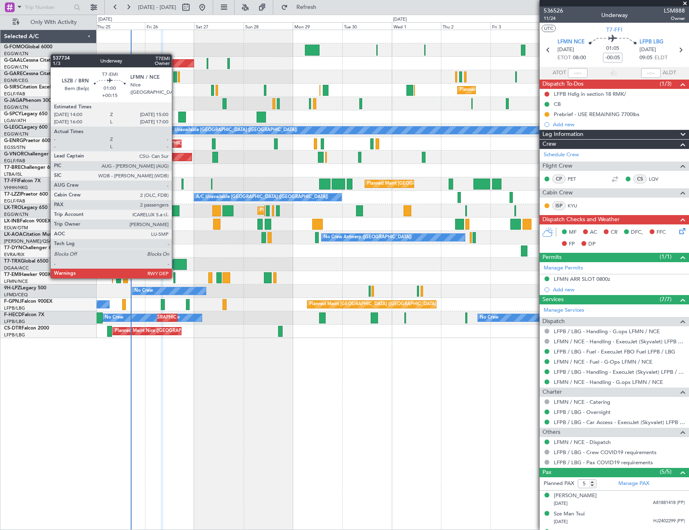
click at [175, 278] on div at bounding box center [174, 277] width 2 height 11
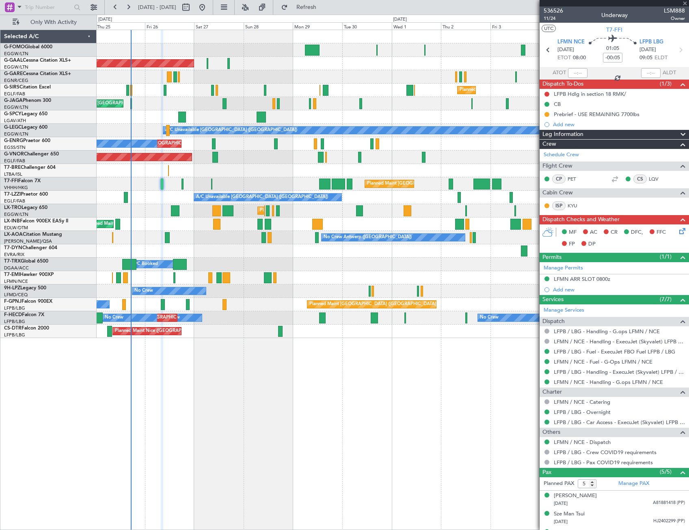
type input "+00:15"
type input "2"
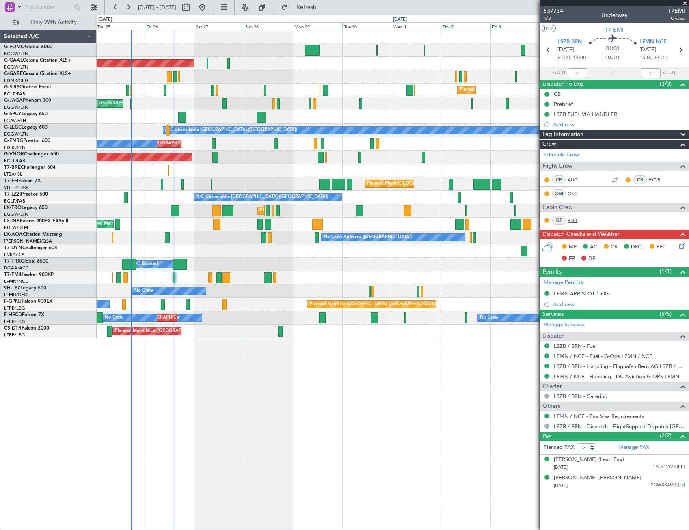
click at [572, 218] on link "FDB" at bounding box center [577, 220] width 18 height 7
click at [573, 191] on link "OLC" at bounding box center [577, 193] width 18 height 7
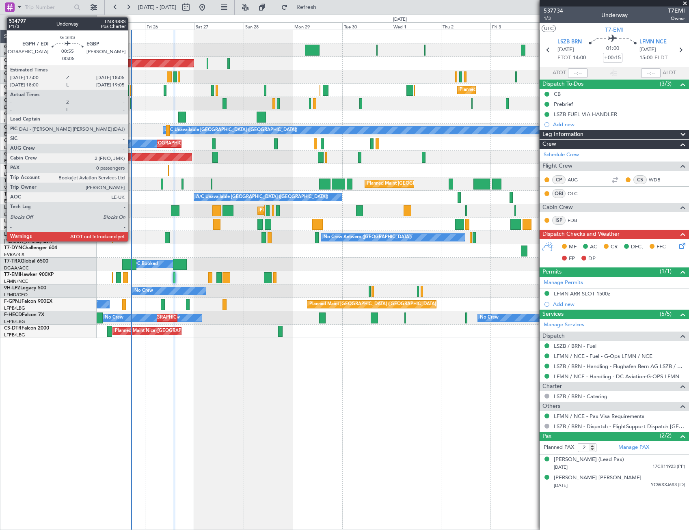
click at [132, 88] on div at bounding box center [131, 90] width 2 height 11
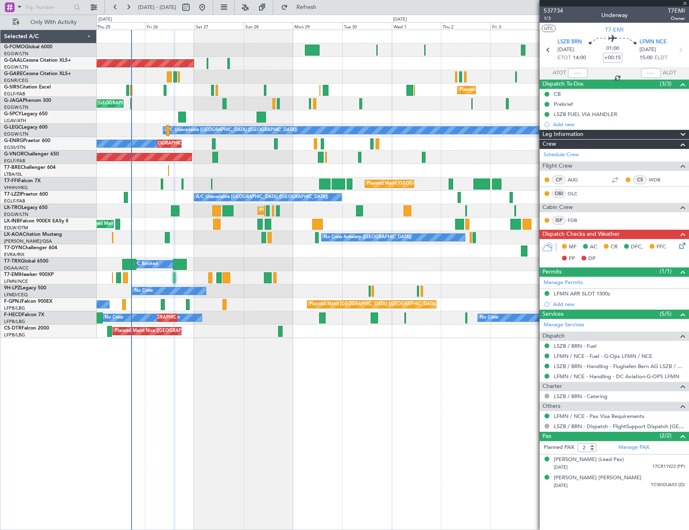
type input "-00:05"
type input "0"
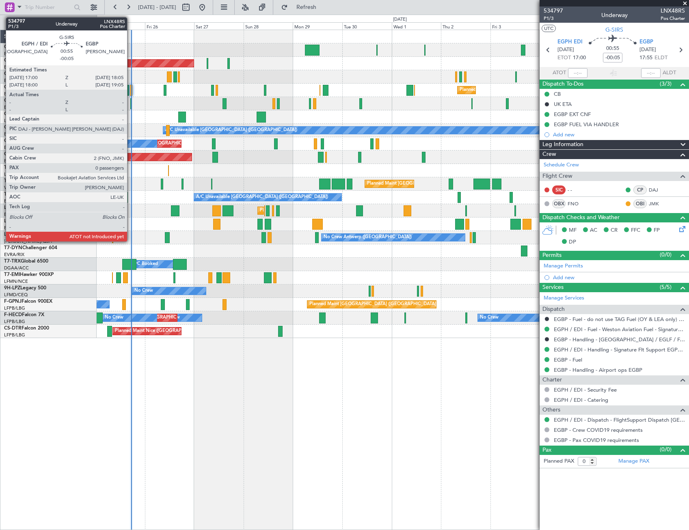
click at [131, 90] on div at bounding box center [131, 90] width 2 height 11
click at [130, 89] on div at bounding box center [131, 90] width 2 height 11
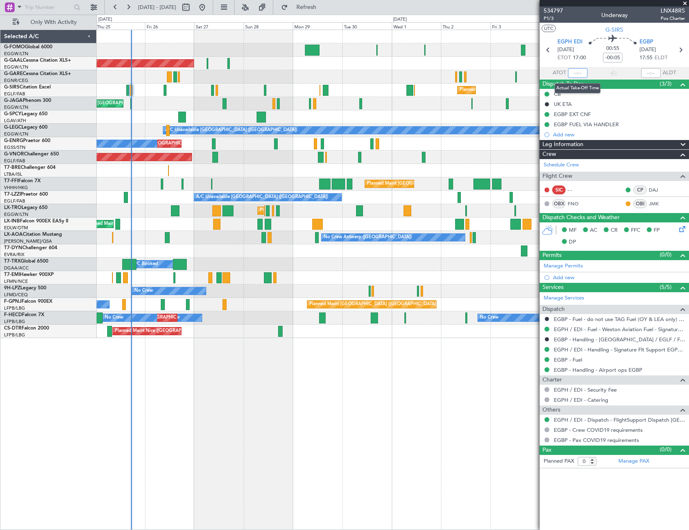
click at [580, 71] on input "text" at bounding box center [577, 73] width 19 height 10
click at [409, 418] on div "Planned Maint London (Luton) Owner Planned Maint Dusseldorf Owner Planned Maint…" at bounding box center [393, 280] width 593 height 501
type input "17:26"
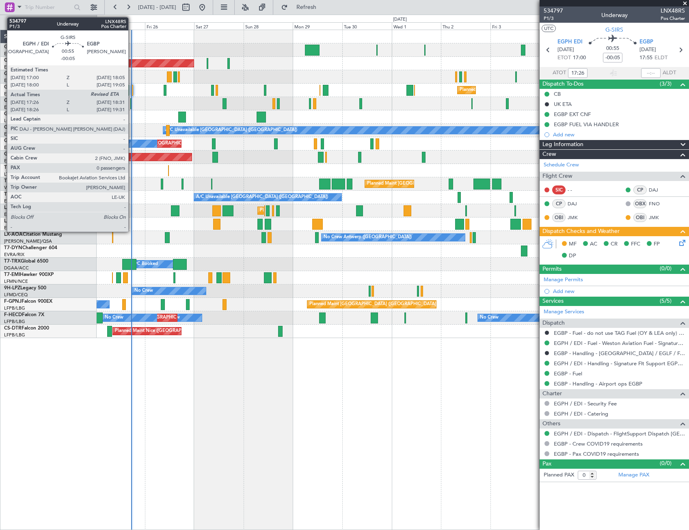
click at [132, 89] on div at bounding box center [132, 90] width 2 height 11
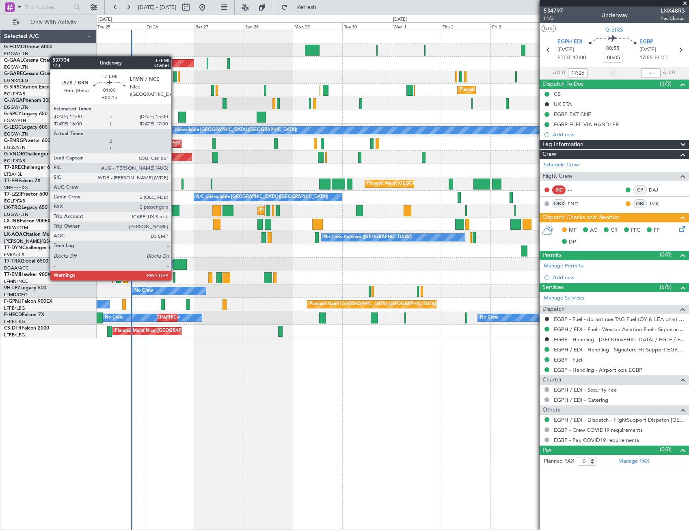
click at [175, 280] on div at bounding box center [174, 277] width 2 height 11
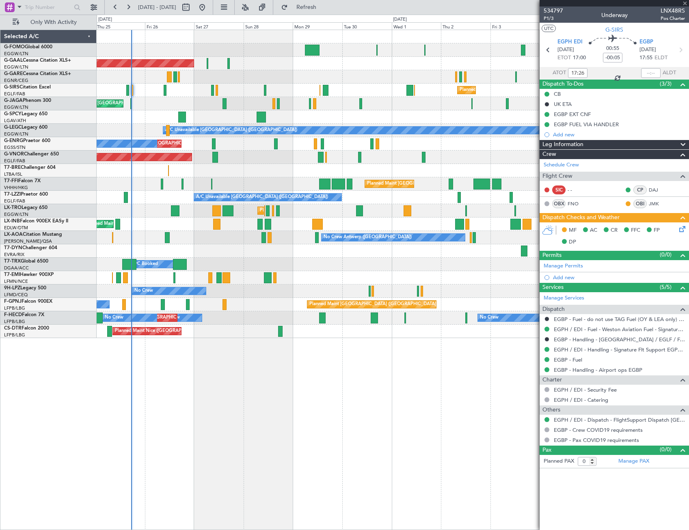
type input "+00:15"
type input "2"
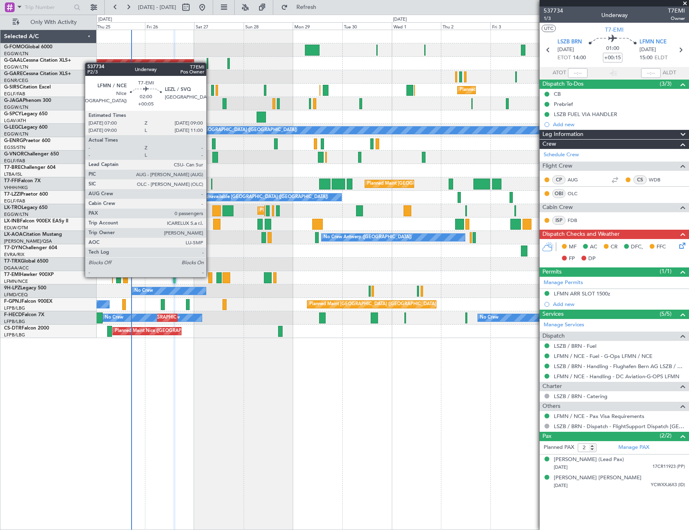
click at [210, 277] on div at bounding box center [210, 277] width 4 height 11
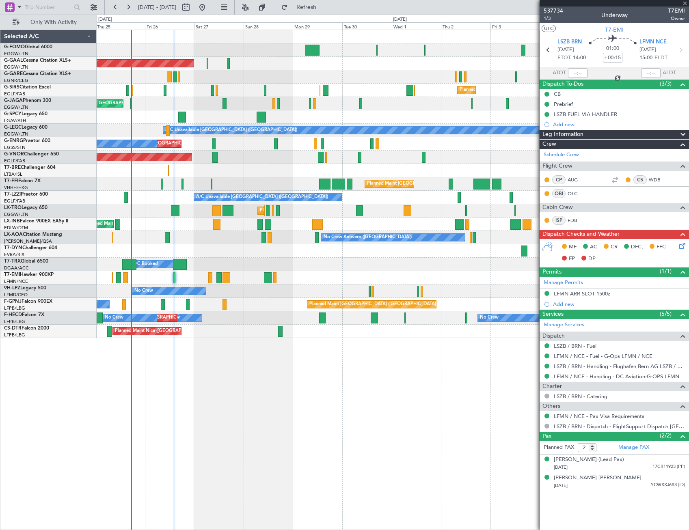
type input "+00:05"
type input "0"
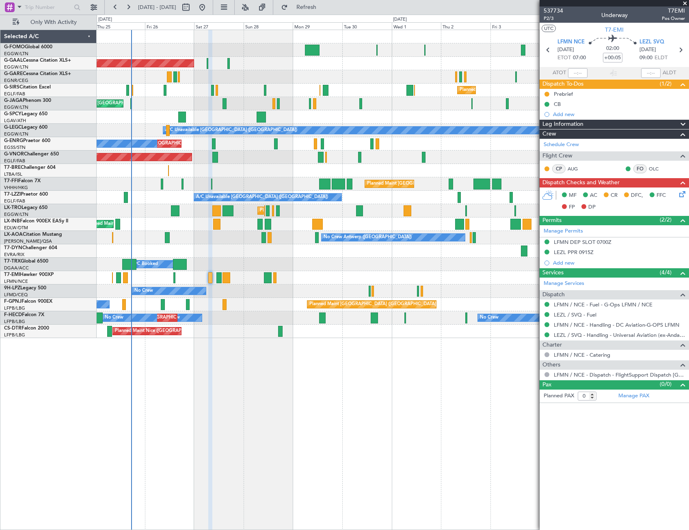
click at [683, 194] on icon at bounding box center [681, 193] width 6 height 6
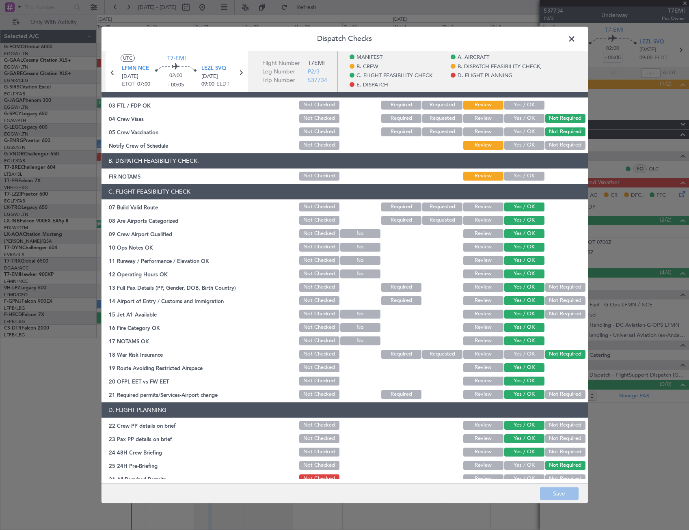
scroll to position [325, 0]
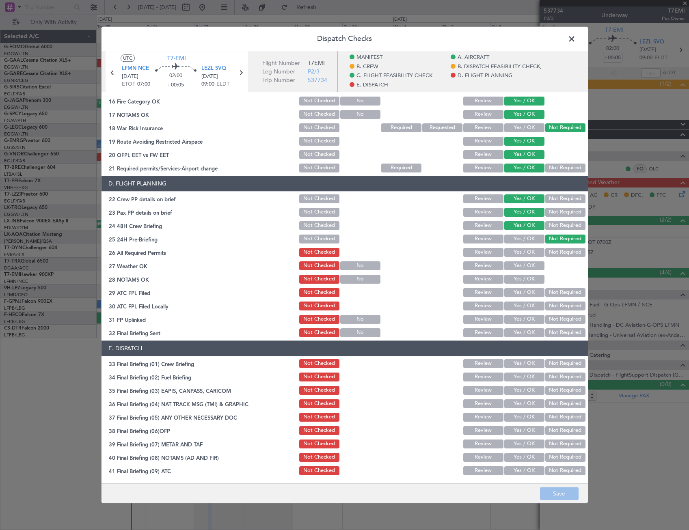
click at [576, 41] on span at bounding box center [576, 41] width 0 height 16
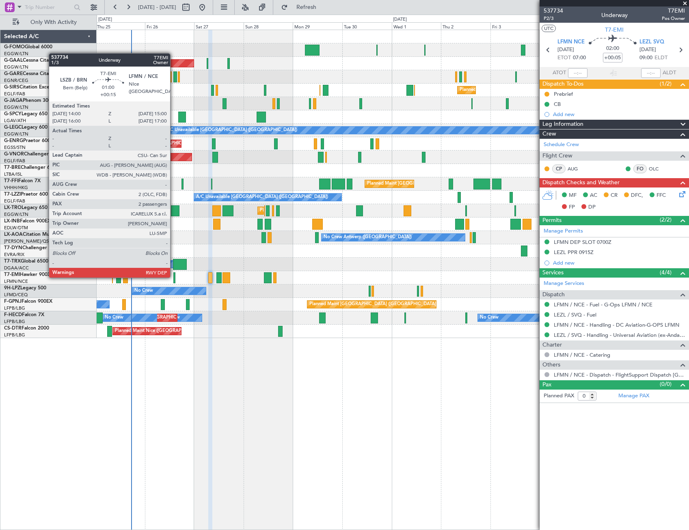
click at [174, 277] on div at bounding box center [174, 277] width 2 height 11
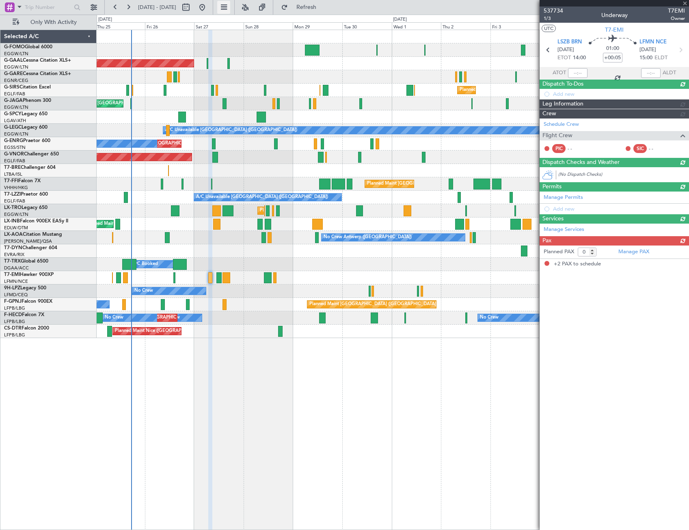
type input "+00:15"
type input "2"
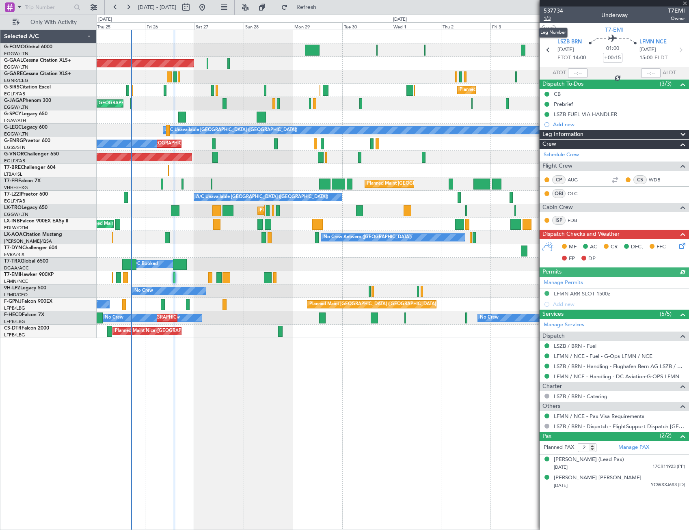
click at [550, 19] on span "1/3" at bounding box center [553, 18] width 19 height 7
click at [571, 192] on link "OLC" at bounding box center [577, 193] width 18 height 7
click at [680, 245] on icon at bounding box center [681, 244] width 6 height 6
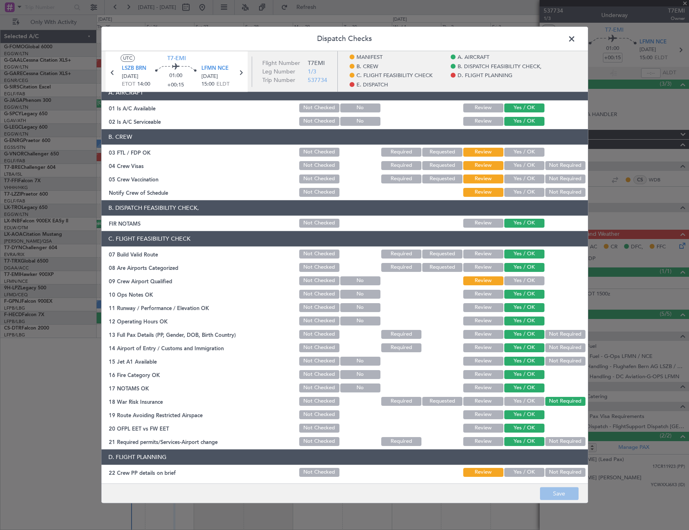
scroll to position [81, 0]
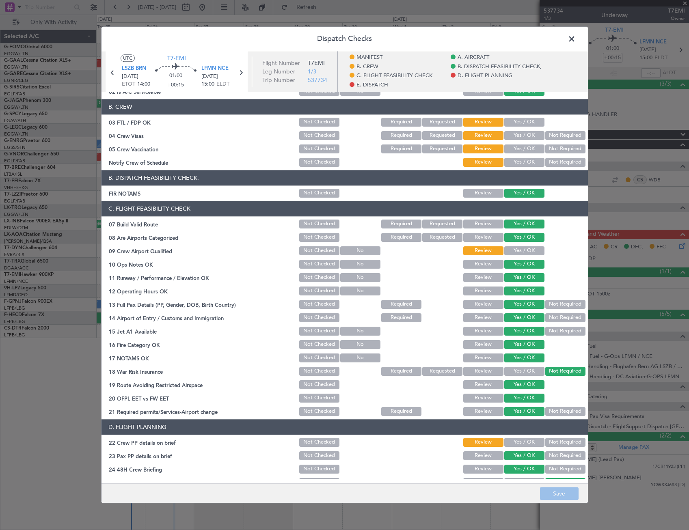
click at [527, 249] on button "Yes / OK" at bounding box center [524, 251] width 40 height 9
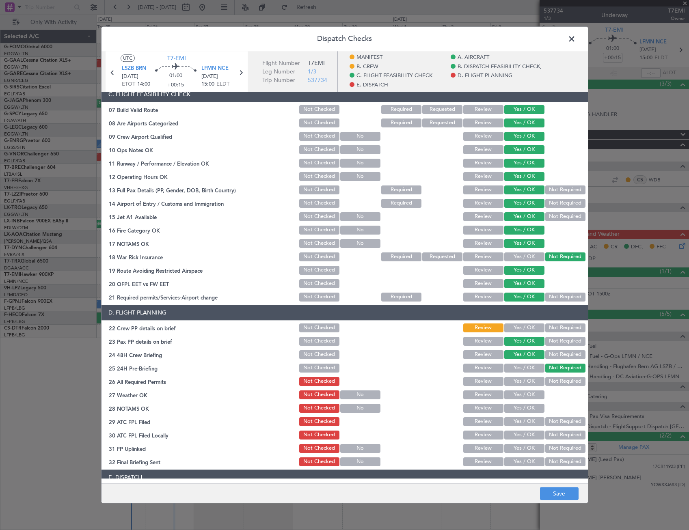
scroll to position [244, 0]
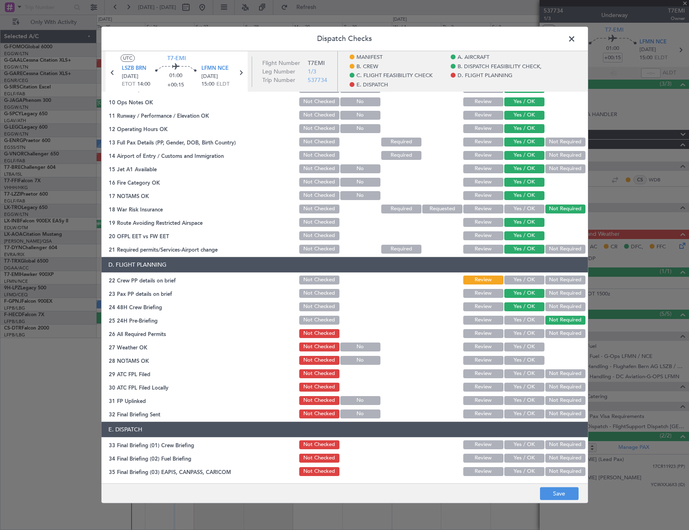
click at [528, 281] on button "Yes / OK" at bounding box center [524, 280] width 40 height 9
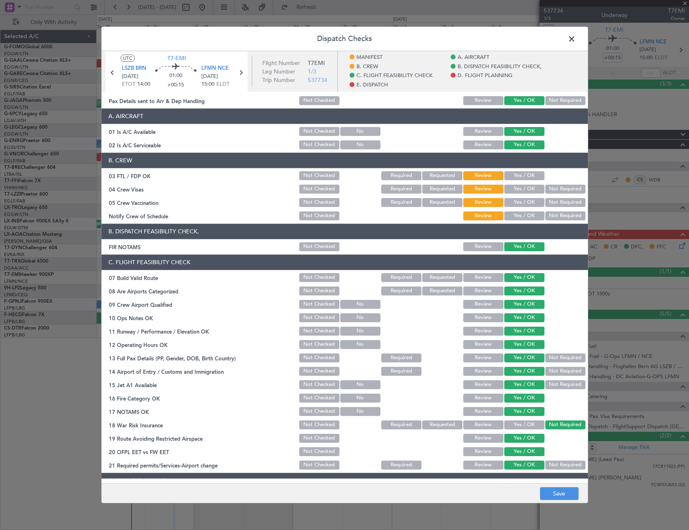
scroll to position [0, 0]
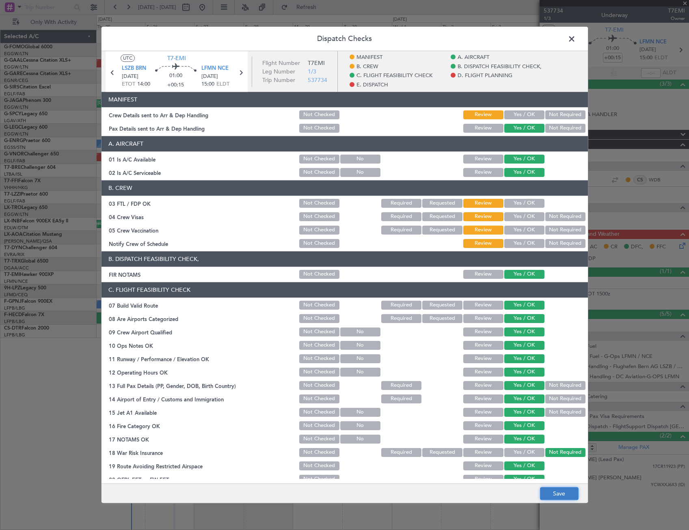
click at [564, 496] on button "Save" at bounding box center [559, 494] width 39 height 13
click at [576, 37] on span at bounding box center [576, 41] width 0 height 16
